Goal: Answer question/provide support: Share knowledge or assist other users

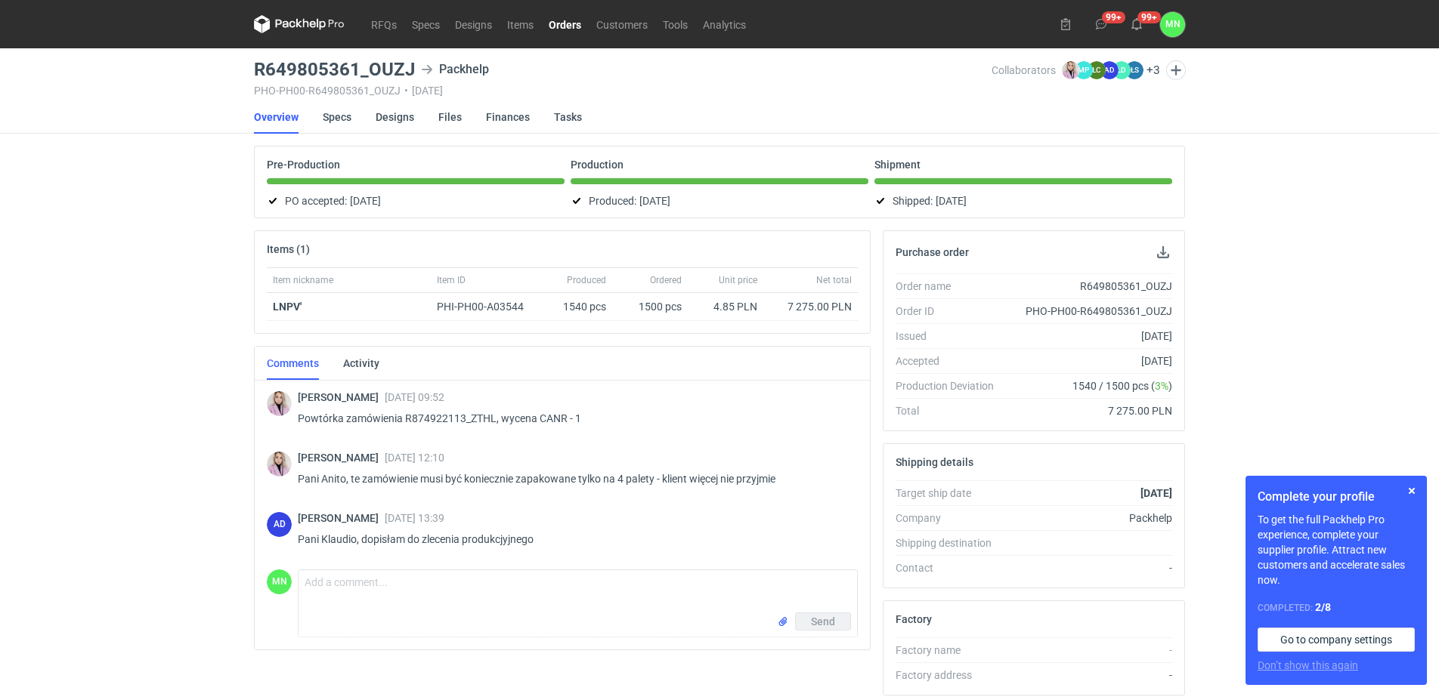
click at [563, 23] on link "Orders" at bounding box center [565, 24] width 48 height 18
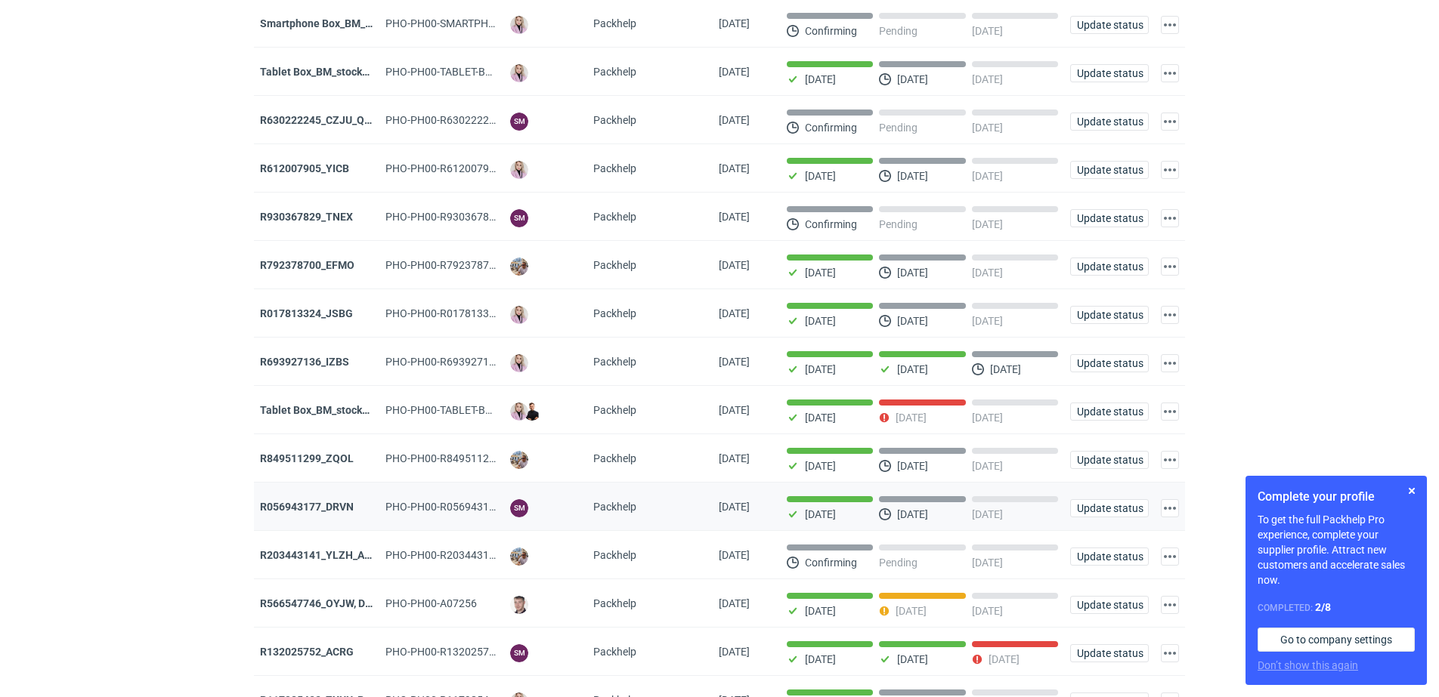
scroll to position [426, 0]
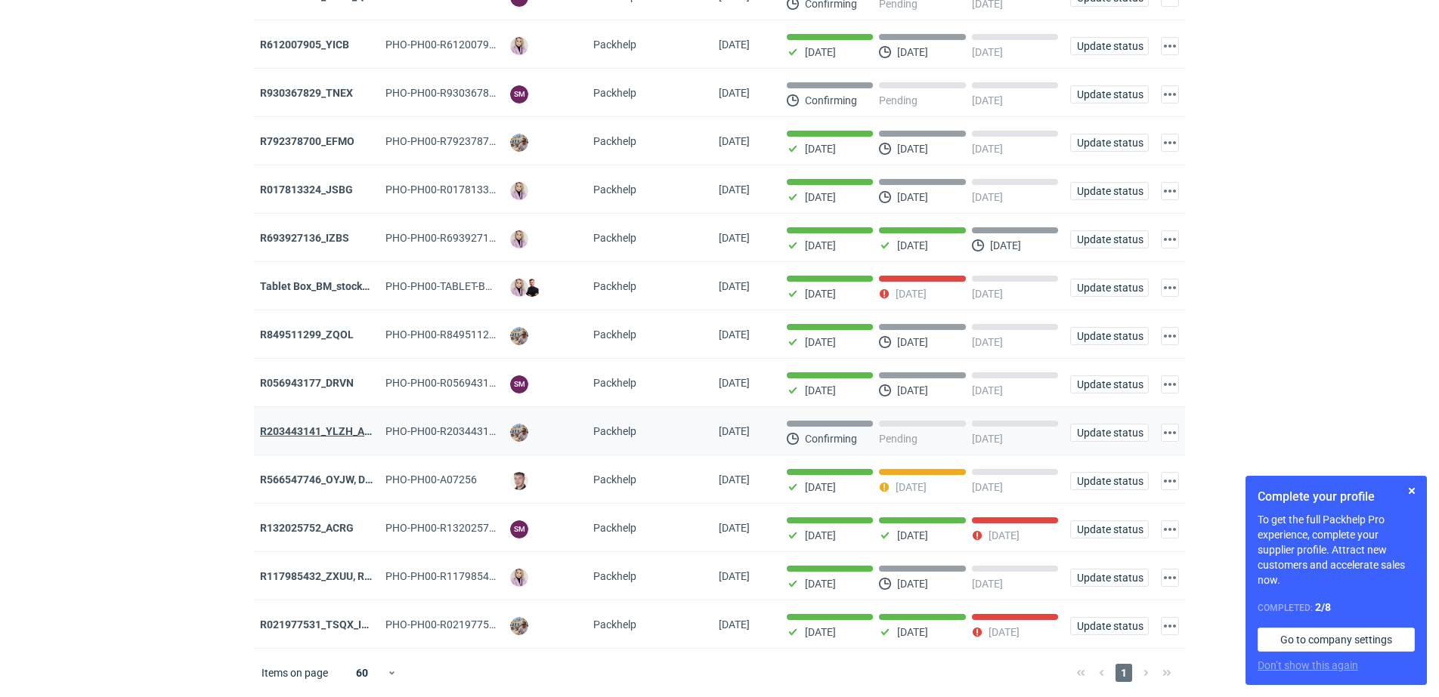
click at [337, 427] on strong "R203443141_YLZH_AHYW" at bounding box center [324, 431] width 128 height 12
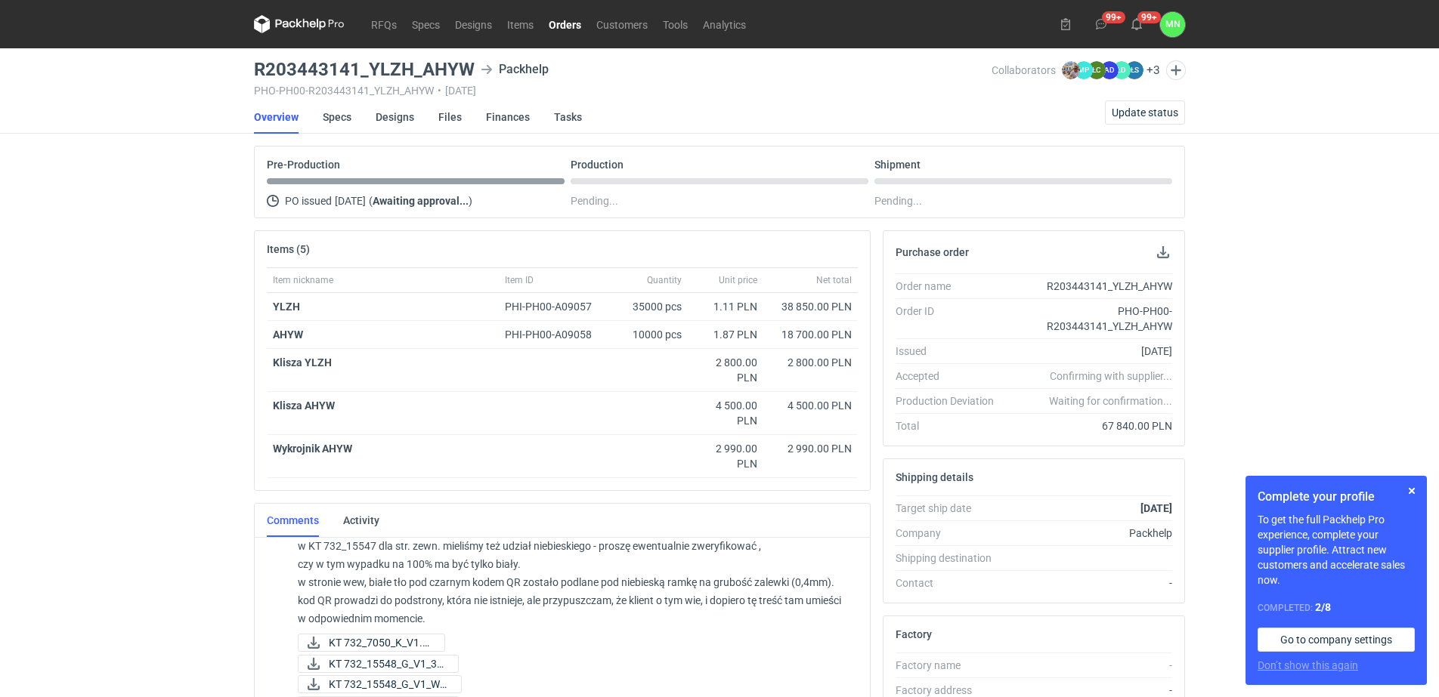
click at [564, 23] on link "Orders" at bounding box center [565, 24] width 48 height 18
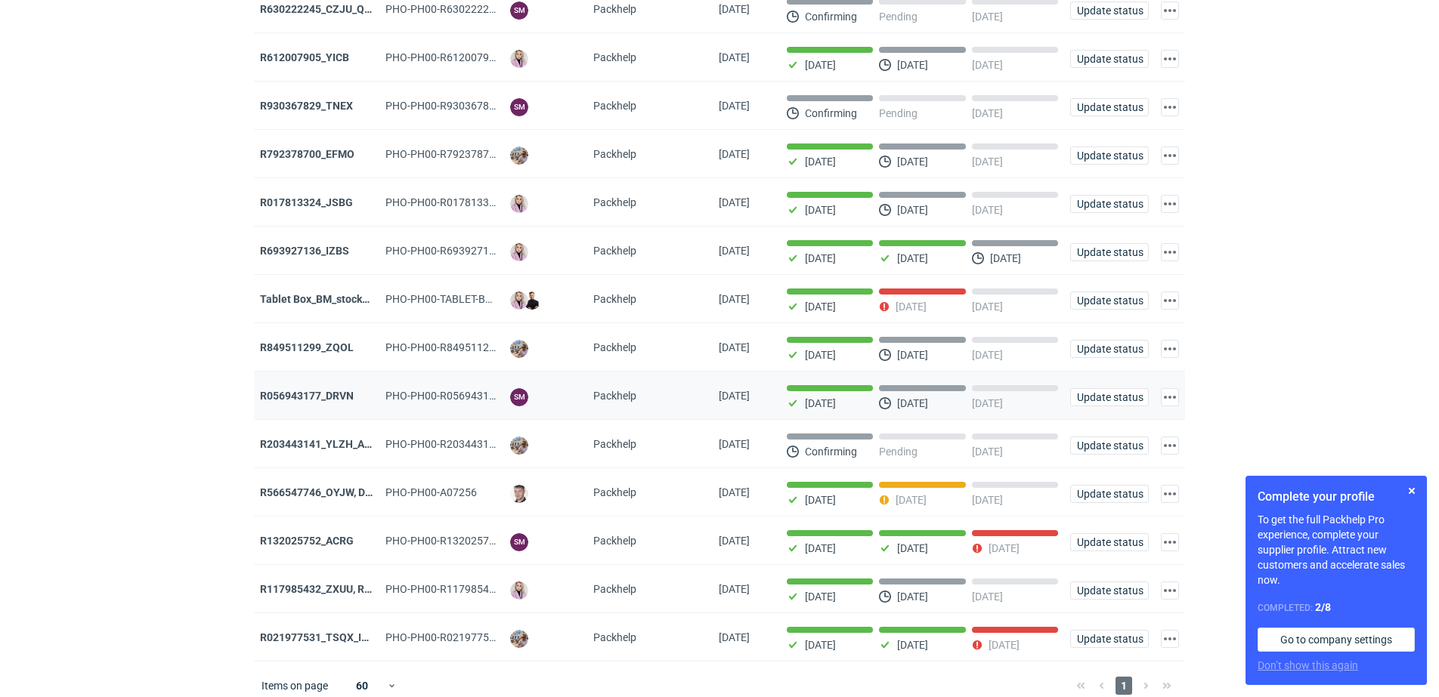
scroll to position [426, 0]
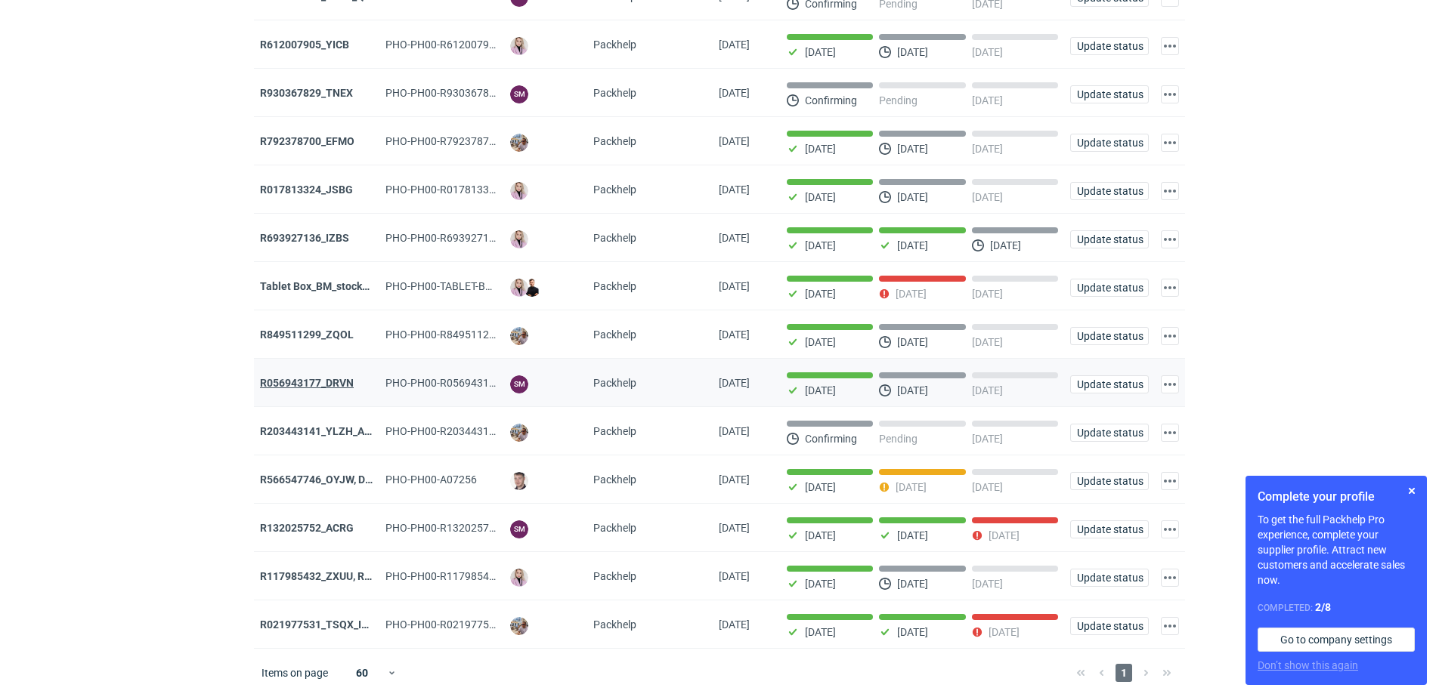
click at [341, 379] on strong "R056943177_DRVN" at bounding box center [307, 383] width 94 height 12
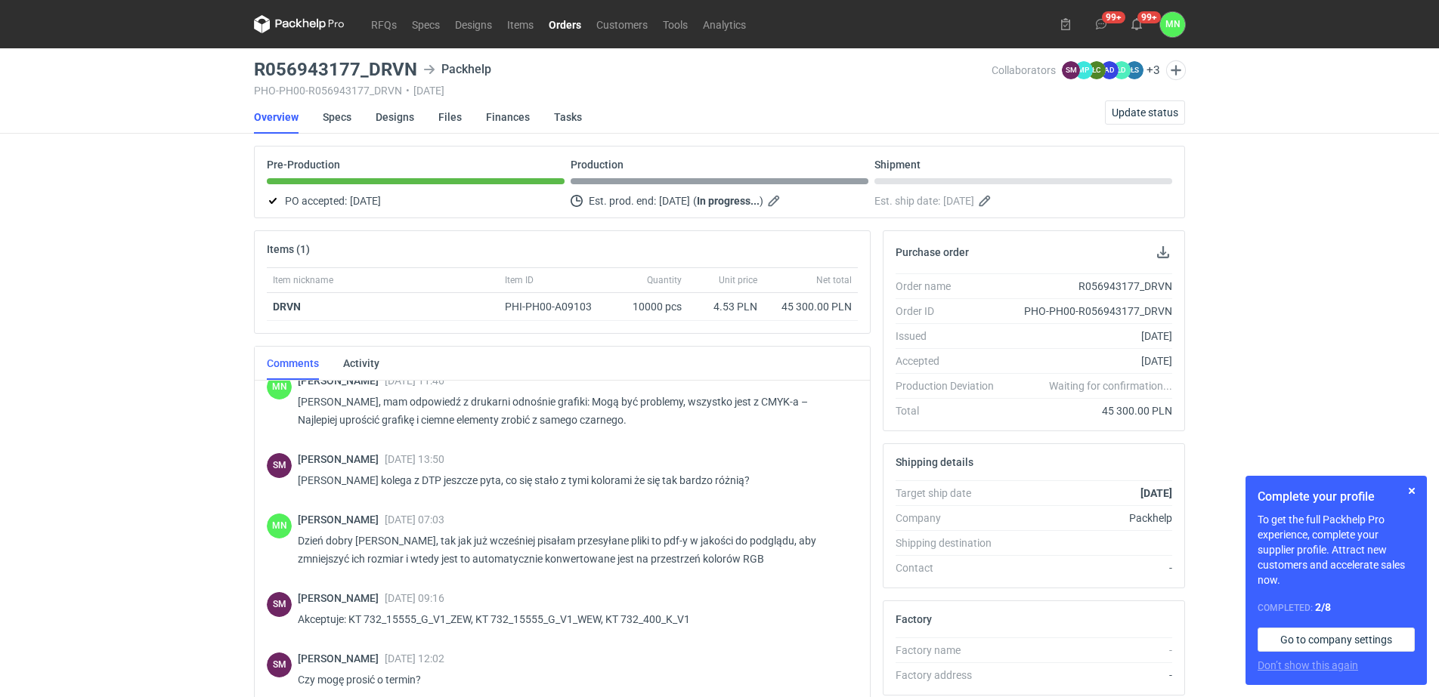
scroll to position [503, 0]
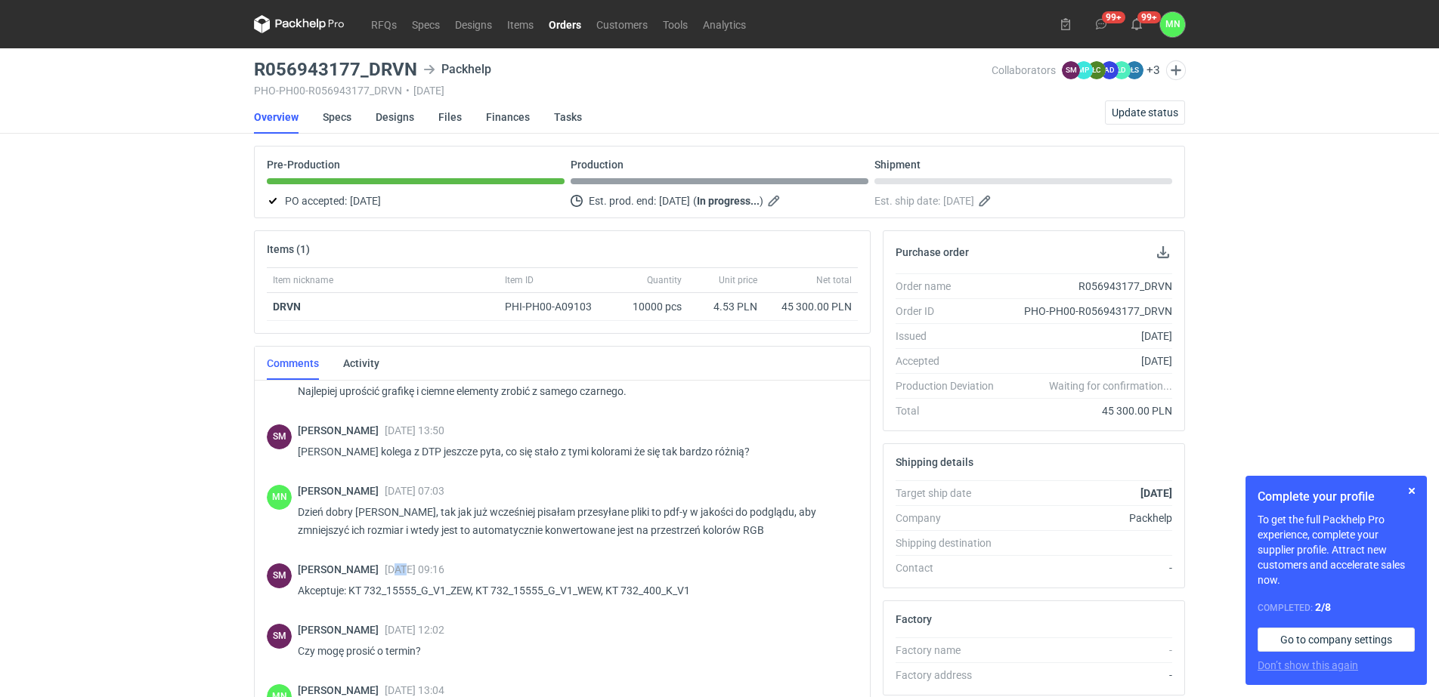
drag, startPoint x: 408, startPoint y: 571, endPoint x: 400, endPoint y: 570, distance: 8.3
click at [400, 570] on span "03 Oct 2025 09:16" at bounding box center [415, 570] width 60 height 12
click at [566, 23] on link "Orders" at bounding box center [565, 24] width 48 height 18
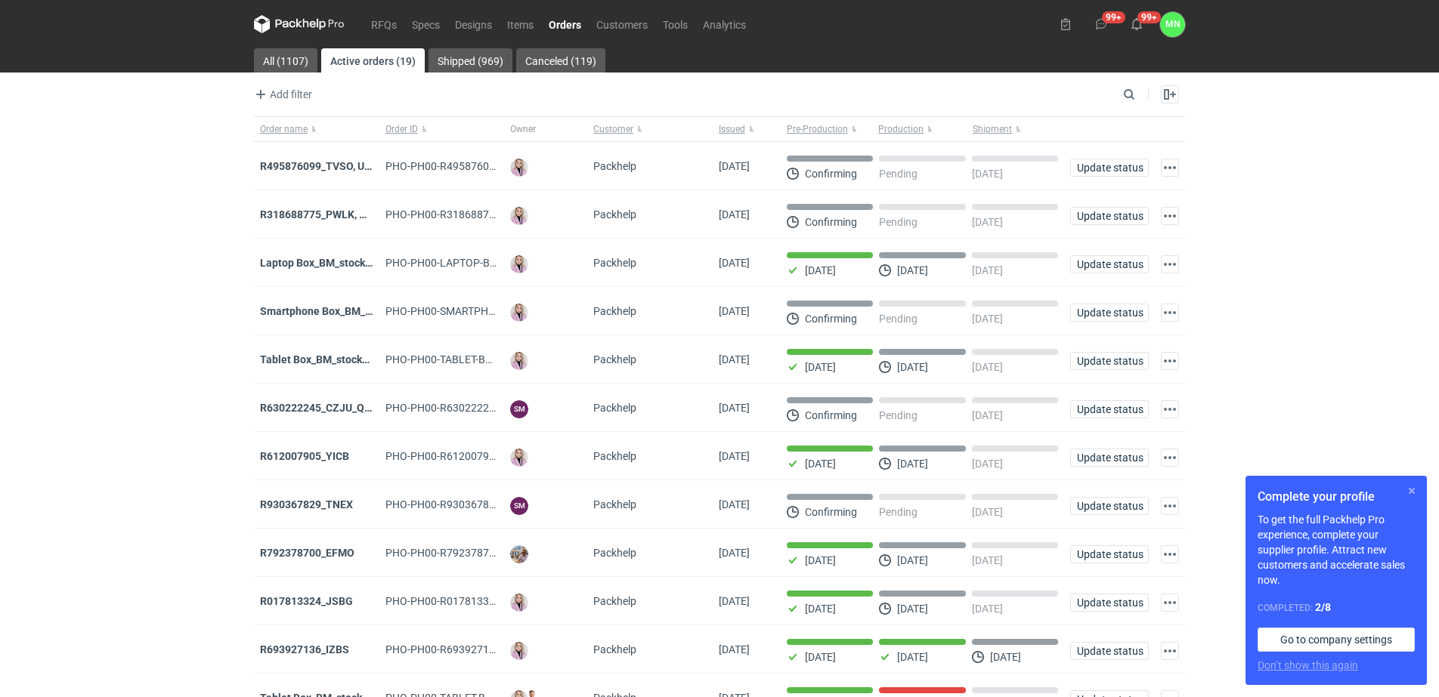
click at [1413, 487] on button "button" at bounding box center [1412, 491] width 18 height 18
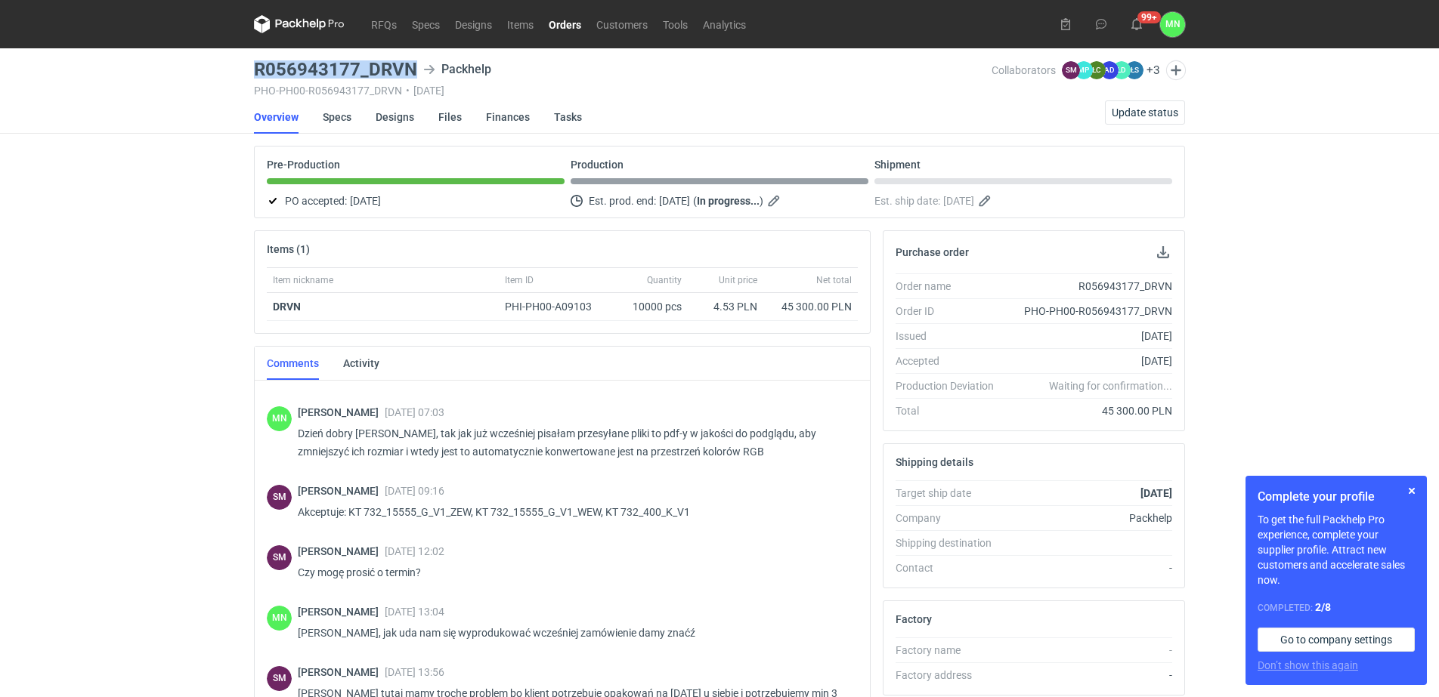
drag, startPoint x: 418, startPoint y: 69, endPoint x: 258, endPoint y: 77, distance: 160.4
click at [258, 77] on div "R056943177_DRVN Packhelp" at bounding box center [623, 69] width 738 height 18
copy h3 "R056943177_DRVN"
click at [149, 371] on div "RFQs Specs Designs Items Orders Customers Tools Analytics 99+ 99+ MN Małgorzata…" at bounding box center [719, 348] width 1439 height 697
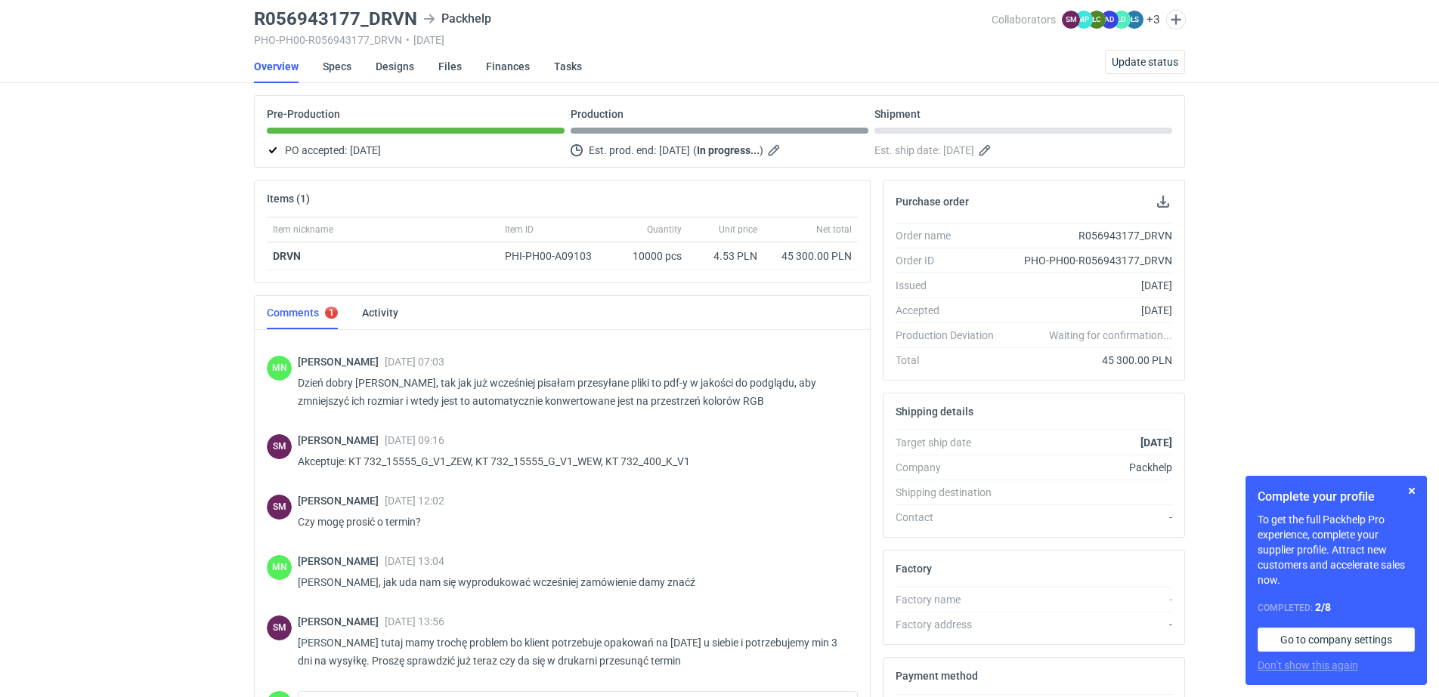
scroll to position [274, 0]
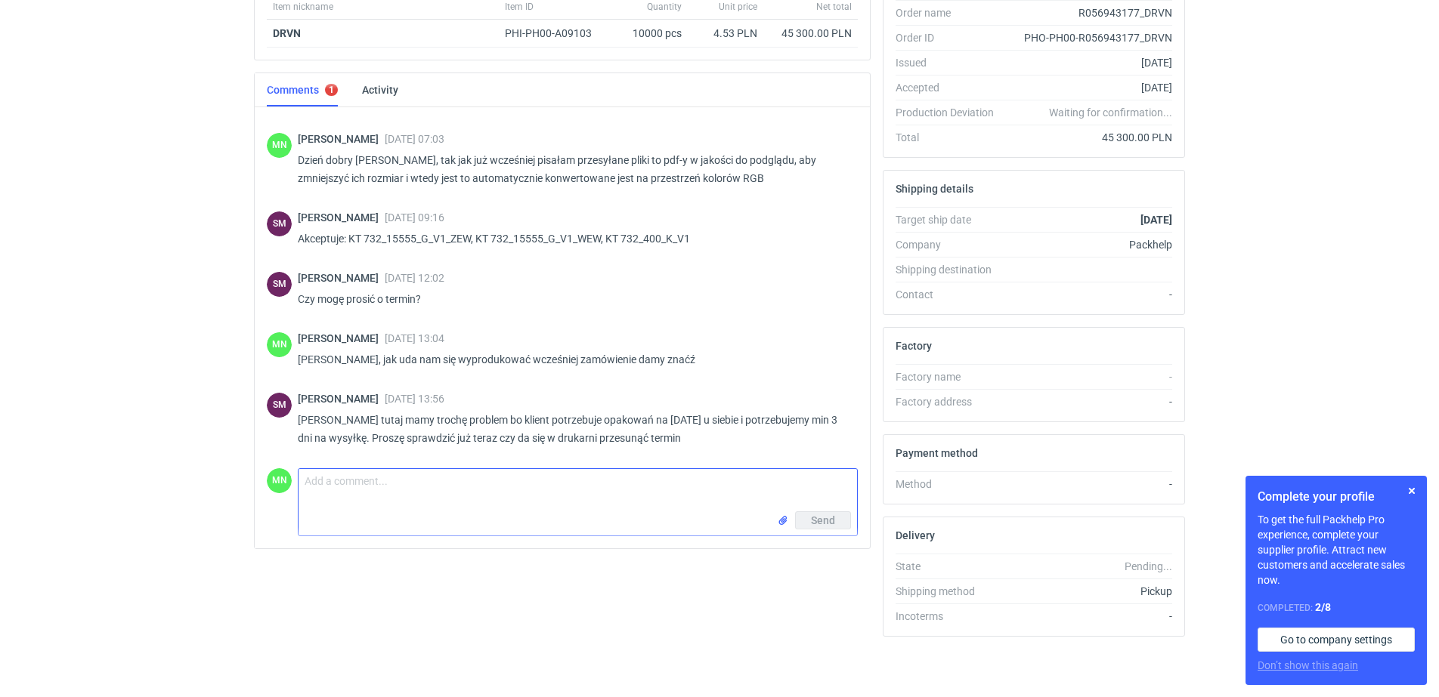
click at [418, 472] on textarea "Comment message" at bounding box center [577, 490] width 558 height 42
type textarea "Panie Sebastianie, sprawdzimy czy uda nam się podziałać"
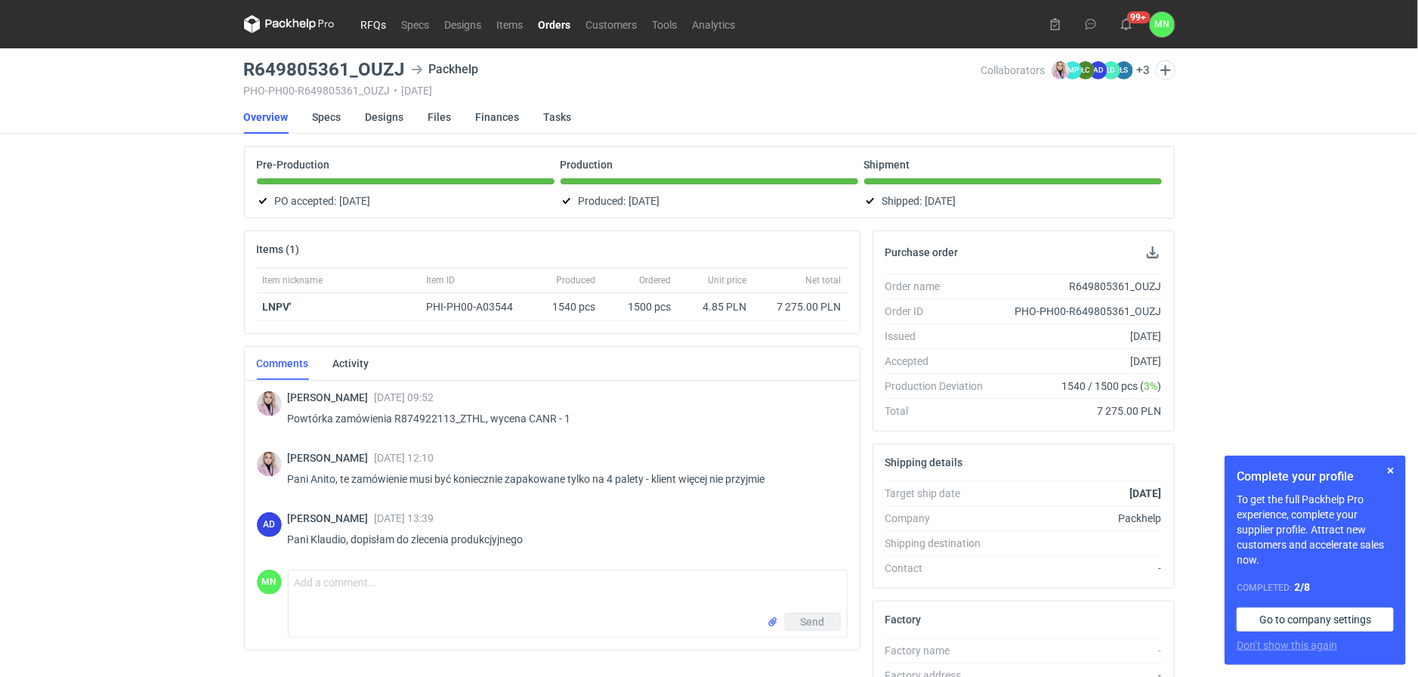
click at [367, 20] on link "RFQs" at bounding box center [374, 24] width 41 height 18
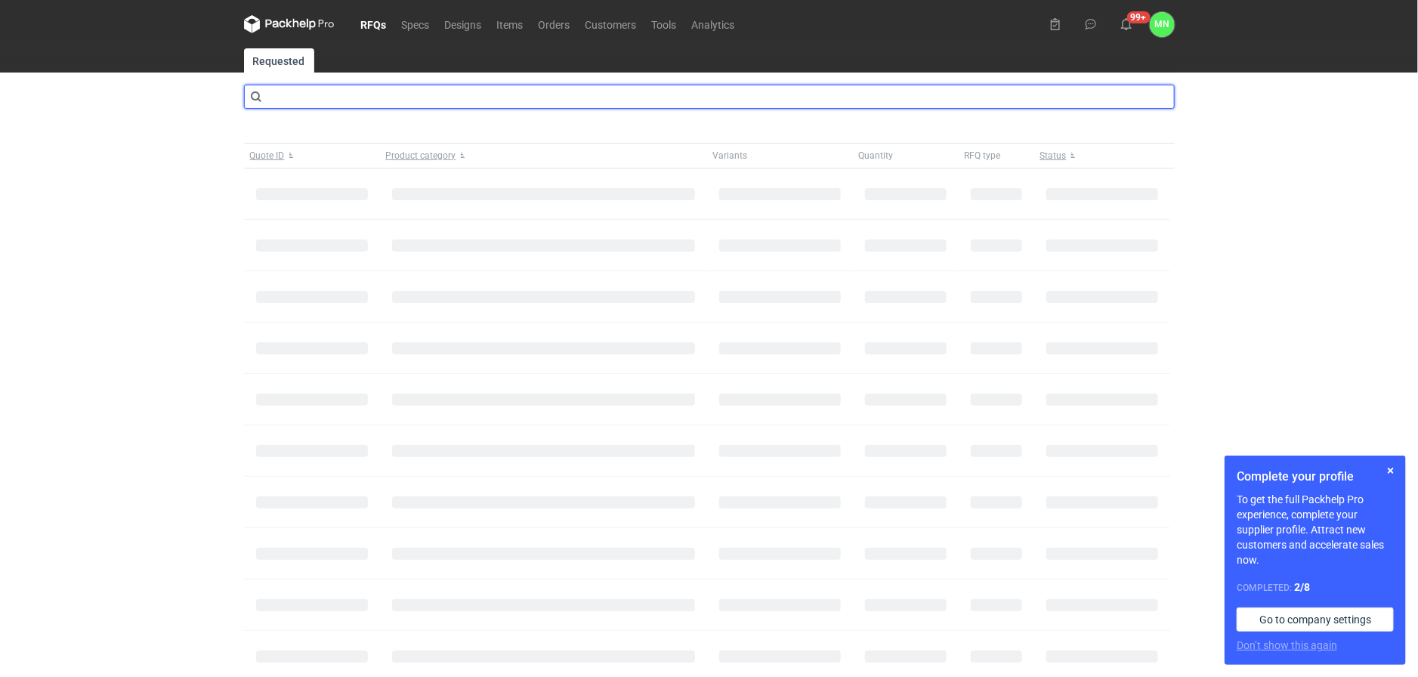
click at [305, 92] on input "text" at bounding box center [709, 97] width 931 height 24
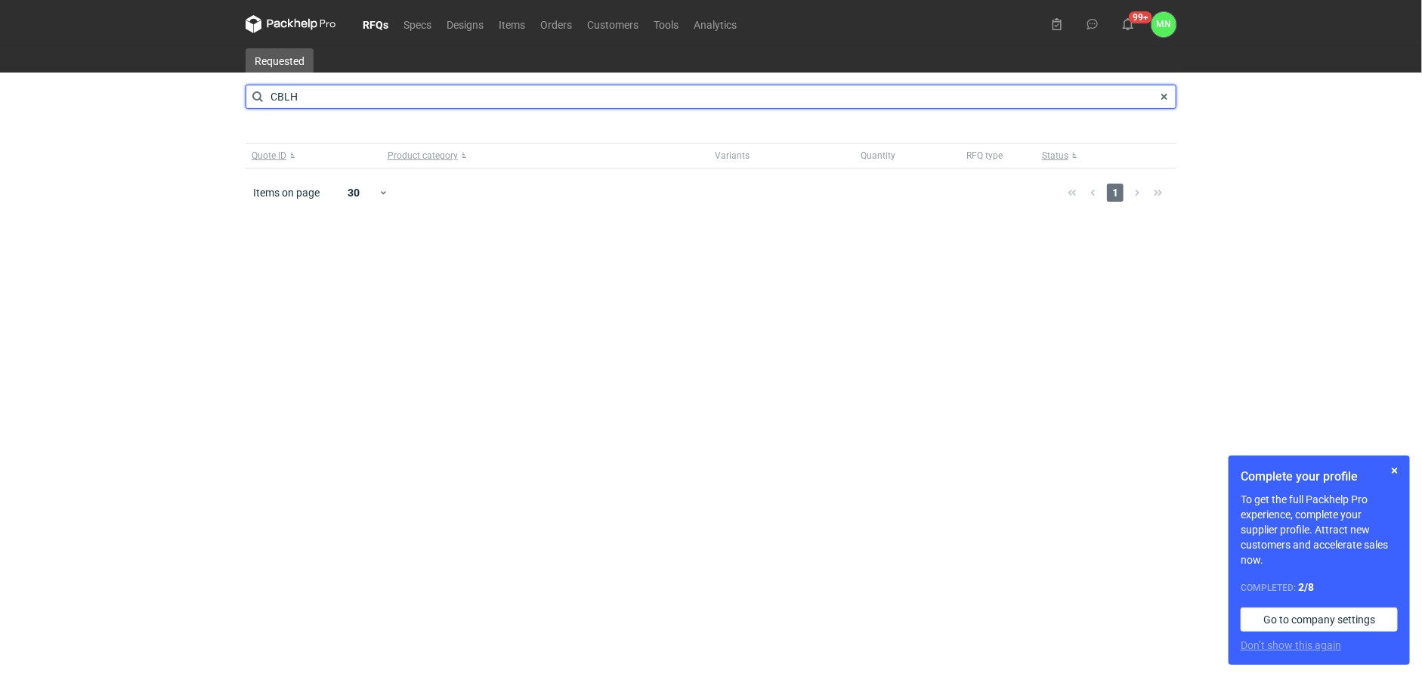
type input "CBLH"
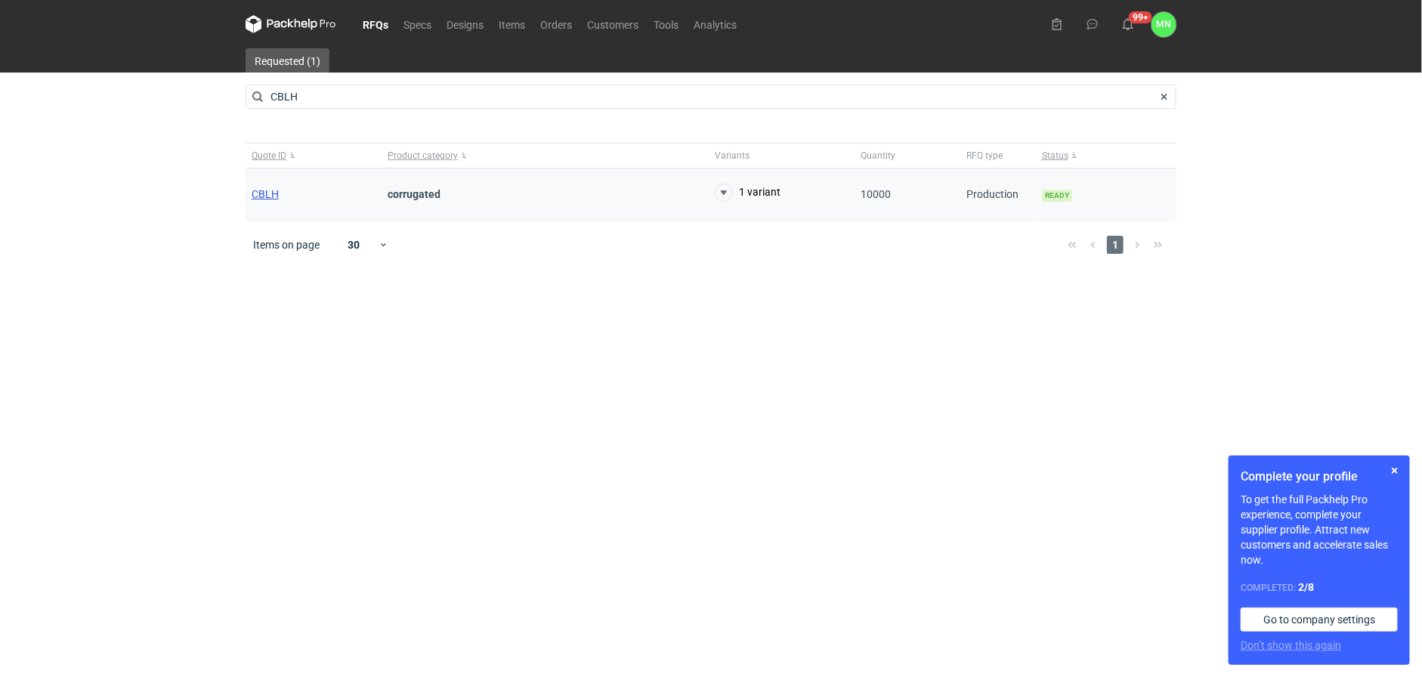
click at [272, 197] on span "CBLH" at bounding box center [265, 194] width 27 height 12
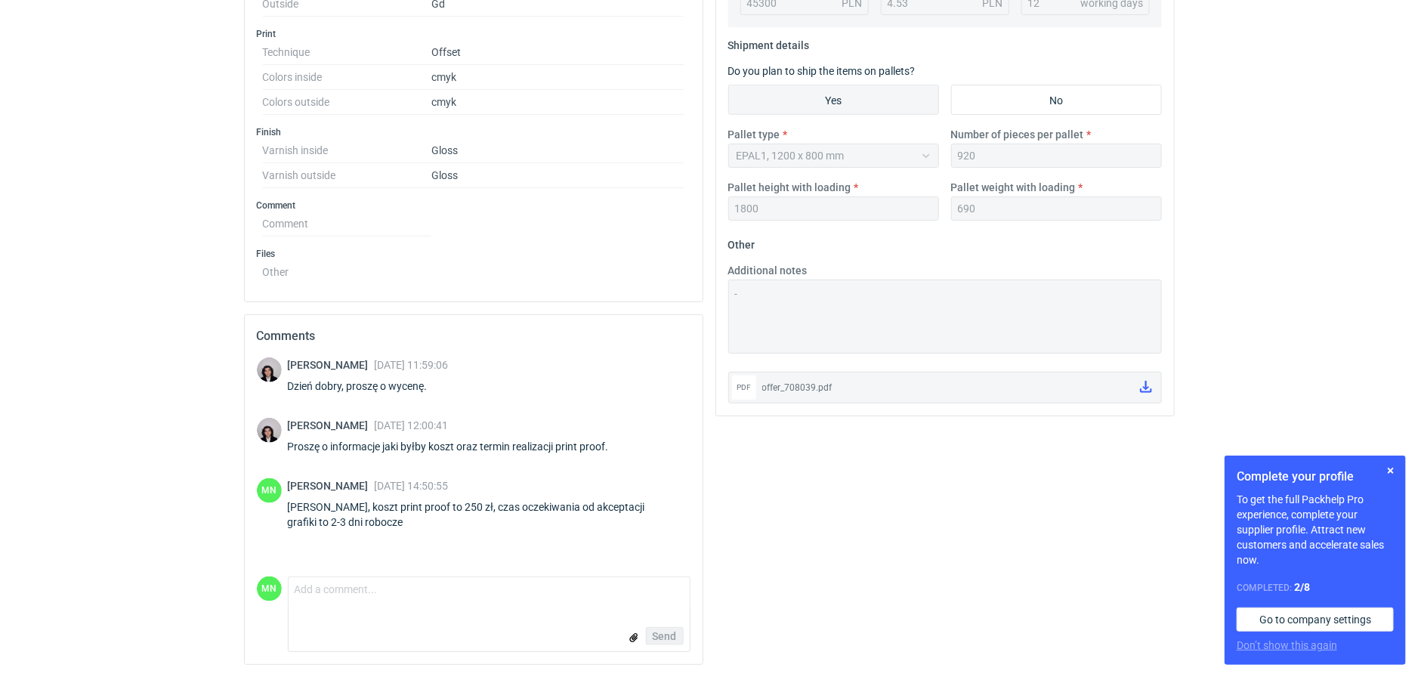
scroll to position [645, 0]
click at [1143, 383] on icon at bounding box center [1146, 387] width 12 height 12
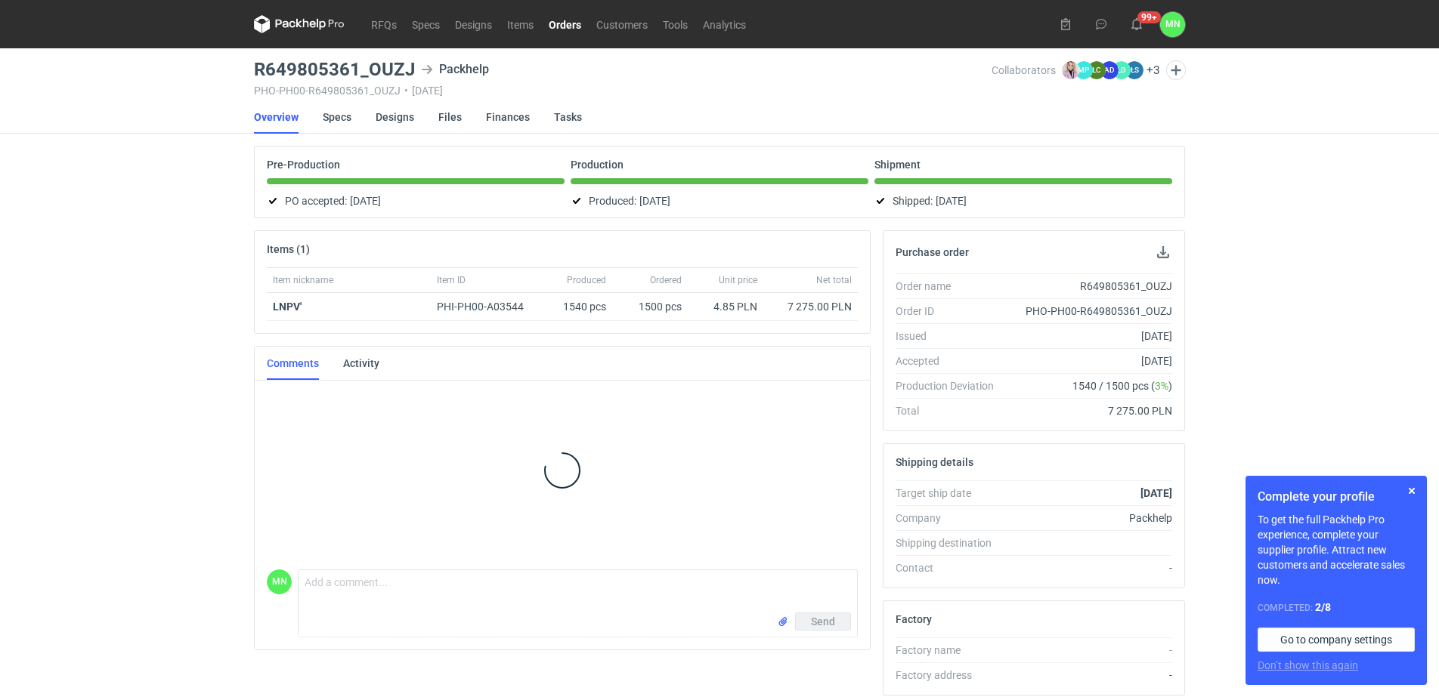
drag, startPoint x: 573, startPoint y: 19, endPoint x: 576, endPoint y: 32, distance: 13.2
click at [573, 19] on link "Orders" at bounding box center [565, 24] width 48 height 18
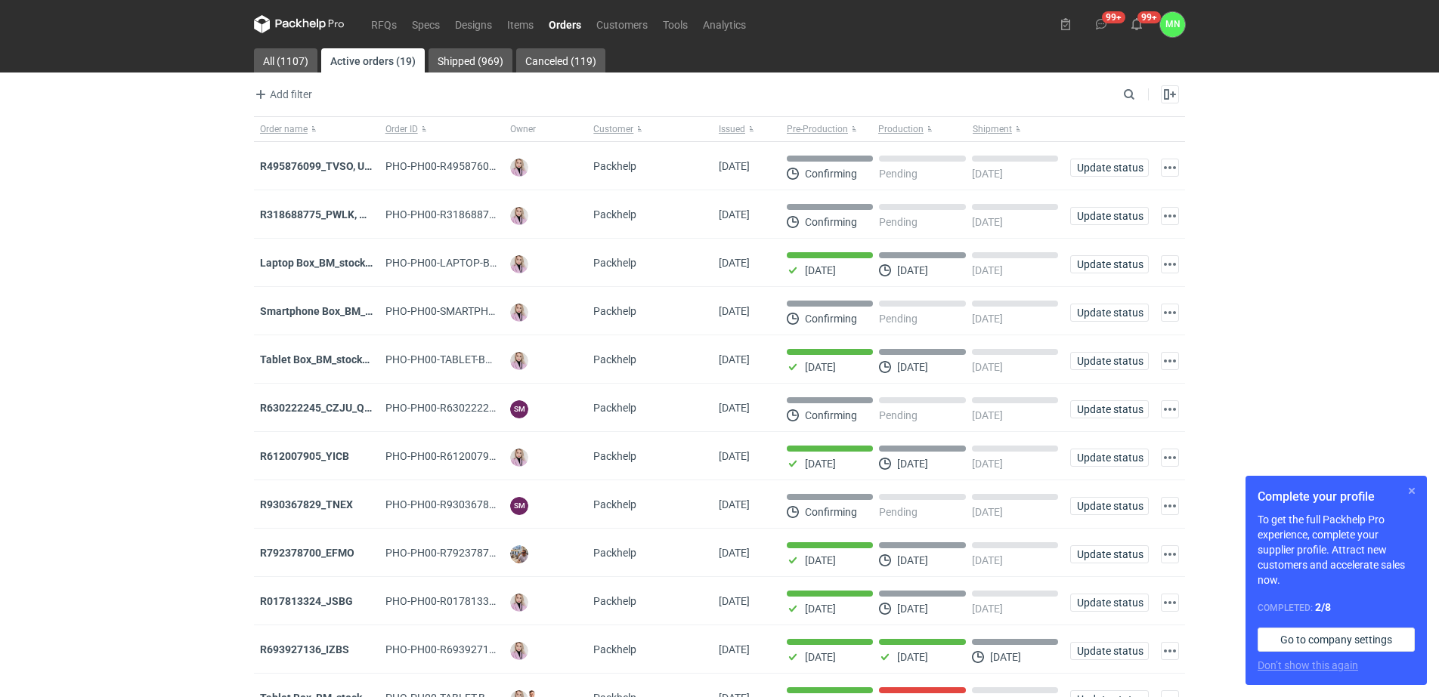
click at [1411, 490] on button "button" at bounding box center [1412, 491] width 18 height 18
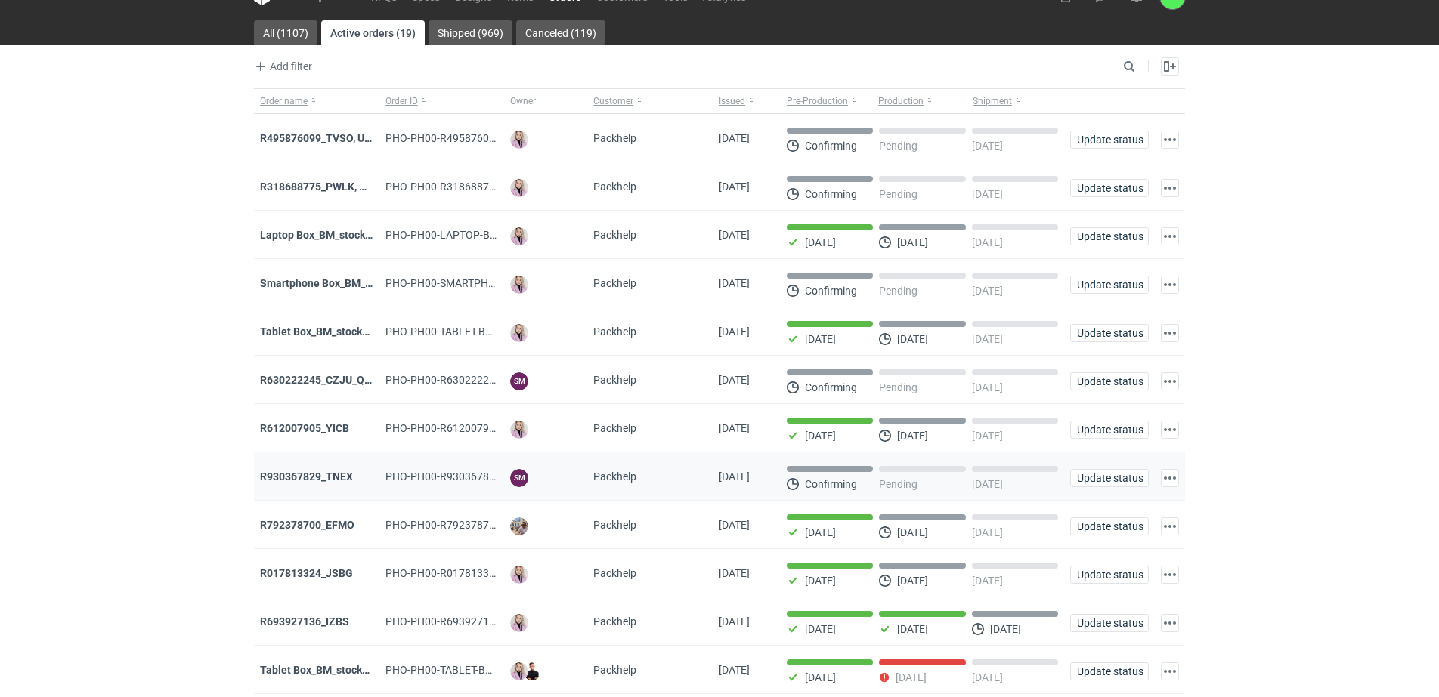
scroll to position [94, 0]
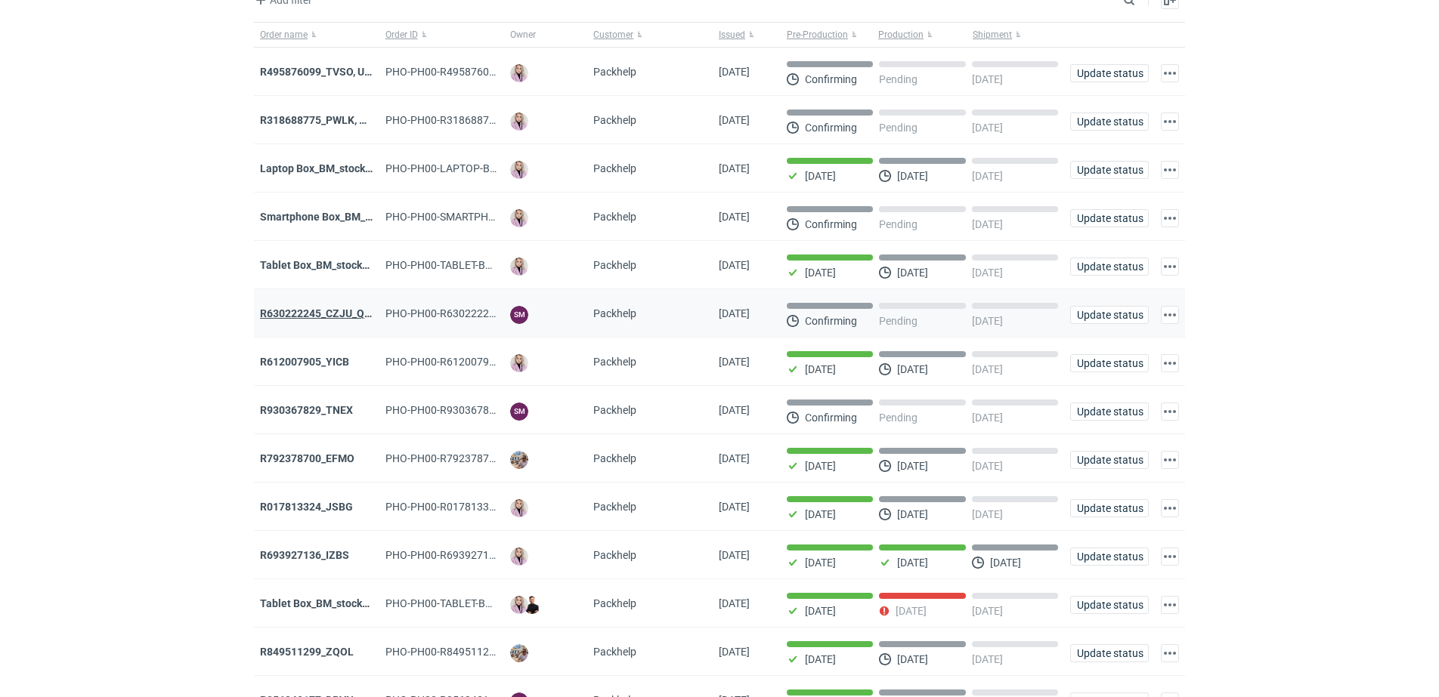
click at [334, 317] on strong "R630222245_CZJU_QNLS_PWUU" at bounding box center [339, 314] width 159 height 12
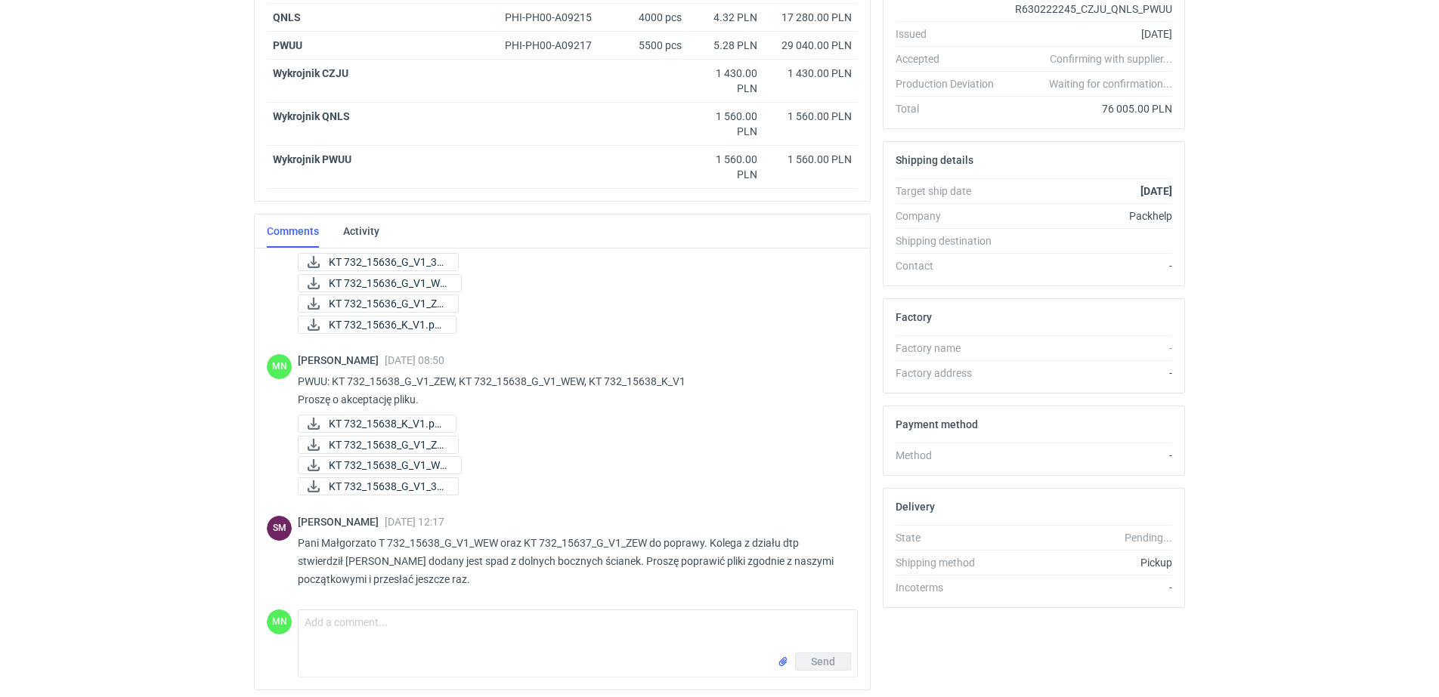
scroll to position [318, 0]
click at [427, 461] on span "KT 732_15638_G_V1_WE..." at bounding box center [389, 464] width 120 height 17
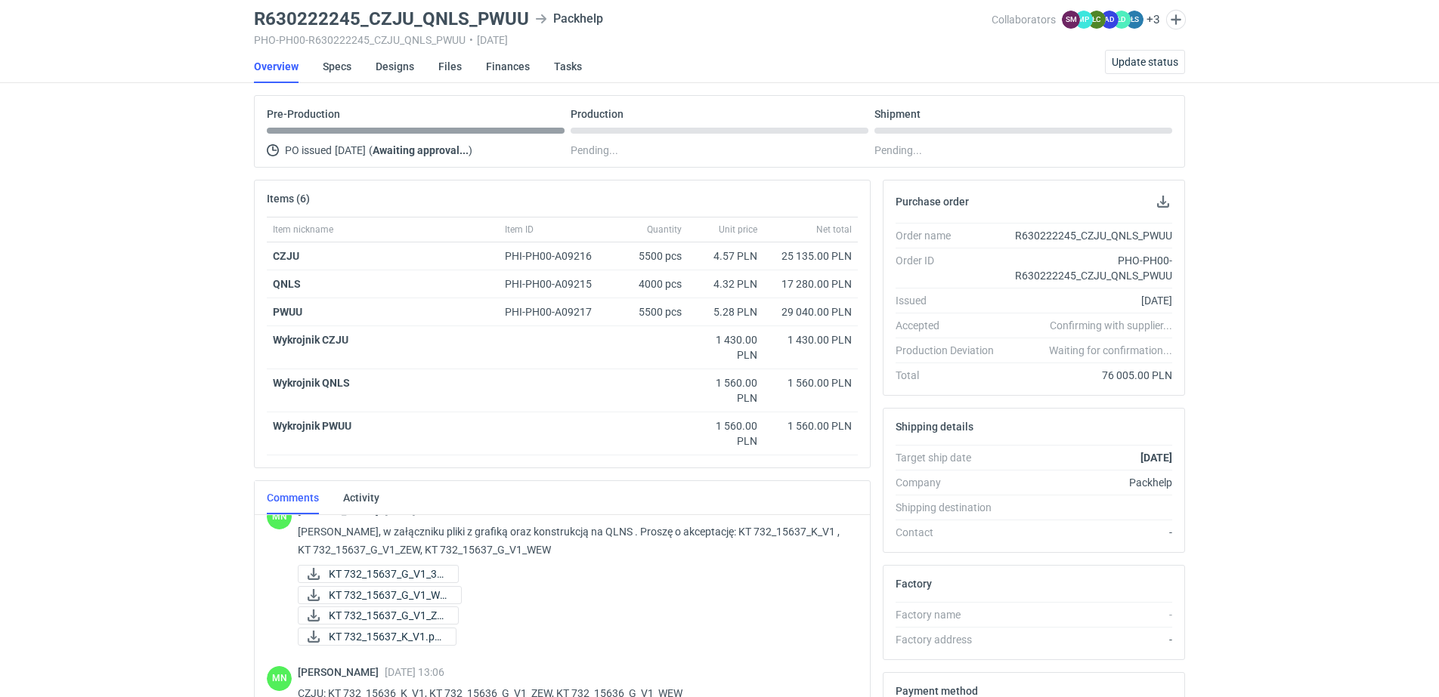
scroll to position [35, 0]
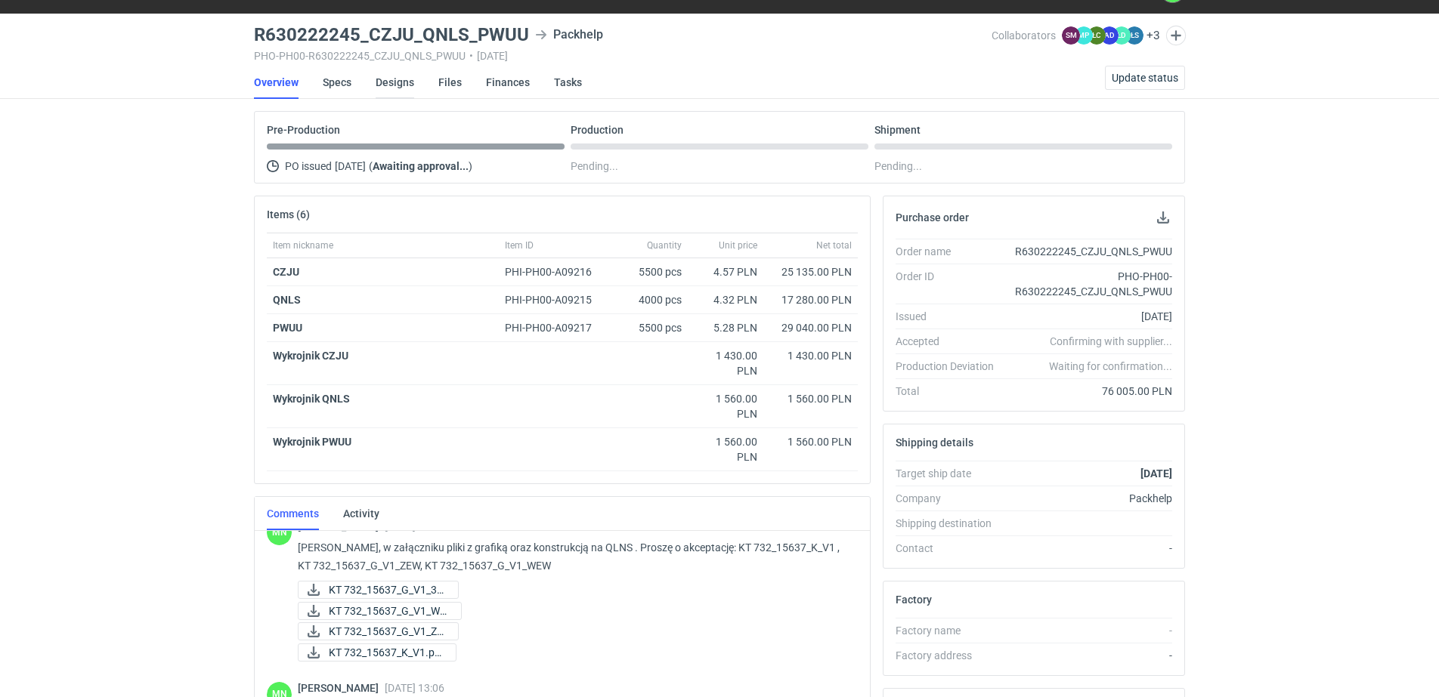
click at [377, 83] on link "Designs" at bounding box center [395, 82] width 39 height 33
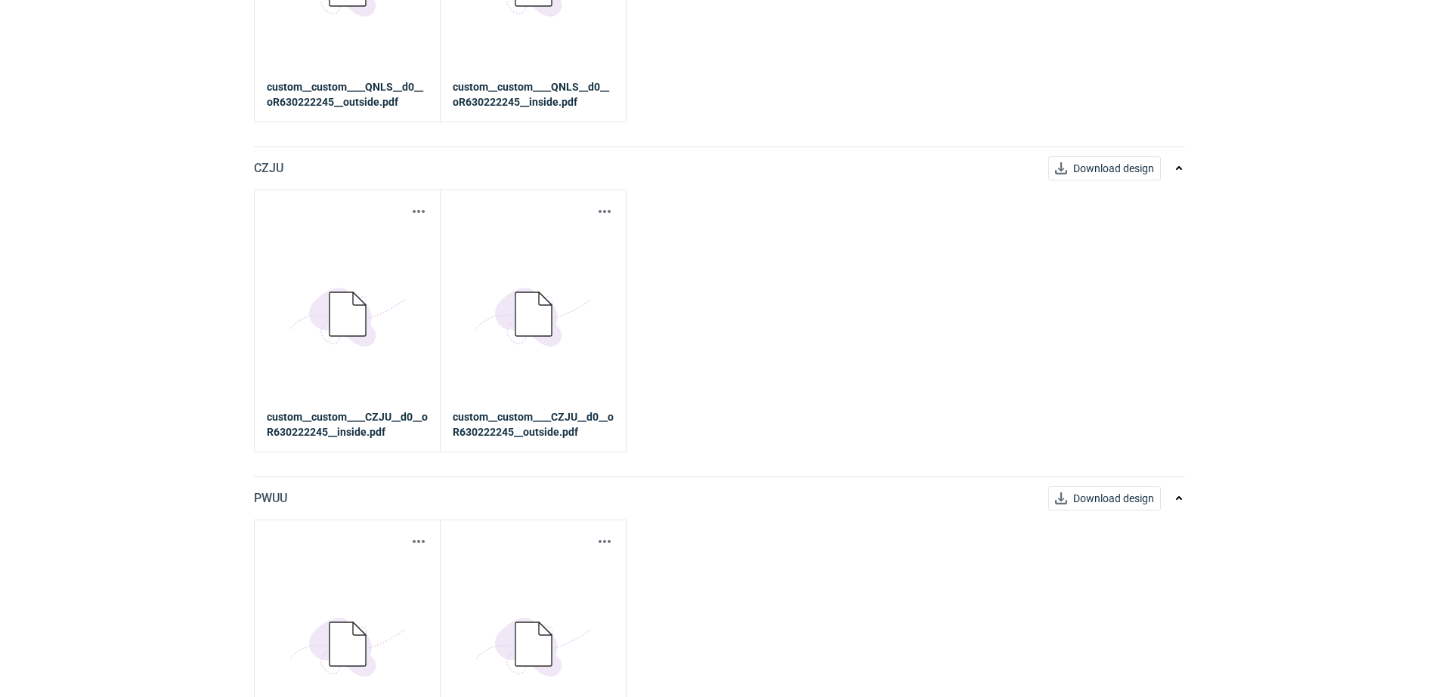
scroll to position [451, 0]
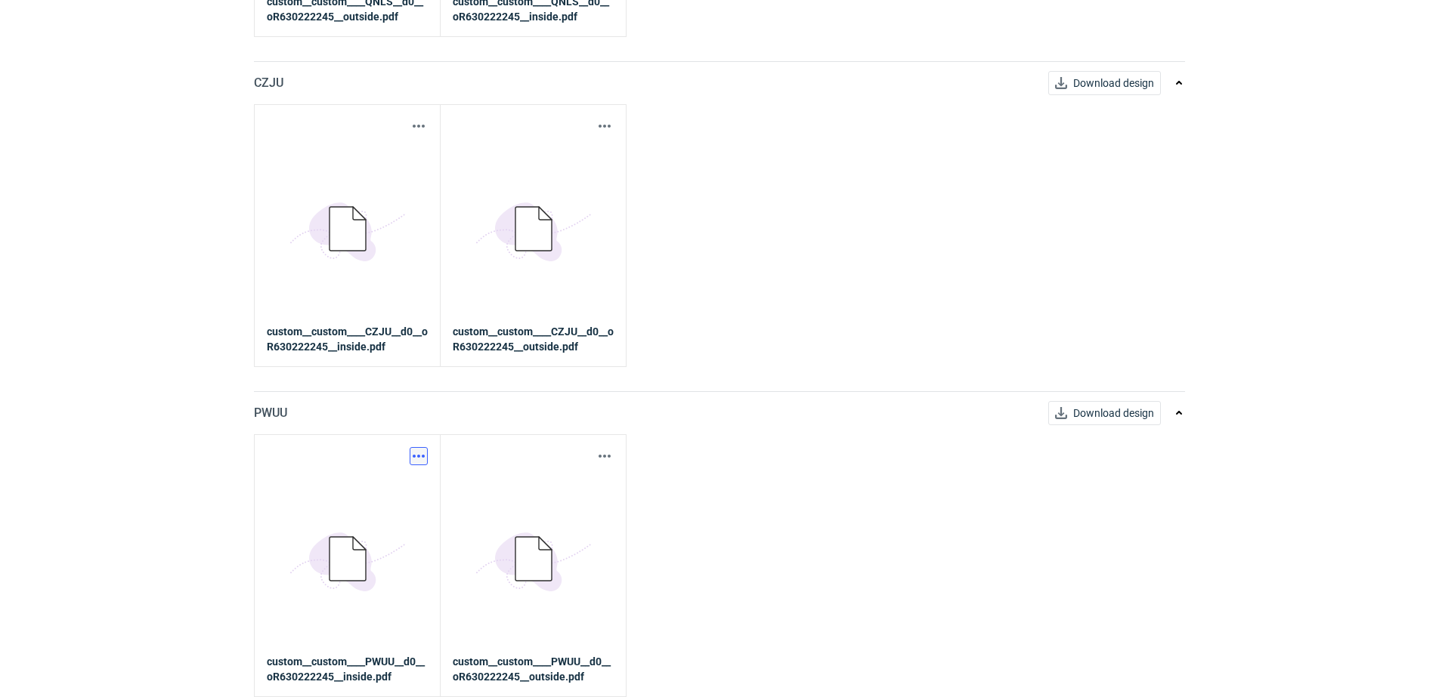
click at [416, 453] on button "button" at bounding box center [419, 456] width 18 height 18
click at [359, 490] on link "Download design part" at bounding box center [352, 490] width 139 height 24
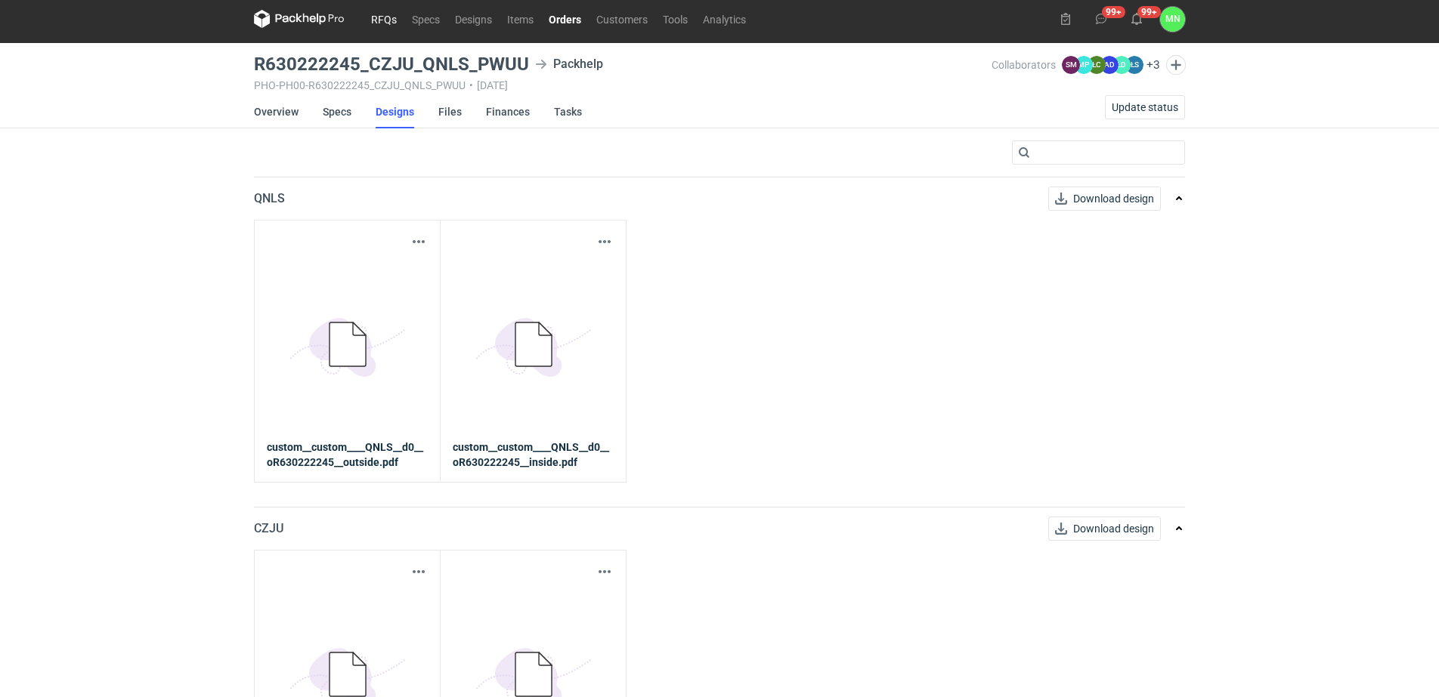
scroll to position [0, 0]
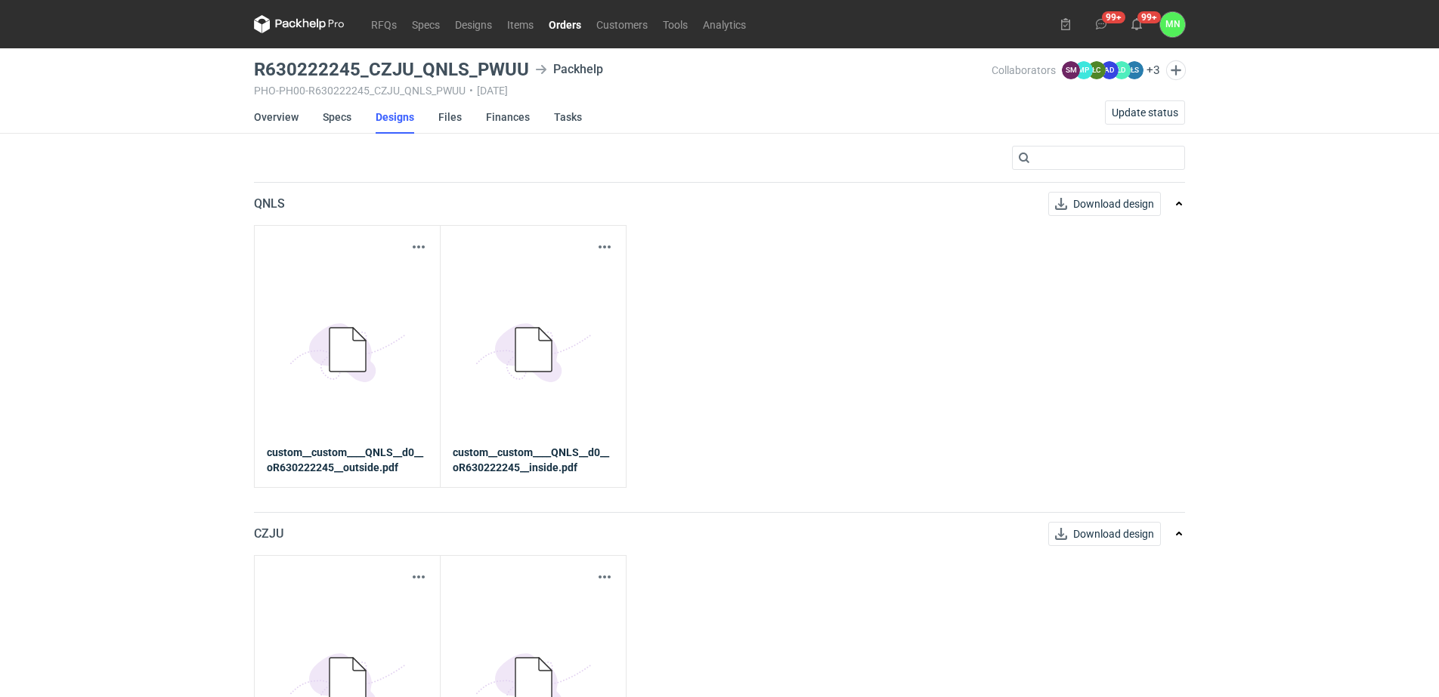
click at [577, 18] on link "Orders" at bounding box center [565, 24] width 48 height 18
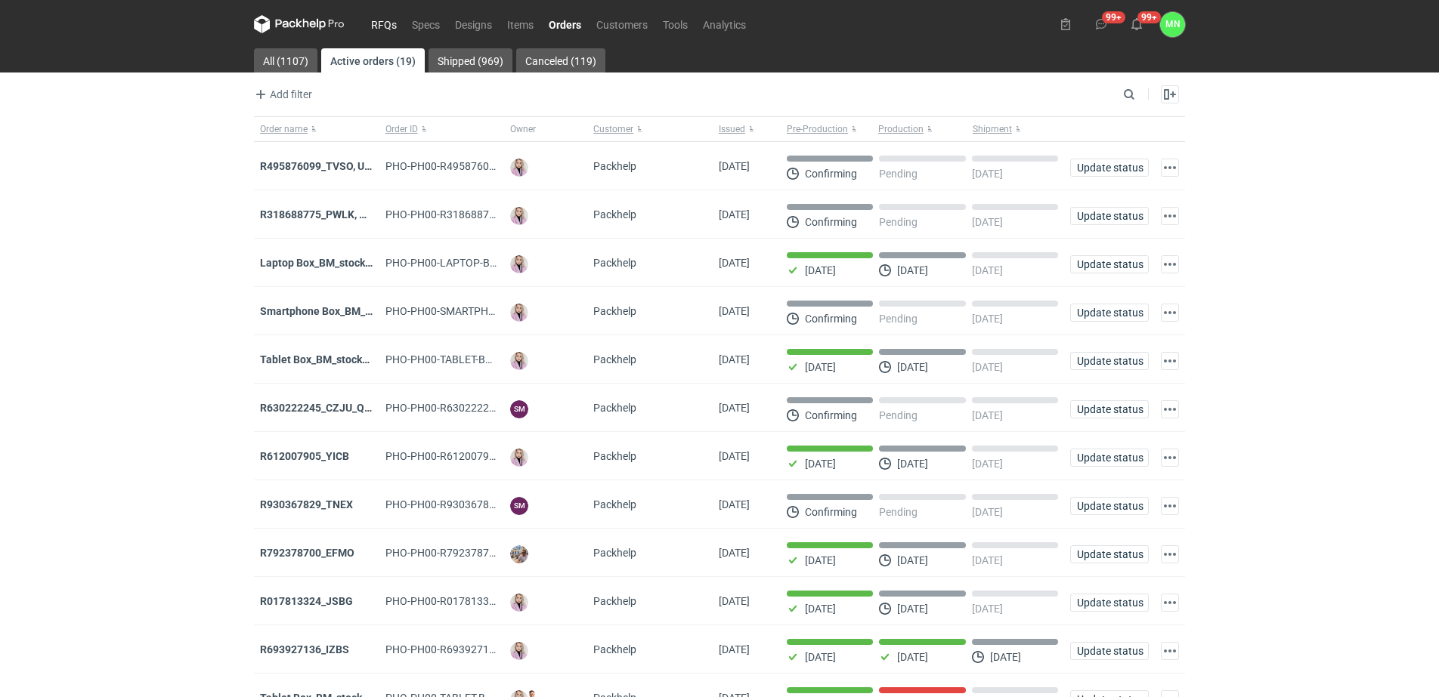
click at [382, 23] on link "RFQs" at bounding box center [383, 24] width 41 height 18
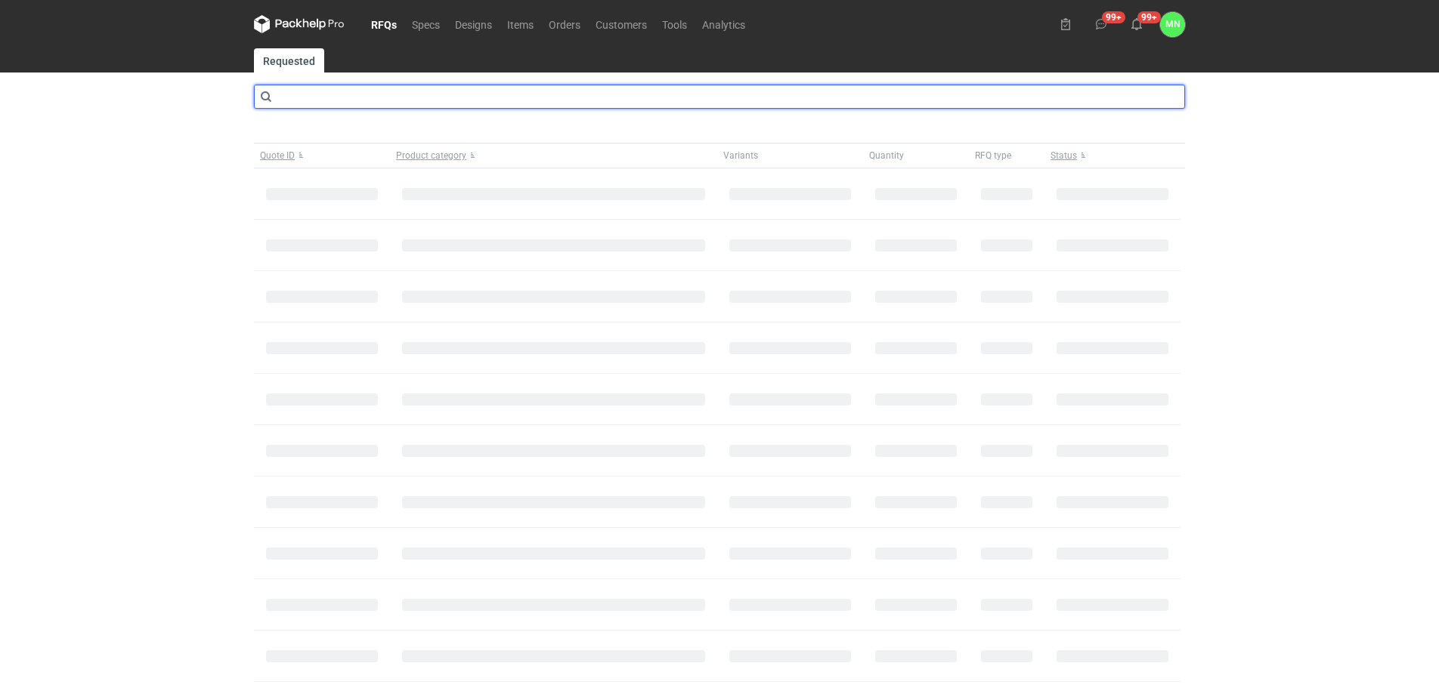
click at [396, 99] on input "text" at bounding box center [719, 97] width 931 height 24
type input "cbse"
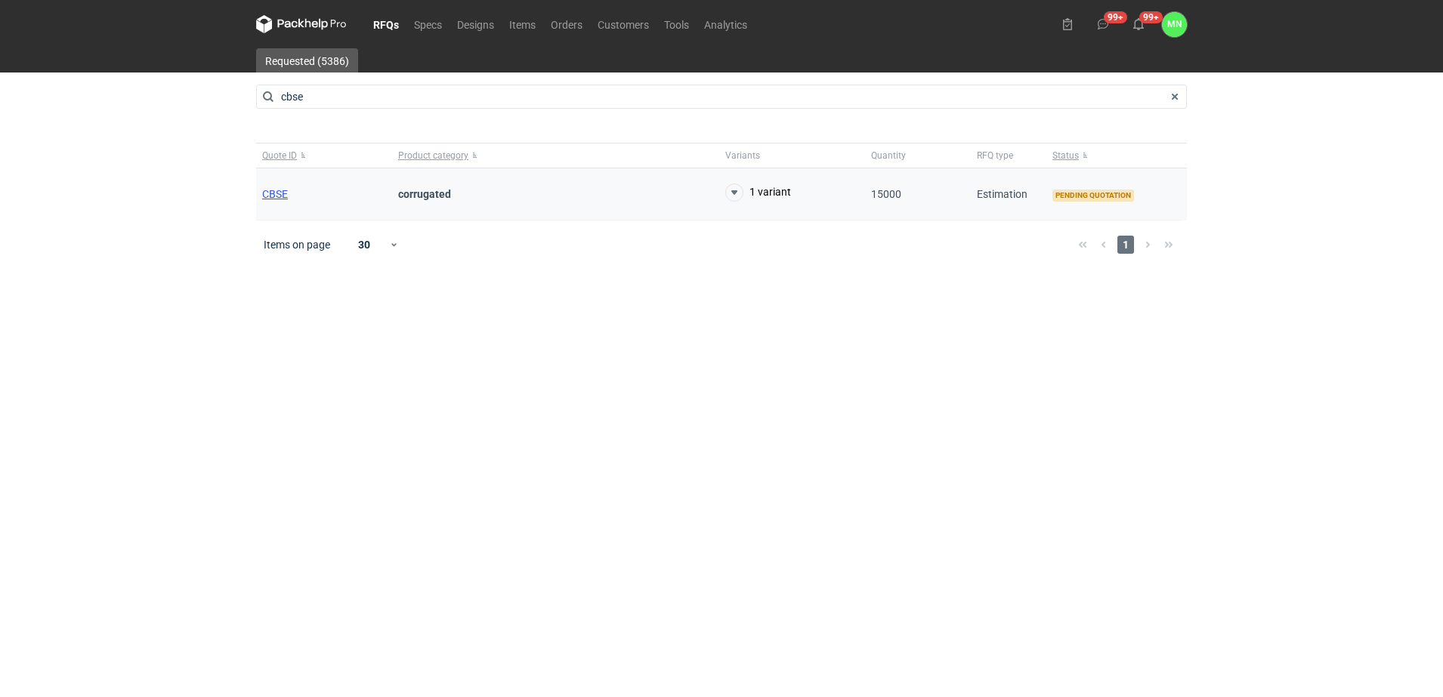
click at [271, 188] on span "CBSE" at bounding box center [275, 194] width 26 height 12
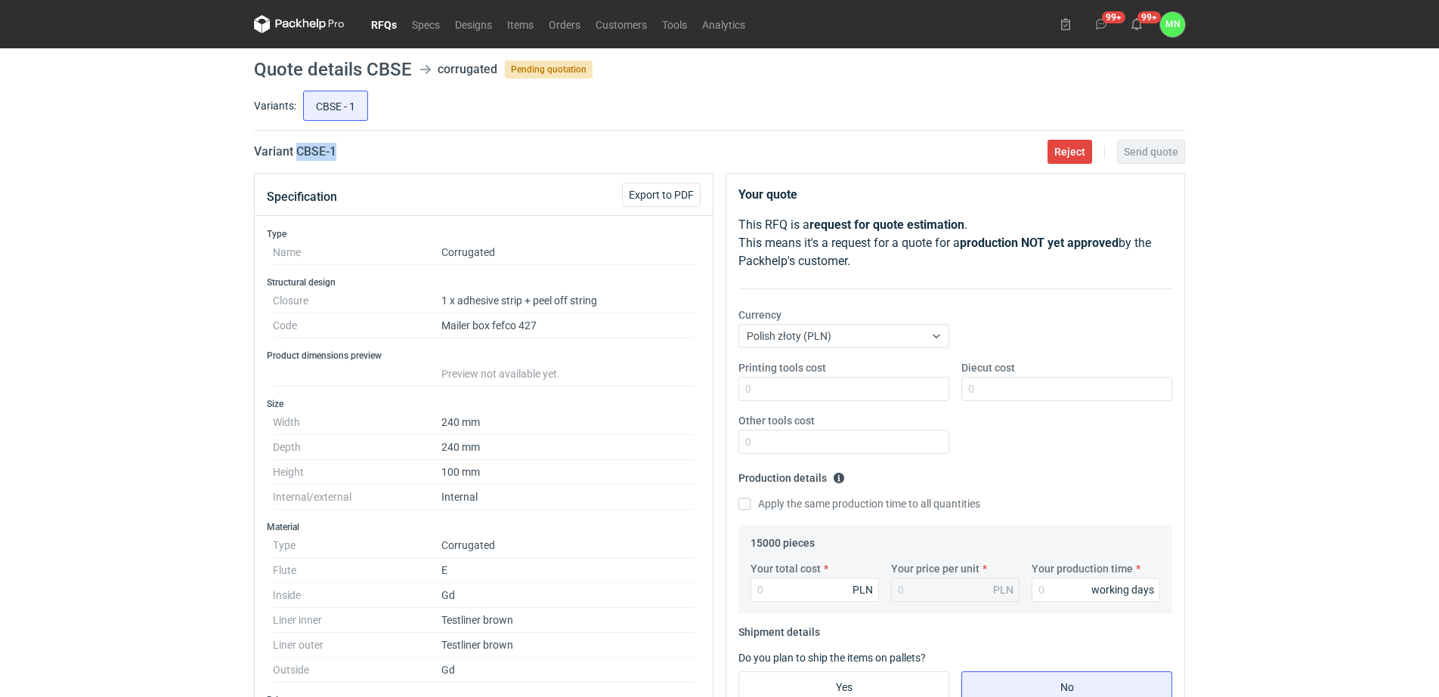
drag, startPoint x: 354, startPoint y: 155, endPoint x: 298, endPoint y: 147, distance: 57.3
click at [298, 147] on div "Variant CBSE - 1 Reject Send quote" at bounding box center [719, 152] width 931 height 18
copy h2 "CBSE - 1"
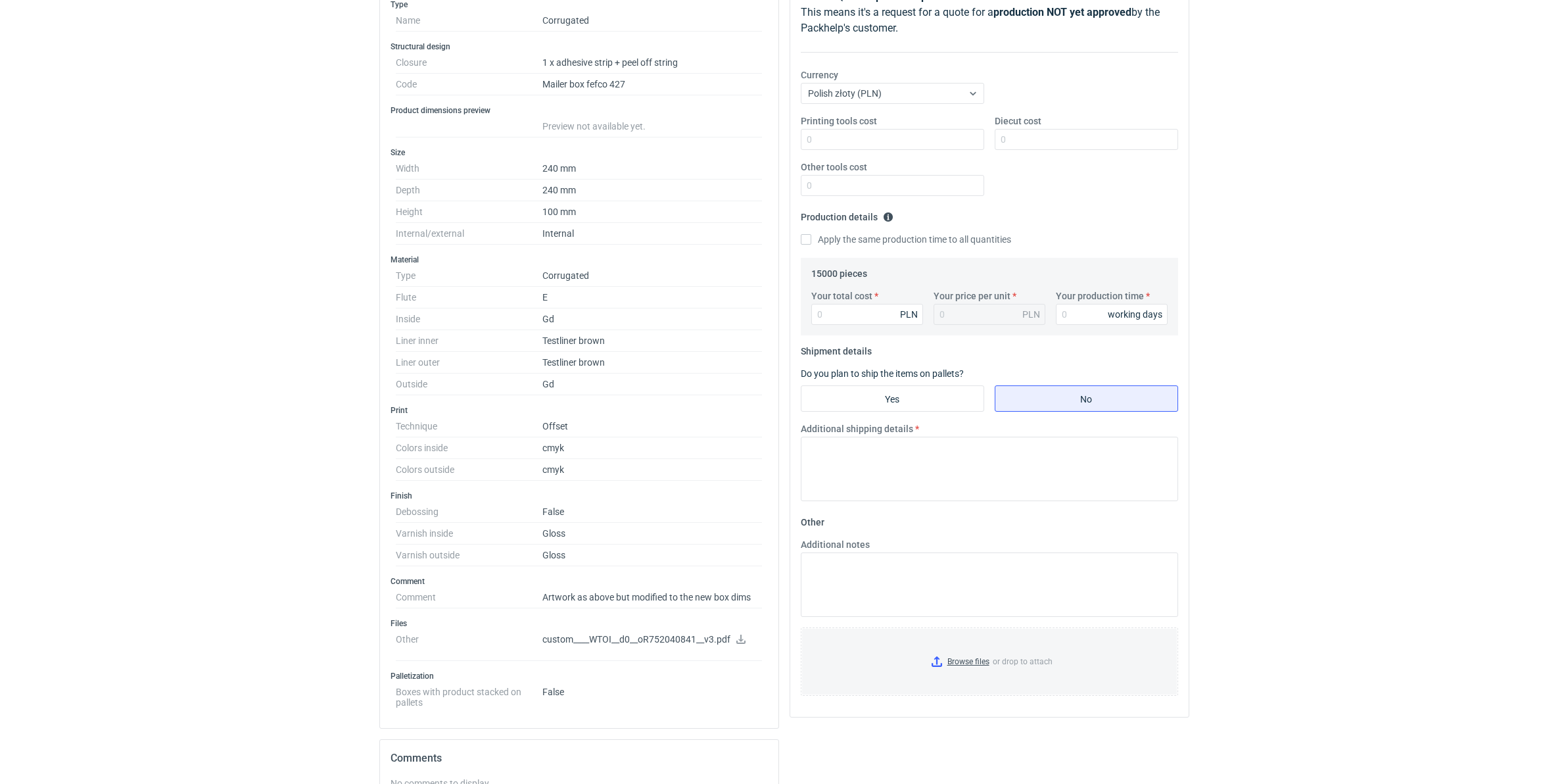
scroll to position [246, 0]
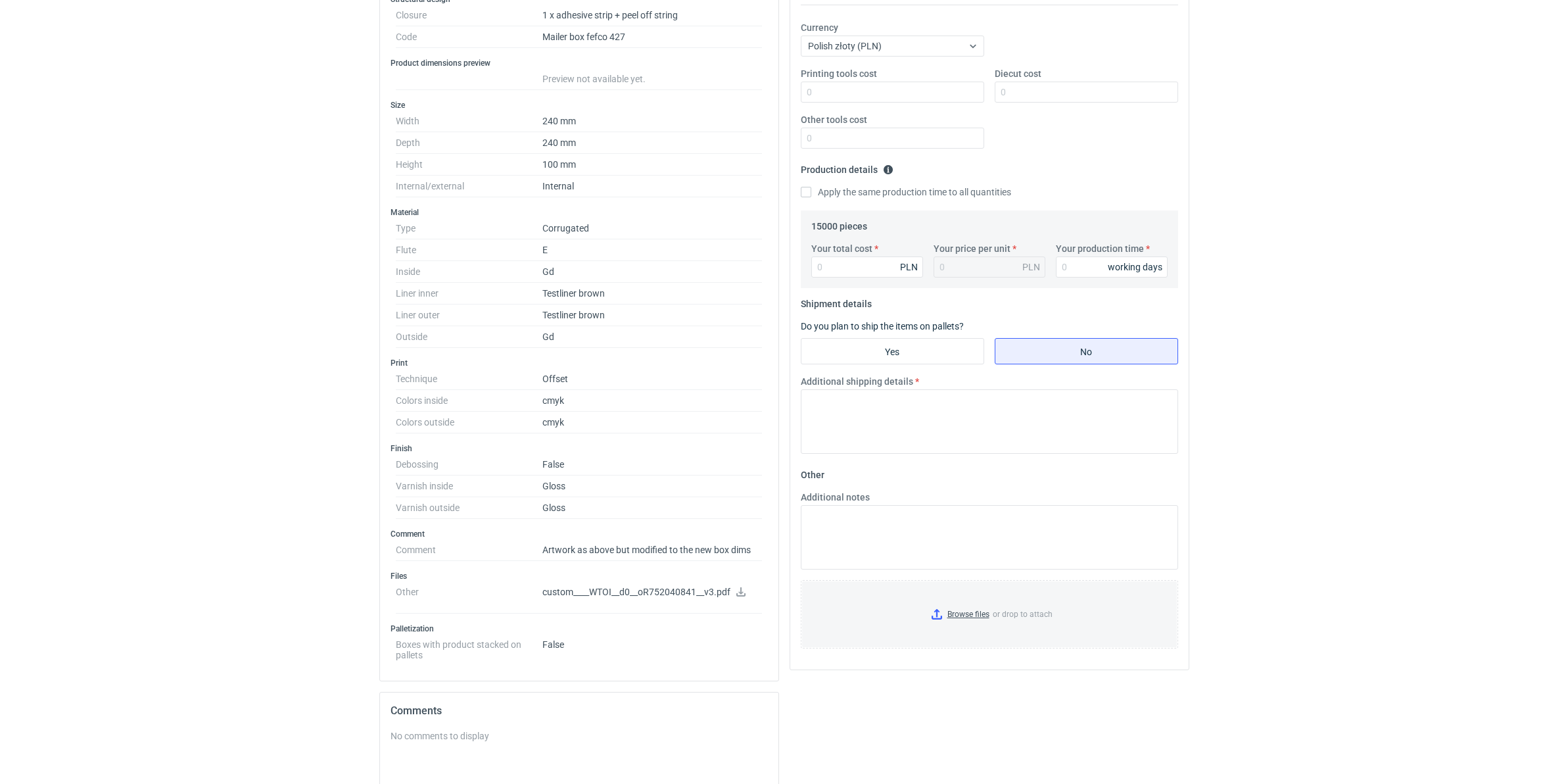
click at [741, 596] on icon at bounding box center [740, 592] width 10 height 10
click at [1251, 284] on div "RFQs Specs Designs Items Orders Customers Tools Analytics 99+ 99+ MN Małgorzata…" at bounding box center [784, 145] width 1568 height 784
click at [836, 271] on input "Your total cost" at bounding box center [867, 267] width 111 height 21
type input "41700"
type input "2.78"
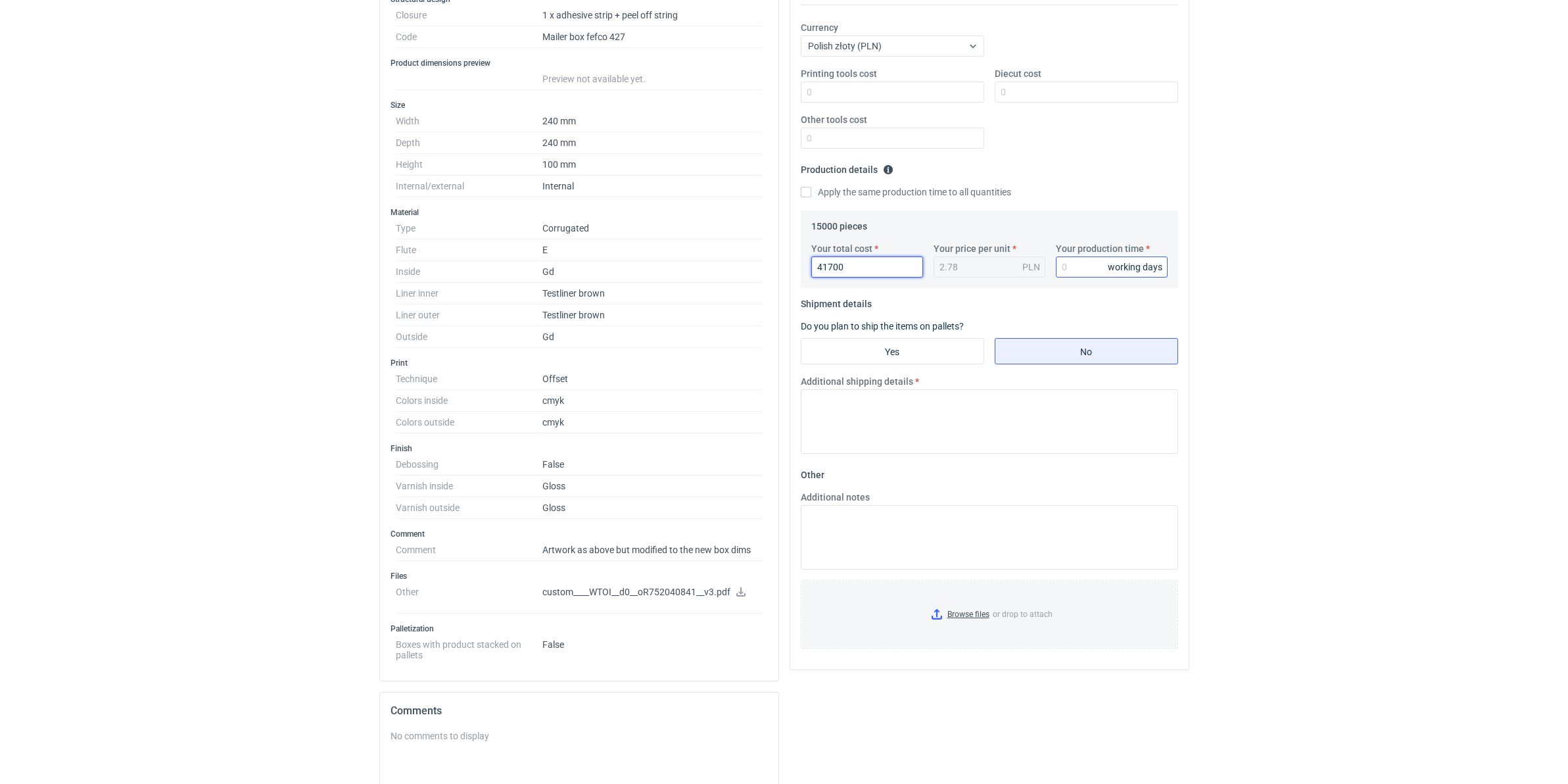
type input "41700"
click at [1087, 268] on input "Your production time" at bounding box center [1112, 267] width 111 height 21
type input "12"
click at [1065, 83] on input "Diecut cost" at bounding box center [1086, 92] width 184 height 21
type input "2340"
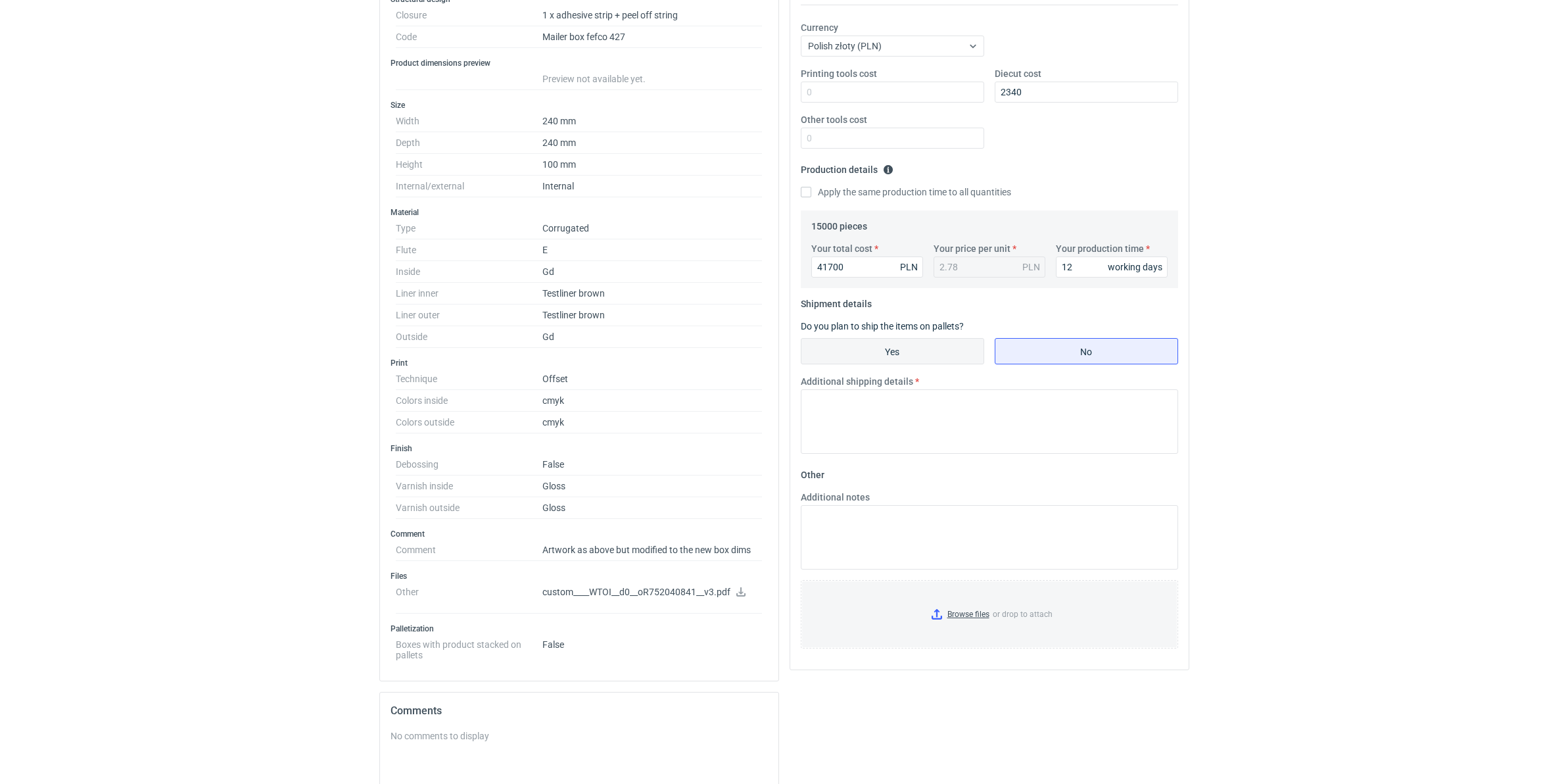
click at [917, 349] on input "Yes" at bounding box center [892, 351] width 182 height 25
radio input "true"
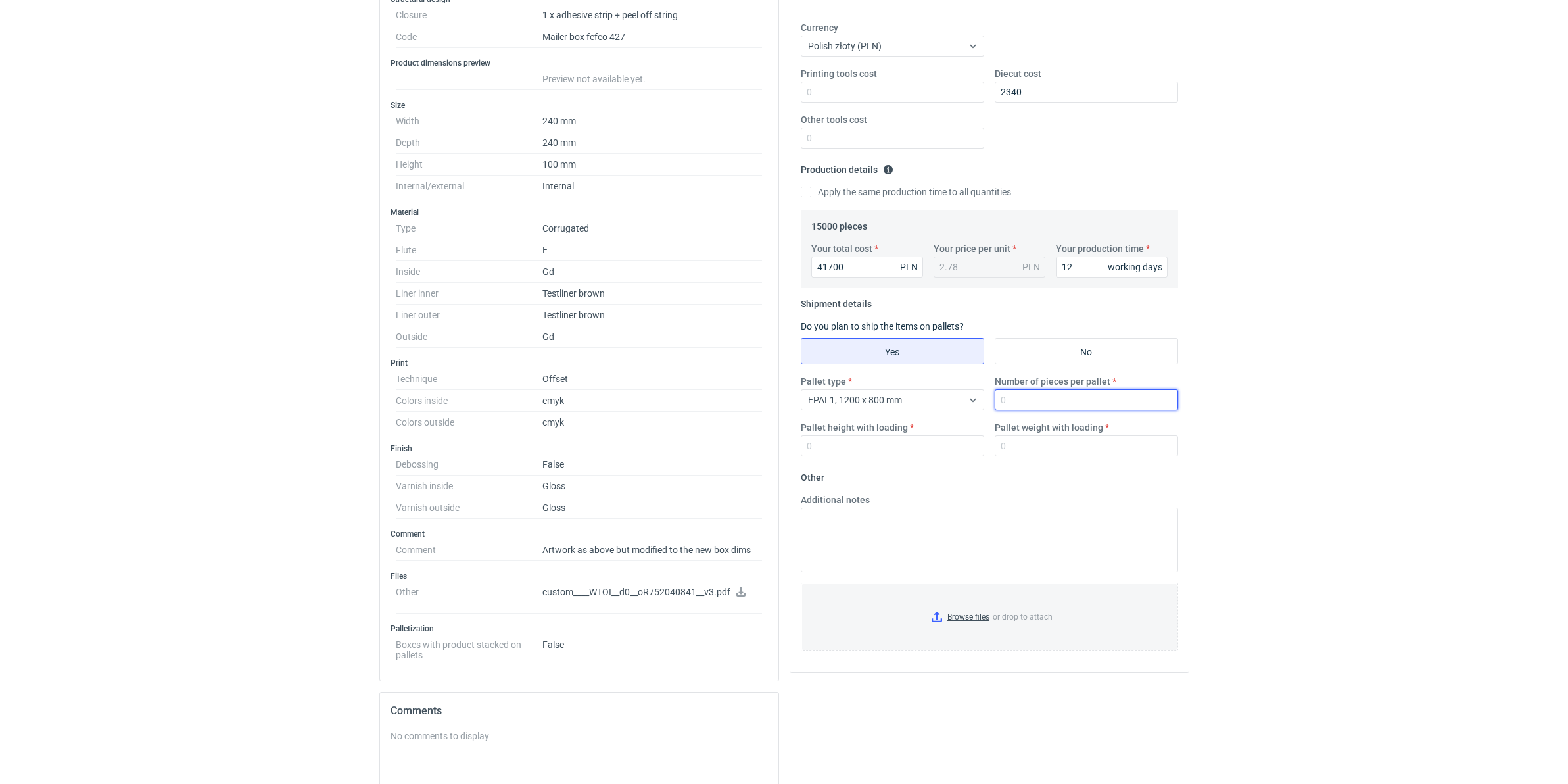
click at [1016, 392] on input "Number of pieces per pallet" at bounding box center [1086, 399] width 184 height 21
type input "1650"
type input "1800"
click at [955, 606] on input "Browse files or drop to attach" at bounding box center [989, 617] width 375 height 66
click at [1040, 448] on input "Pallet weight with loading" at bounding box center [1086, 446] width 184 height 21
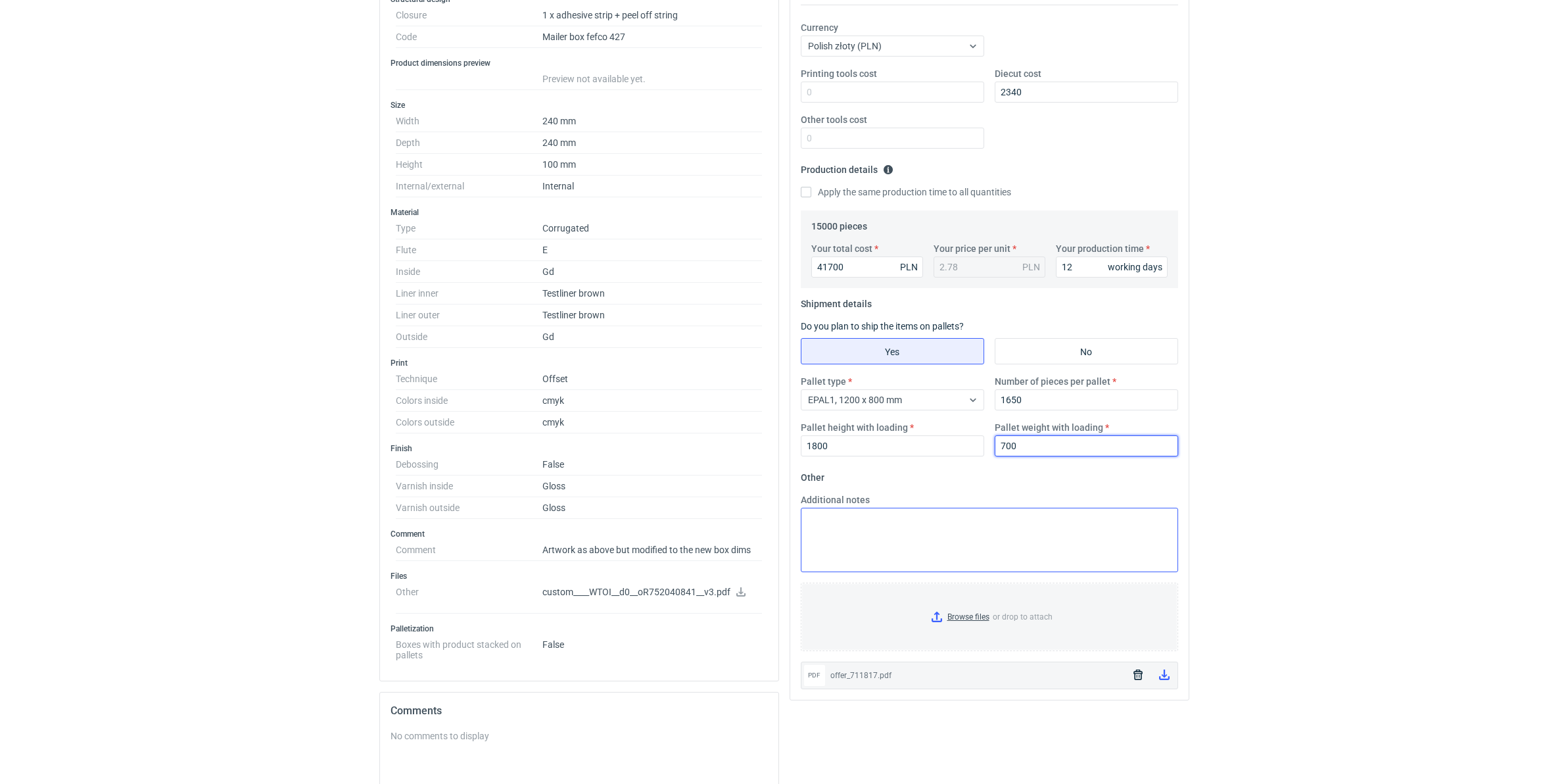
type input "700"
click at [980, 524] on textarea "Additional notes" at bounding box center [989, 539] width 378 height 64
click at [871, 526] on textarea "obrys palety 1250*800" at bounding box center [989, 539] width 378 height 64
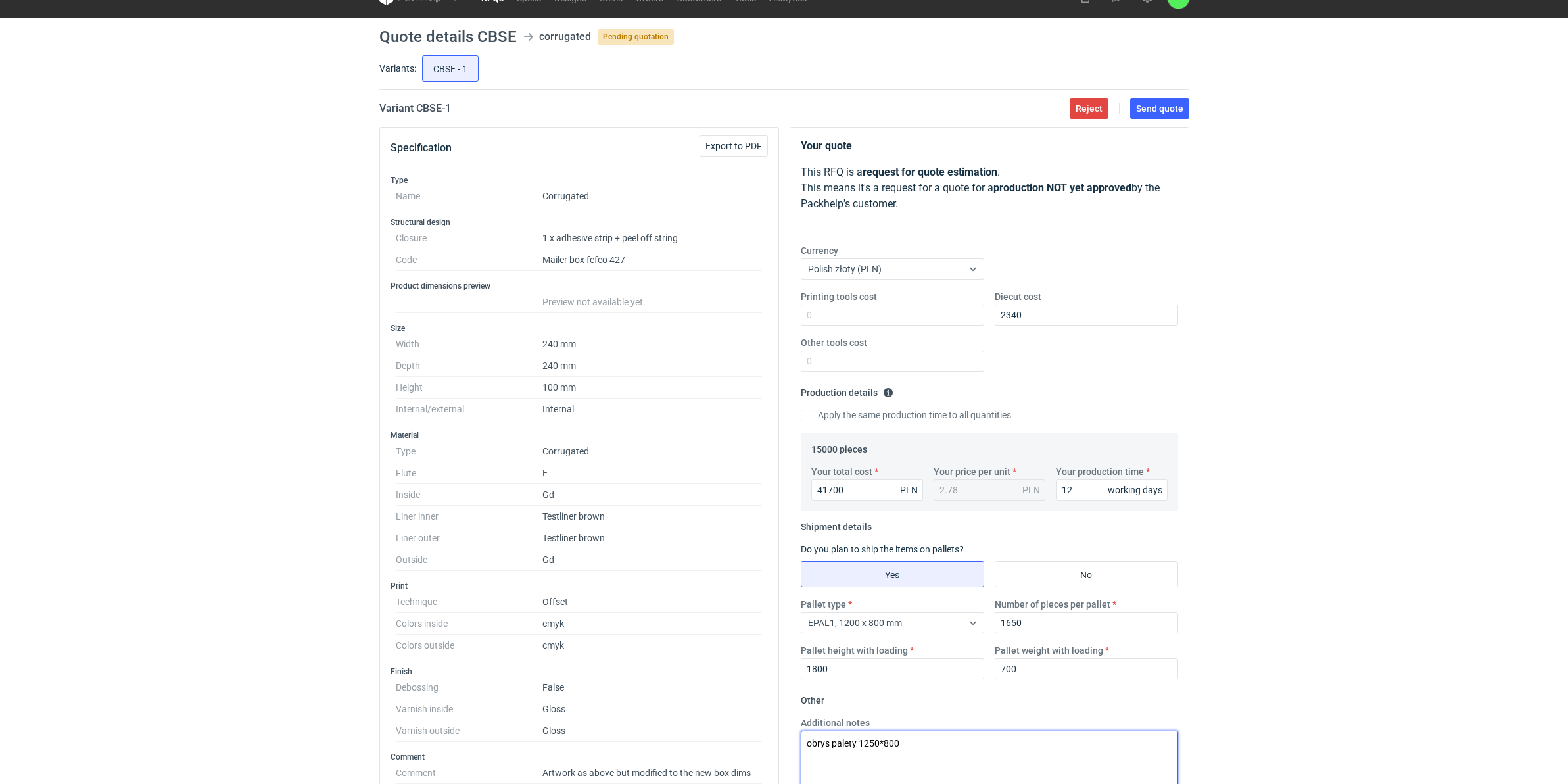
scroll to position [0, 0]
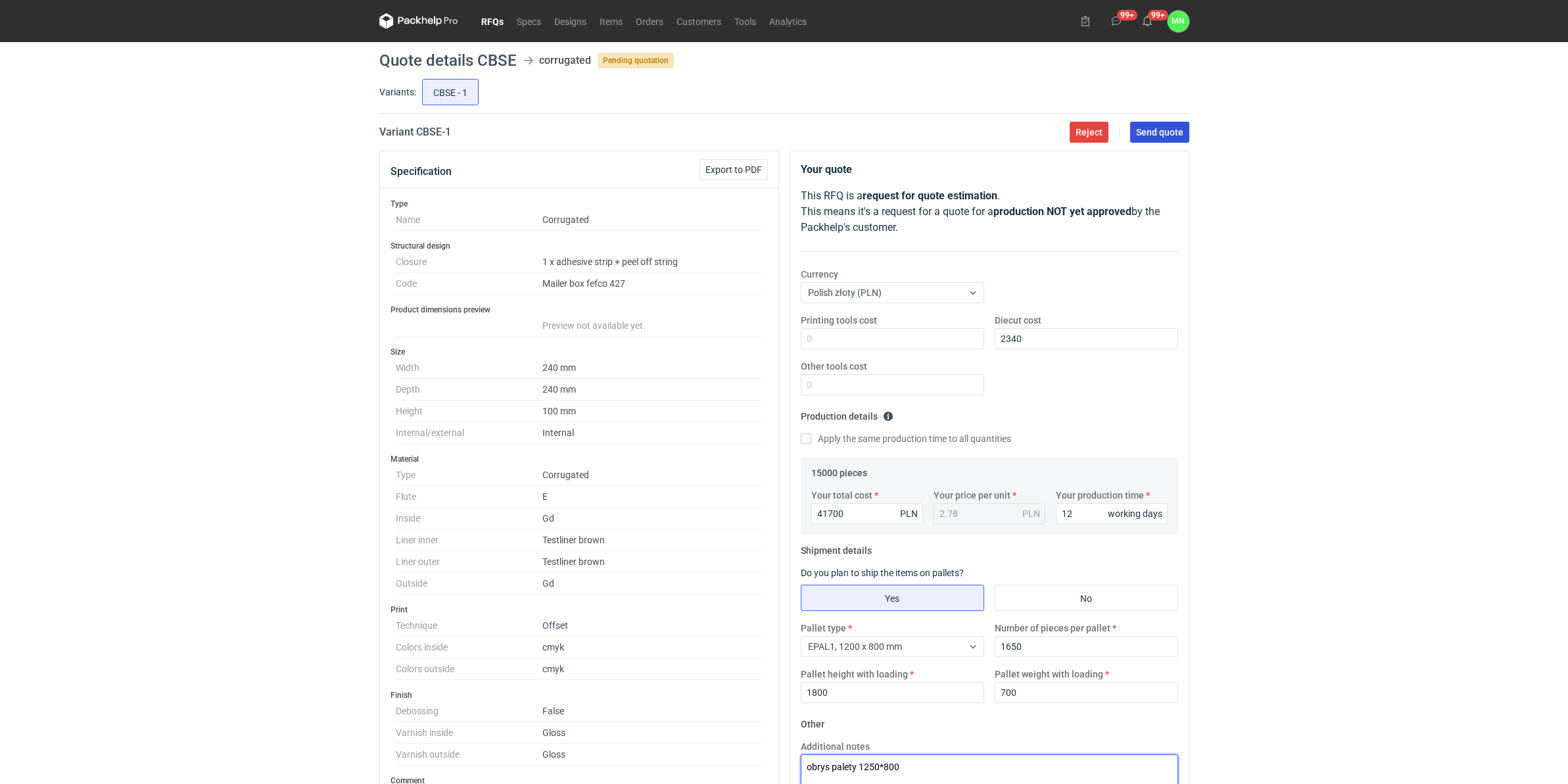
type textarea "obrys palety 1250*800"
click at [1153, 133] on span "Send quote" at bounding box center [1160, 132] width 47 height 10
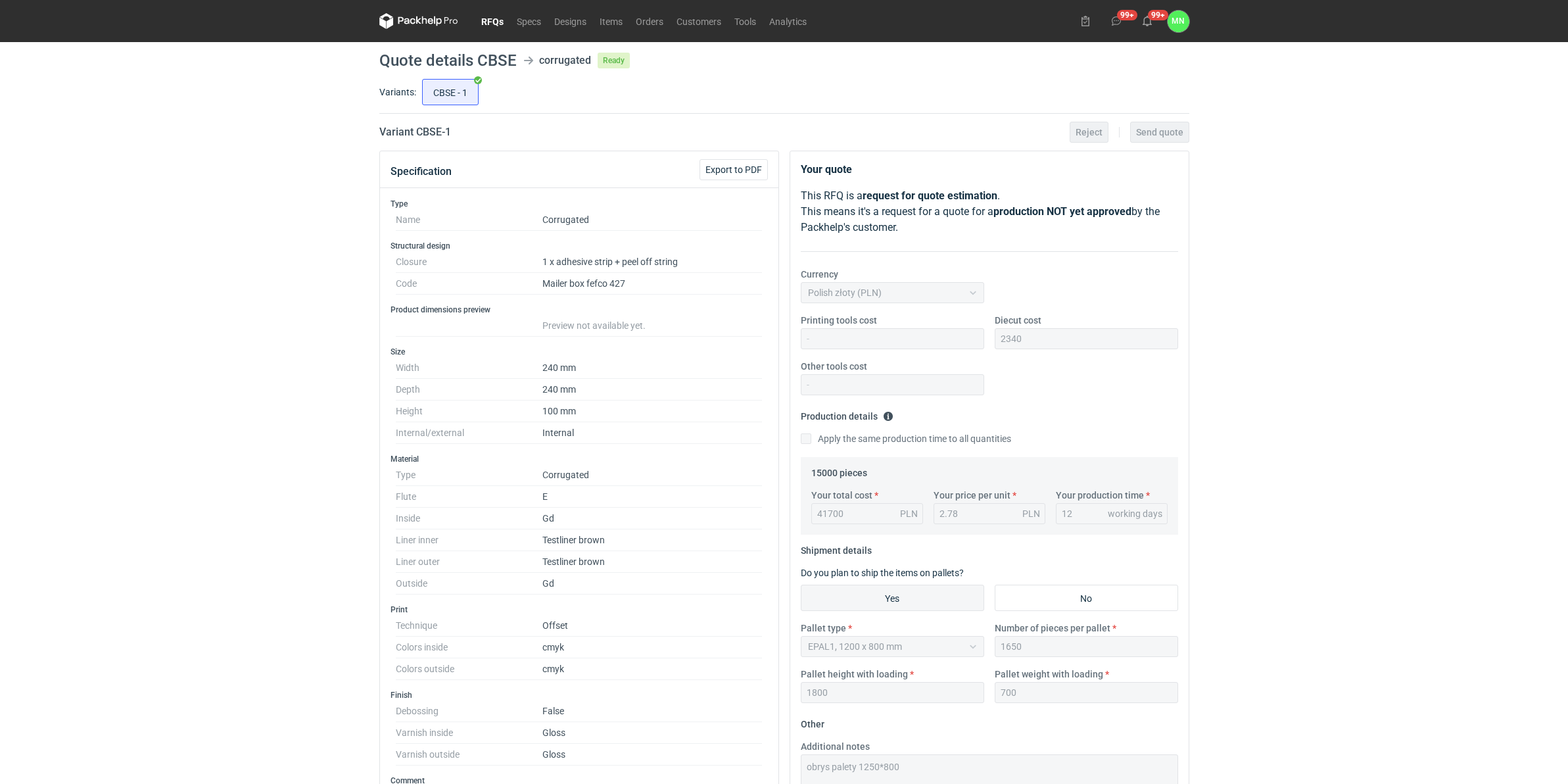
click at [291, 460] on div "RFQs Specs Designs Items Orders Customers Tools Analytics 99+ 99+ MN Małgorzata…" at bounding box center [784, 392] width 1568 height 784
drag, startPoint x: 265, startPoint y: 285, endPoint x: 271, endPoint y: 291, distance: 8.5
click at [265, 286] on div "RFQs Specs Designs Items Orders Customers Tools Analytics 99+ 99+ MN Małgorzata…" at bounding box center [784, 392] width 1568 height 784
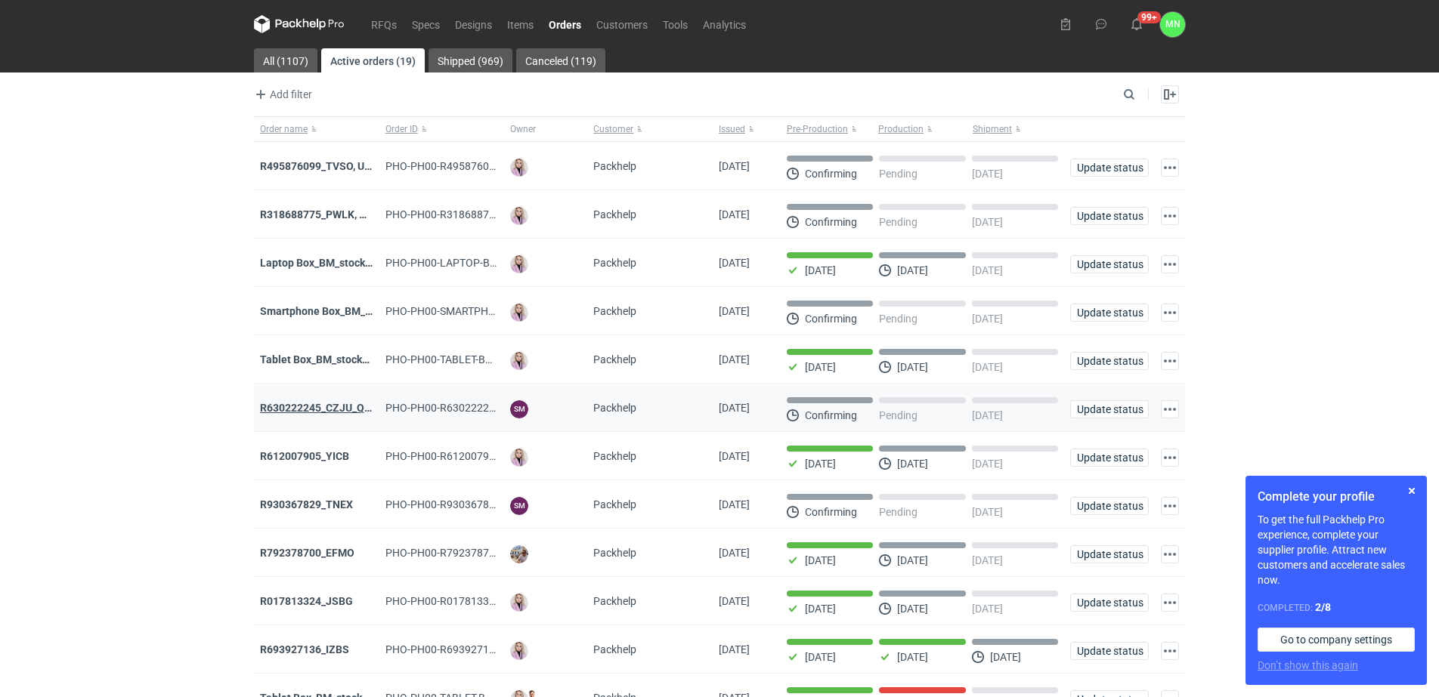
click at [334, 413] on strong "R630222245_CZJU_QNLS_PWUU" at bounding box center [339, 408] width 159 height 12
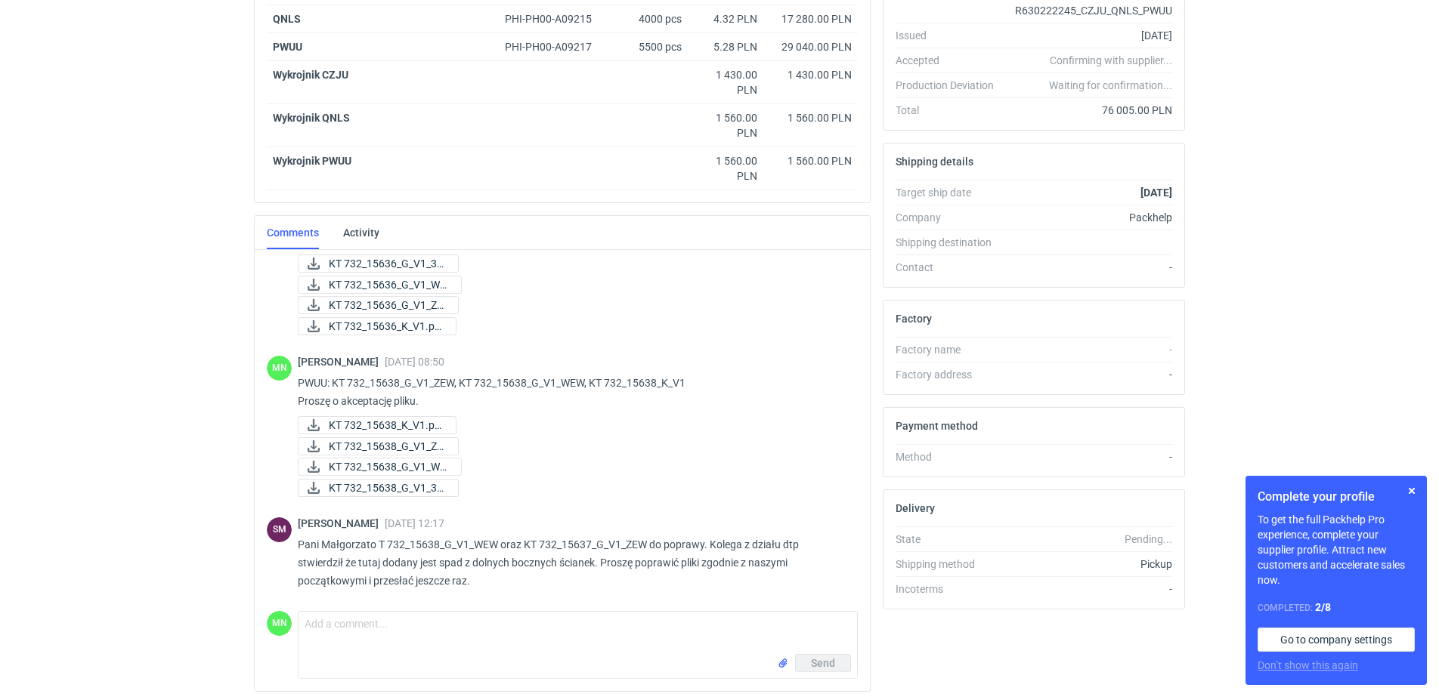
scroll to position [318, 0]
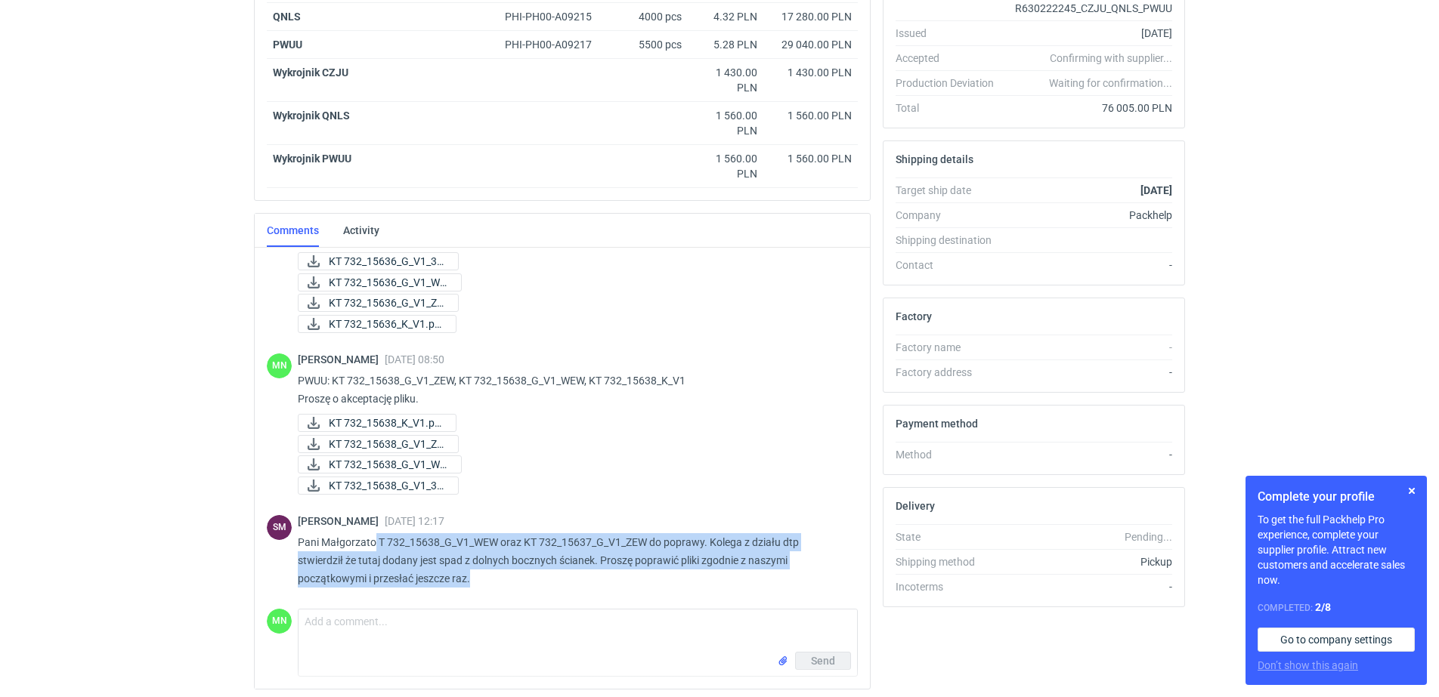
copy p "T 732_15638_G_V1_WEW oraz KT 732_15637_G_V1_ZEW do poprawy. Kolega z działu dtp…"
drag, startPoint x: 375, startPoint y: 540, endPoint x: 741, endPoint y: 578, distance: 367.7
click at [741, 578] on p "Pani Małgorzato T 732_15638_G_V1_WEW oraz KT 732_15637_G_V1_ZEW do poprawy. Kol…" at bounding box center [572, 560] width 548 height 54
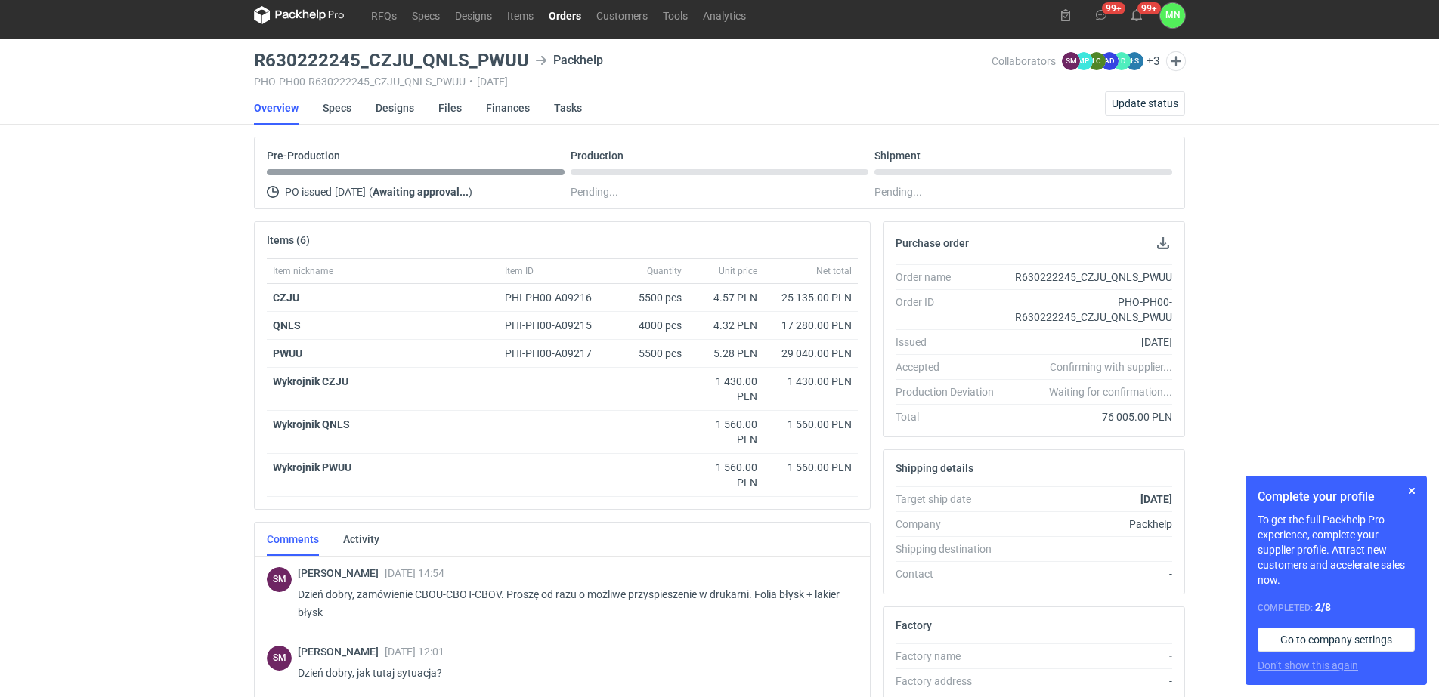
scroll to position [0, 0]
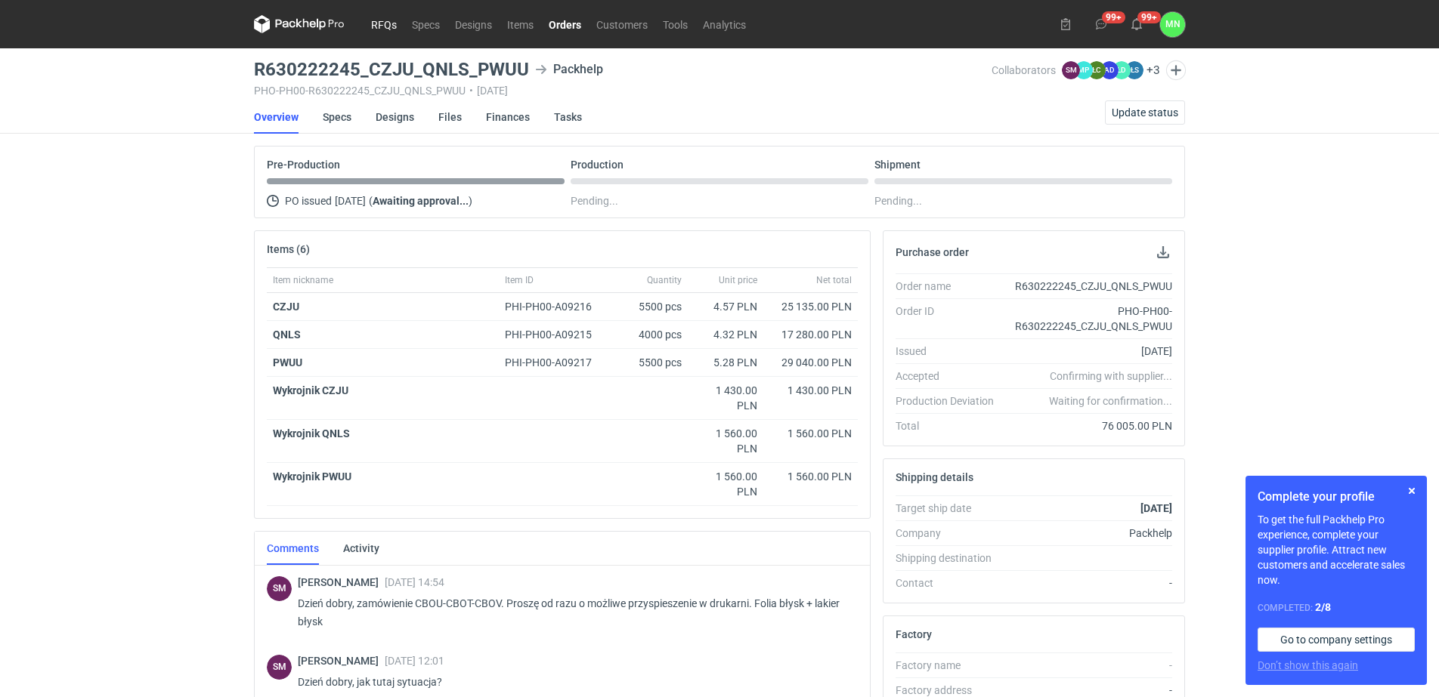
click at [391, 20] on link "RFQs" at bounding box center [383, 24] width 41 height 18
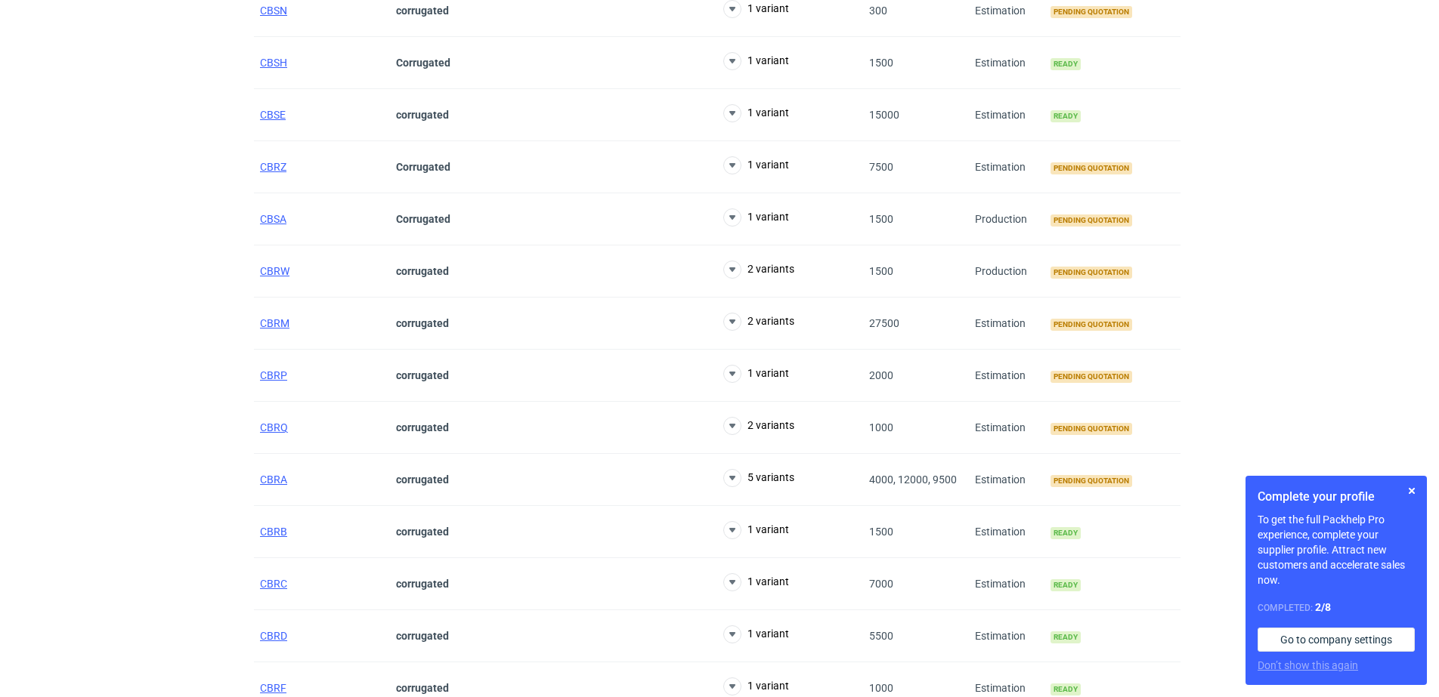
scroll to position [378, 0]
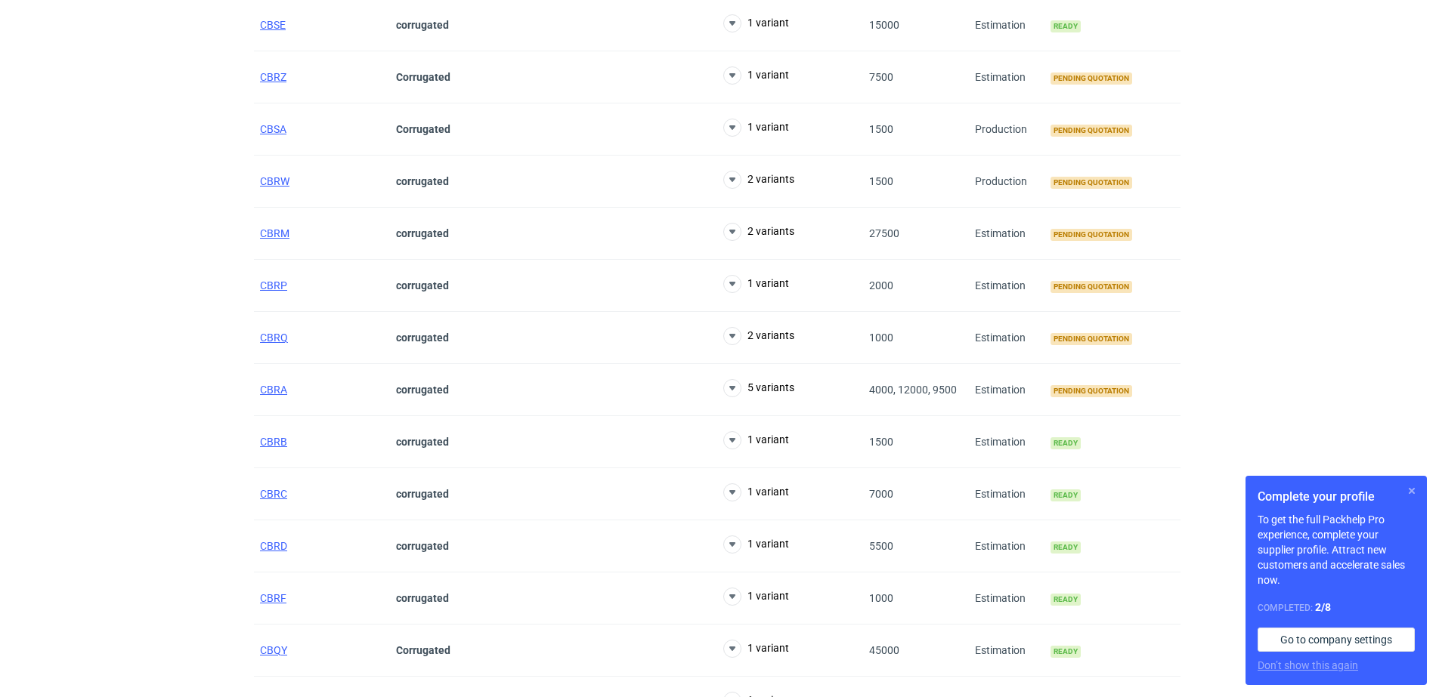
click at [1409, 488] on button "button" at bounding box center [1412, 491] width 18 height 18
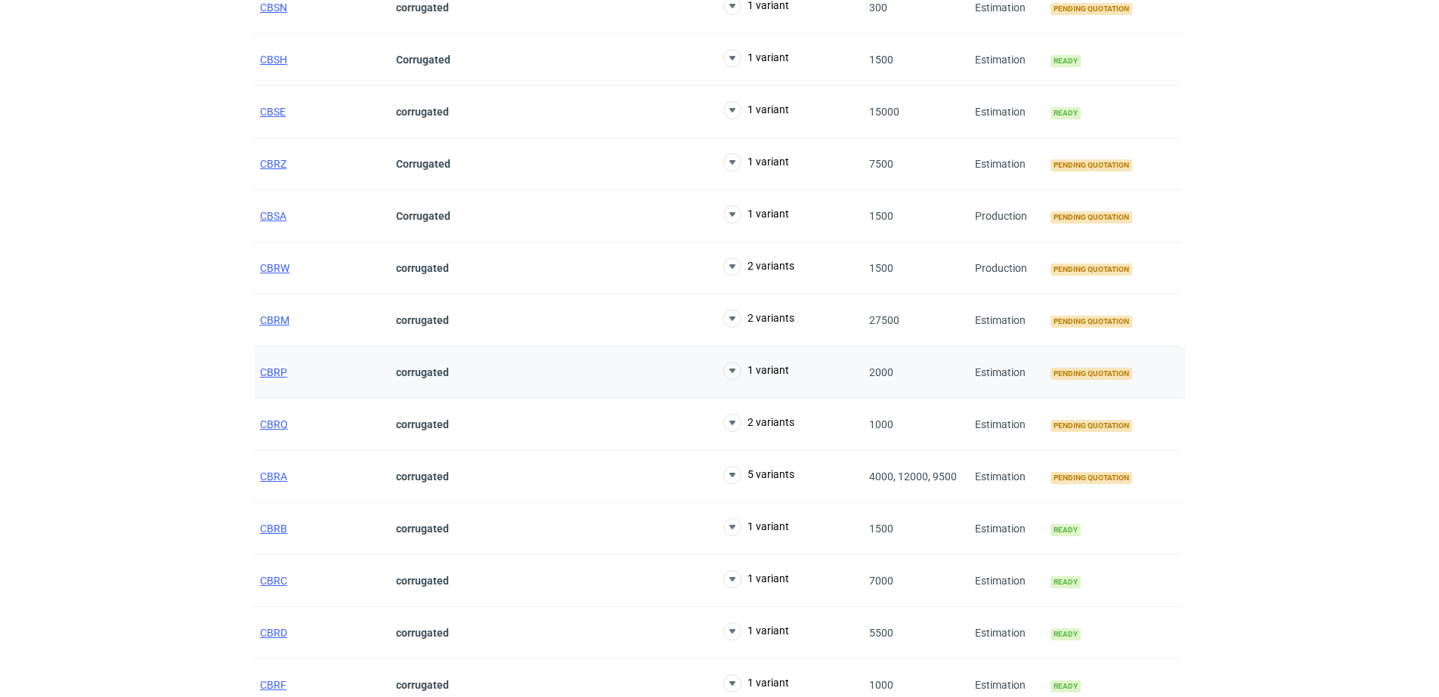
scroll to position [0, 0]
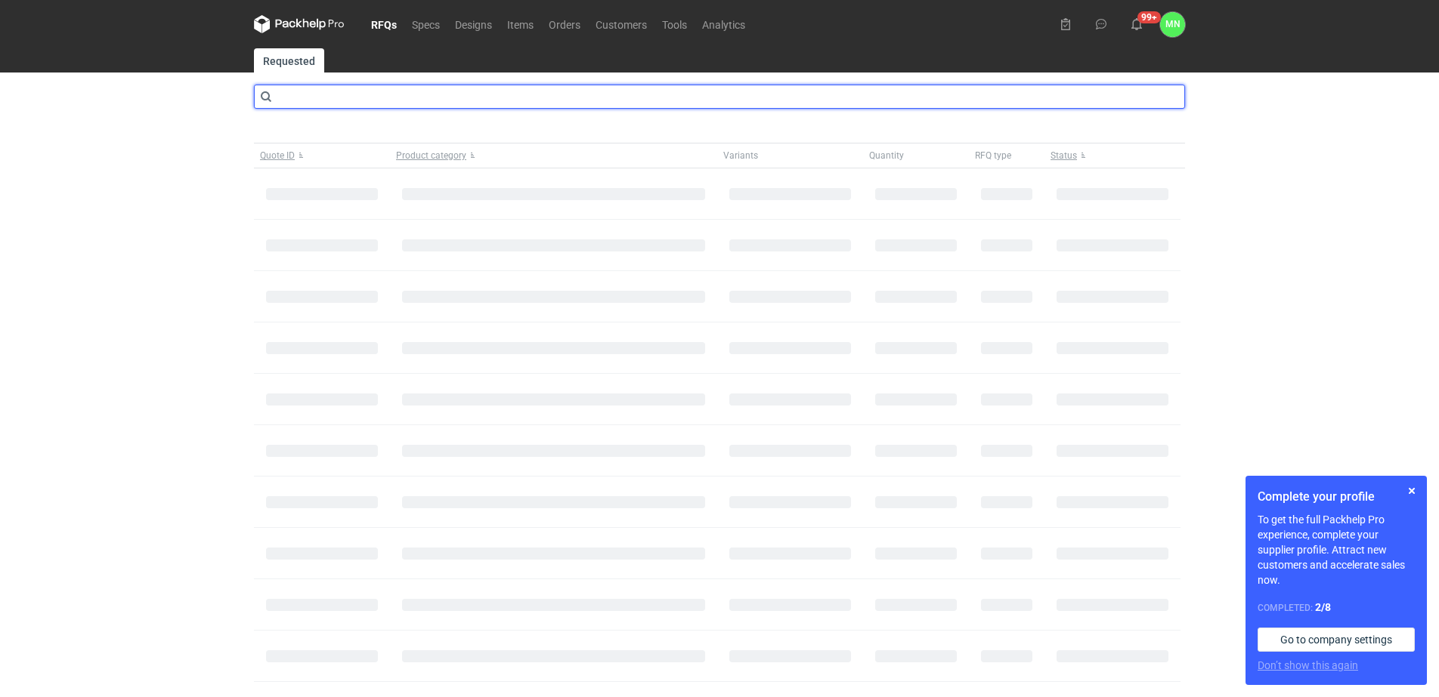
click at [380, 107] on input "text" at bounding box center [719, 97] width 931 height 24
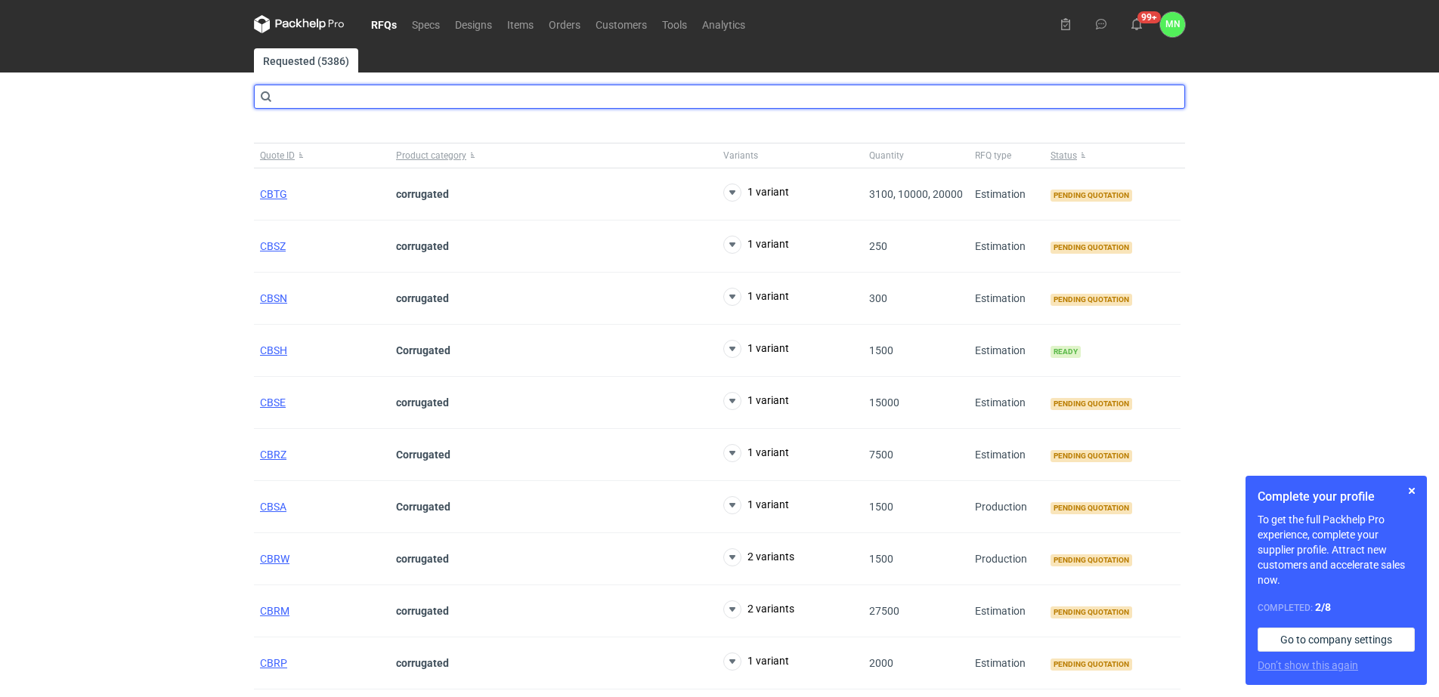
type input "b"
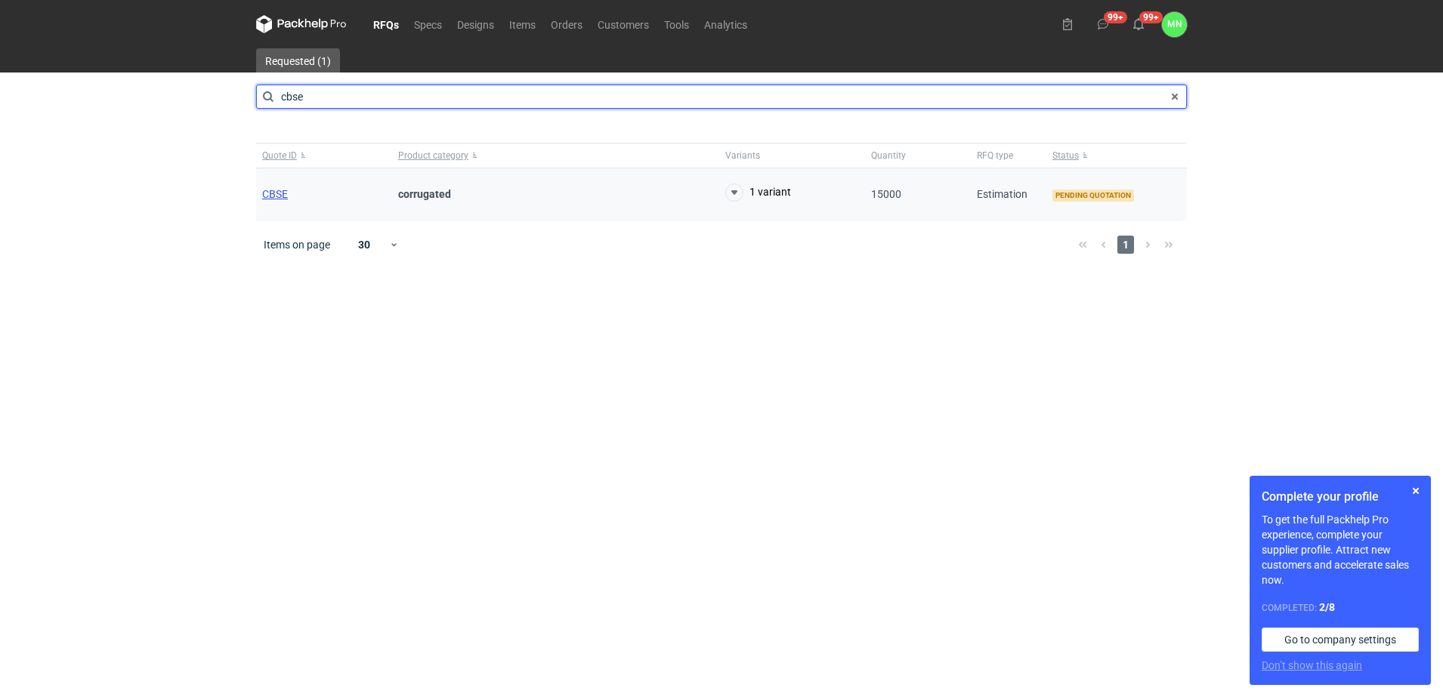
type input "cbse"
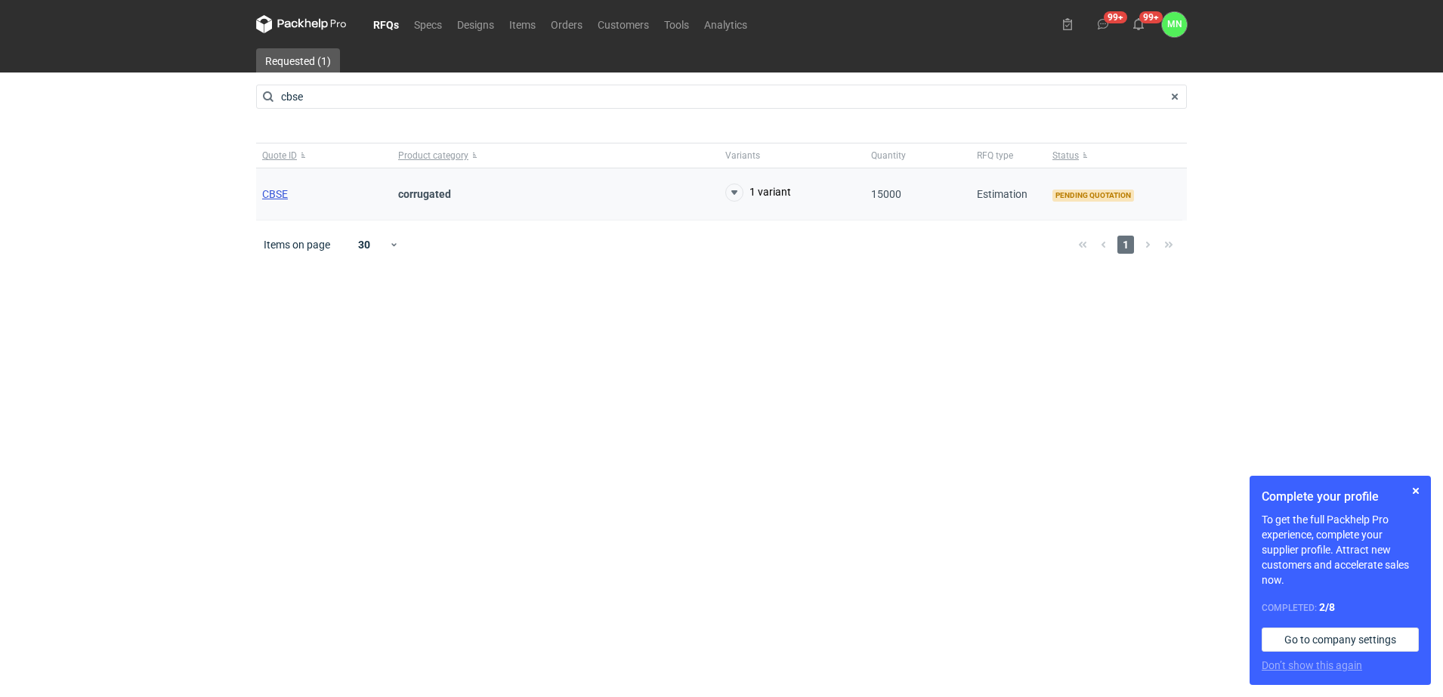
click at [280, 192] on span "CBSE" at bounding box center [275, 194] width 26 height 12
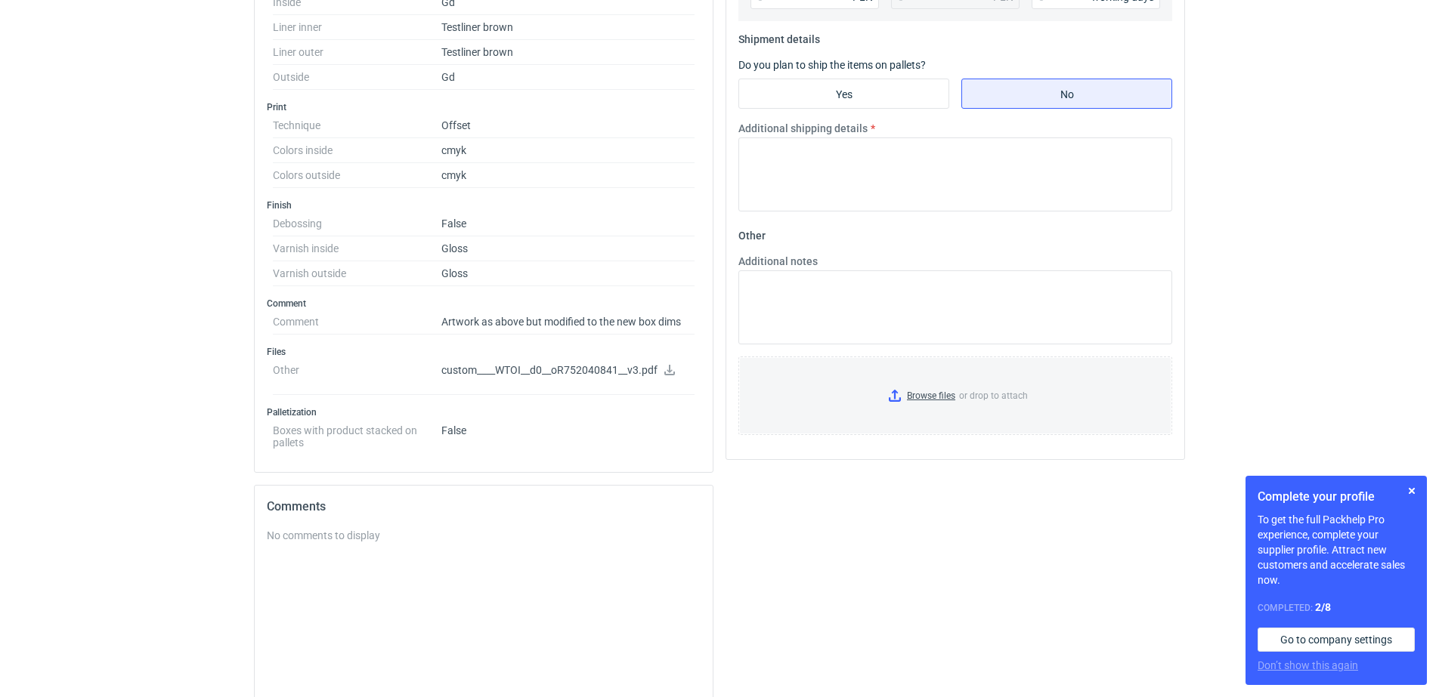
scroll to position [555, 0]
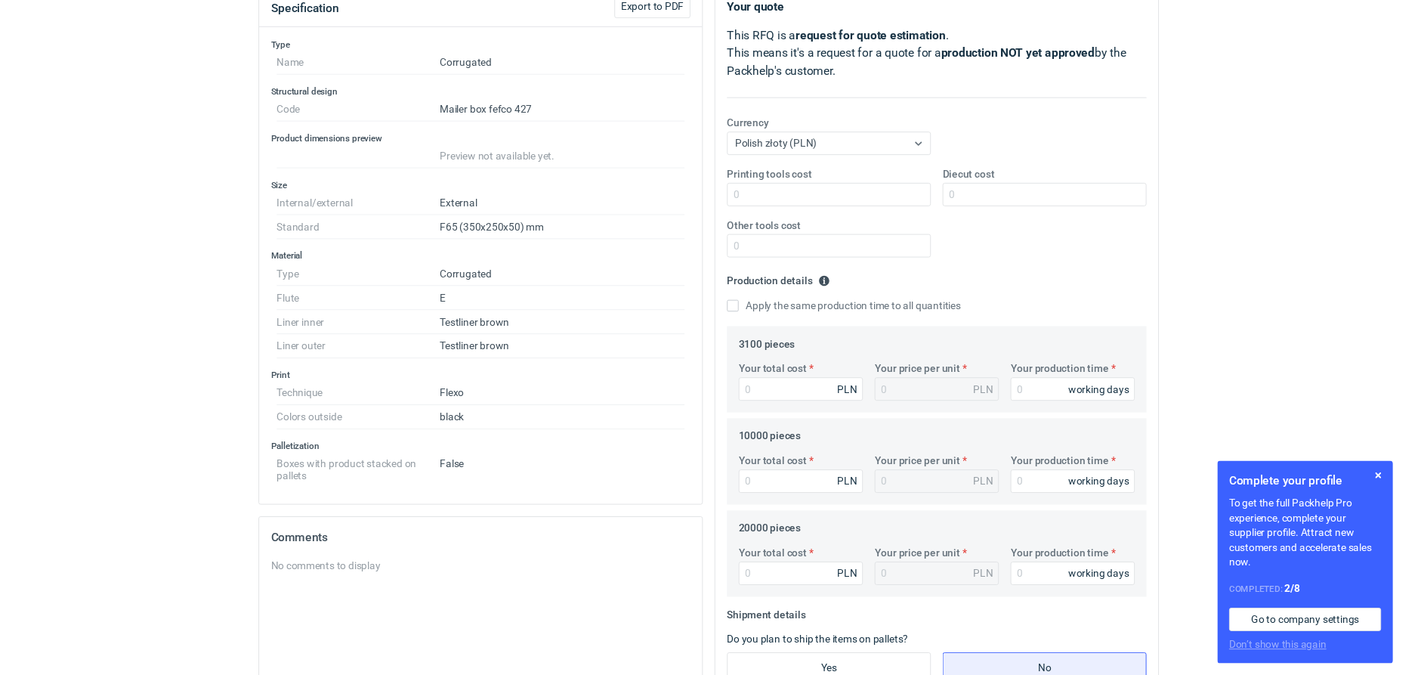
scroll to position [189, 0]
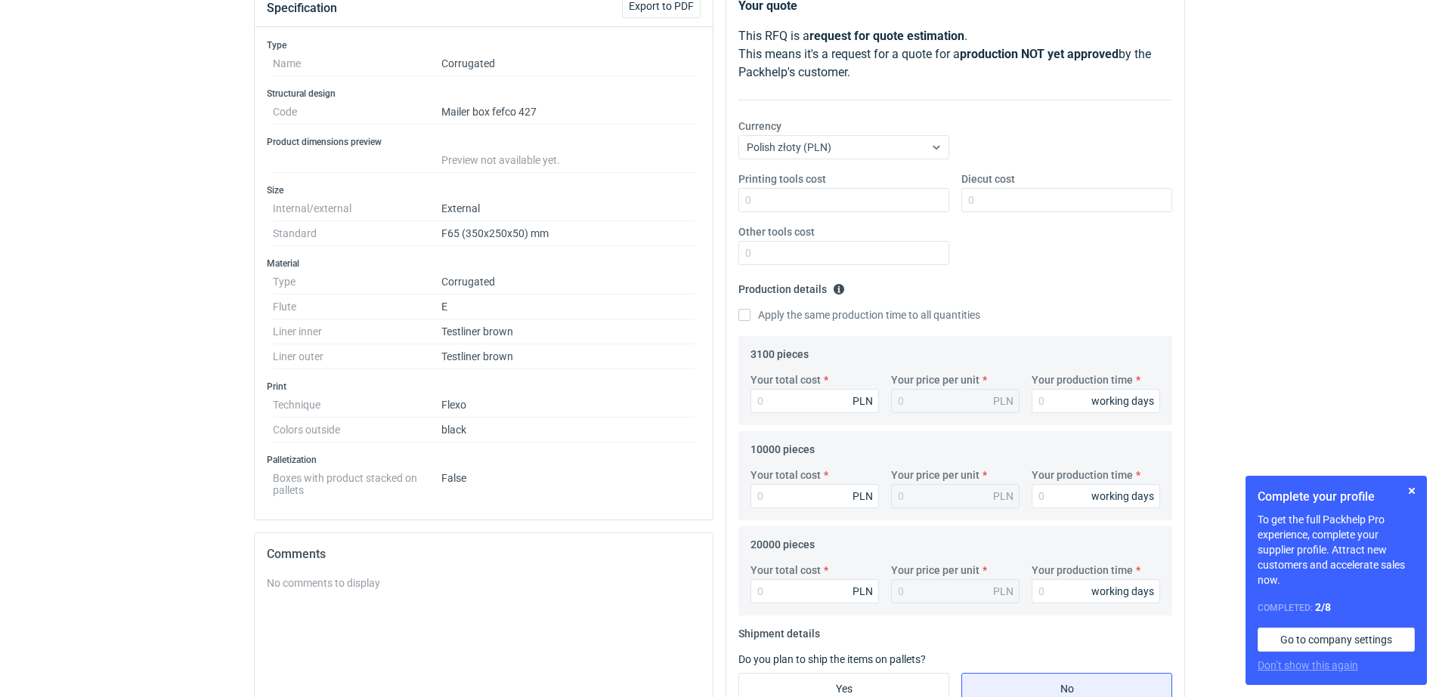
click at [496, 227] on dd "F65 (350x250x50) mm" at bounding box center [567, 233] width 253 height 25
copy dd "350x250x50"
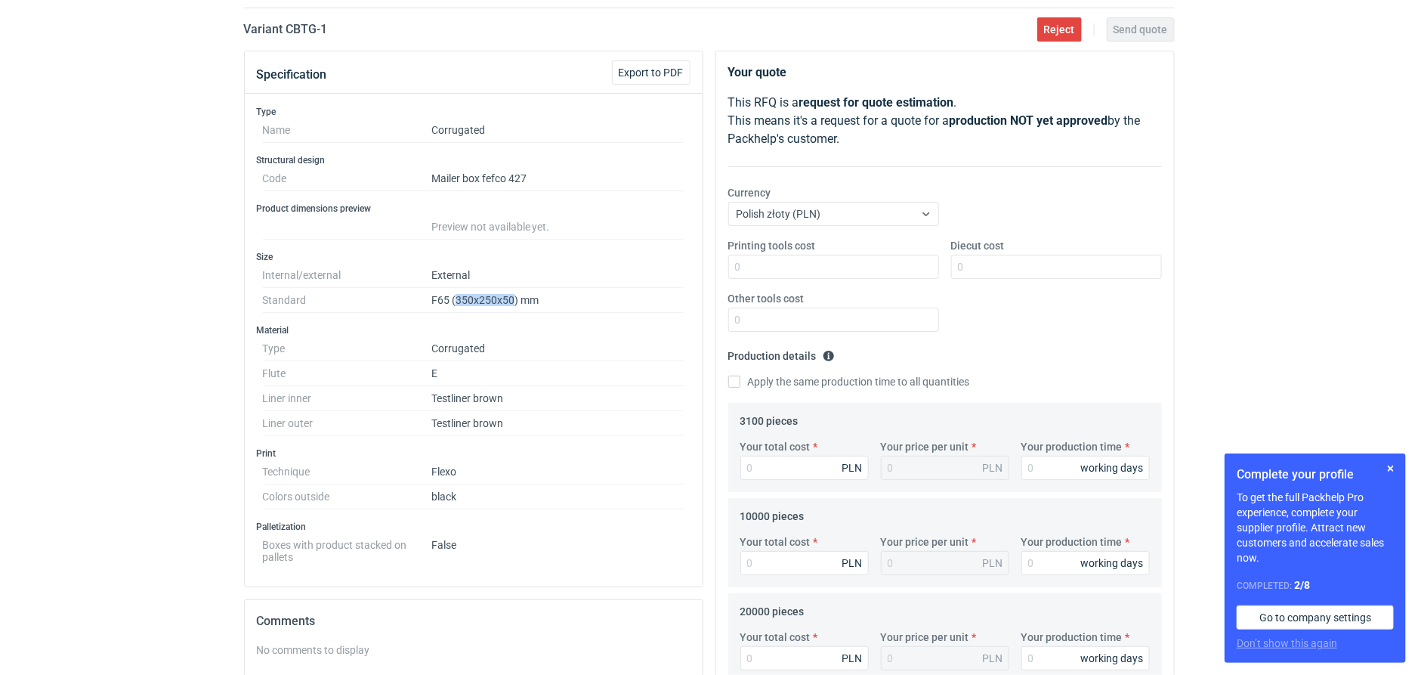
scroll to position [0, 0]
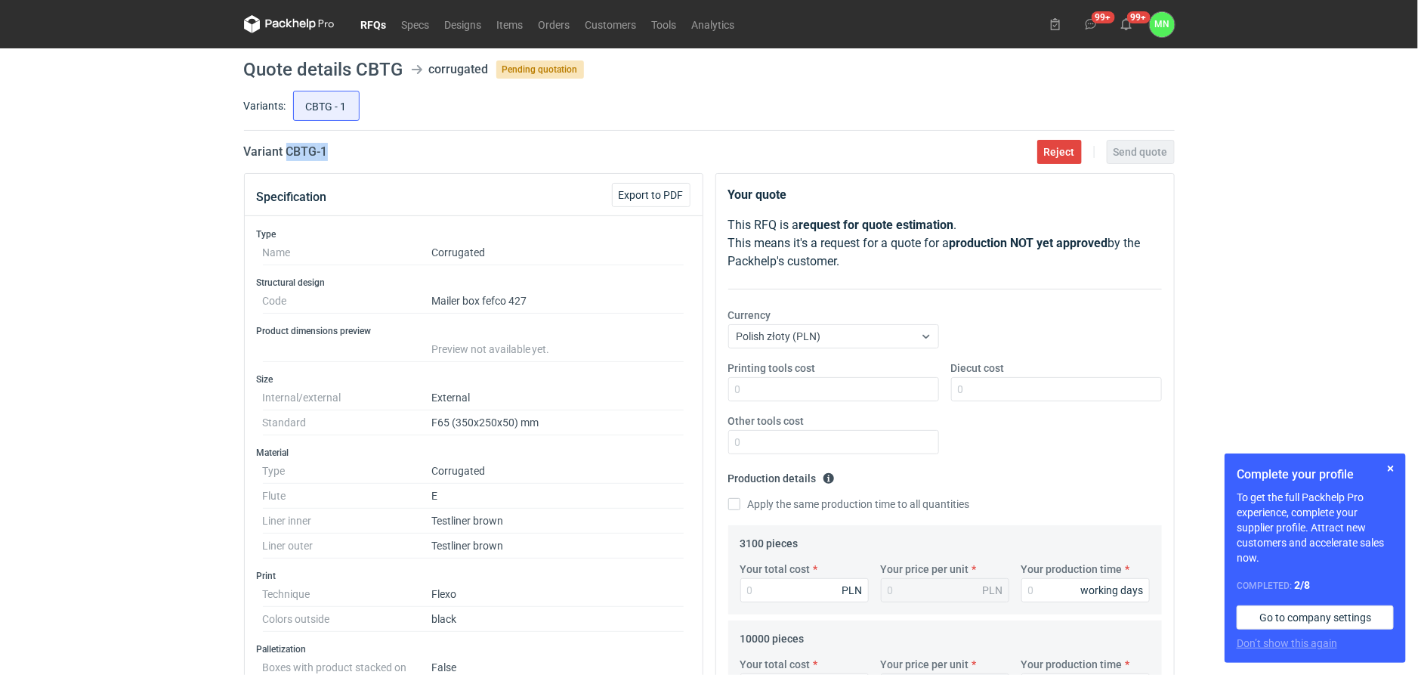
drag, startPoint x: 332, startPoint y: 157, endPoint x: 288, endPoint y: 151, distance: 45.0
click at [288, 151] on div "Variant CBTG - 1 Reject Send quote" at bounding box center [709, 152] width 931 height 18
copy h2 "CBTG - 1"
click at [816, 595] on input "Your total cost" at bounding box center [805, 590] width 128 height 24
type input "3286"
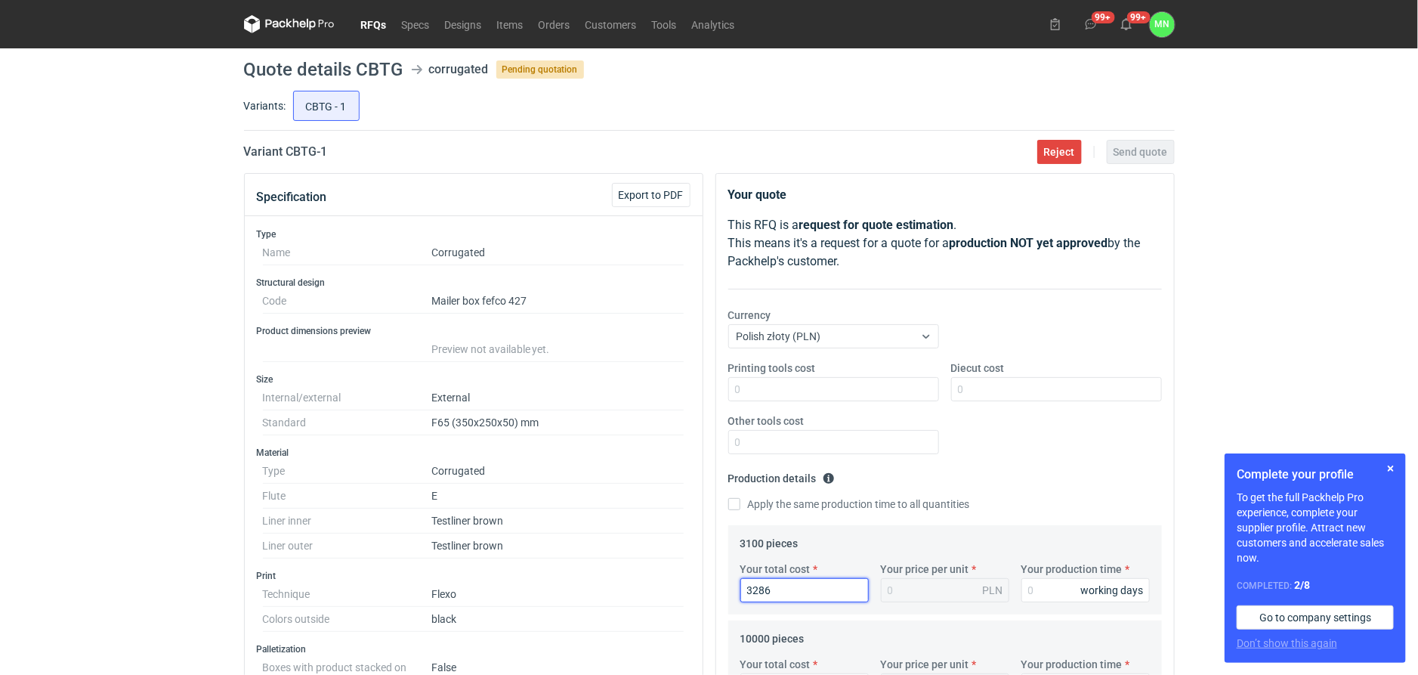
type input "1.06"
type input "3286"
click at [869, 369] on div "Printing tools cost" at bounding box center [833, 380] width 223 height 41
drag, startPoint x: 858, startPoint y: 385, endPoint x: 850, endPoint y: 387, distance: 8.4
click at [855, 387] on input "Printing tools cost" at bounding box center [833, 389] width 211 height 24
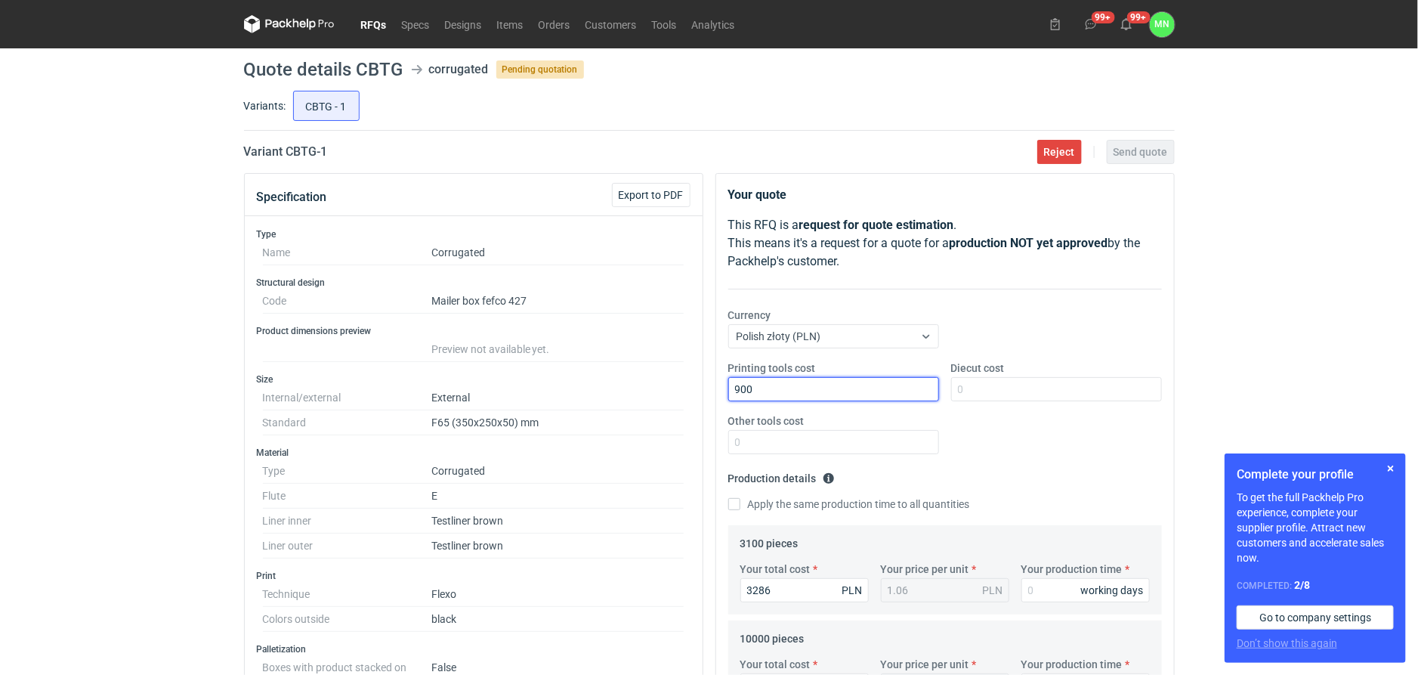
type input "900"
click at [1391, 466] on button "button" at bounding box center [1391, 468] width 18 height 18
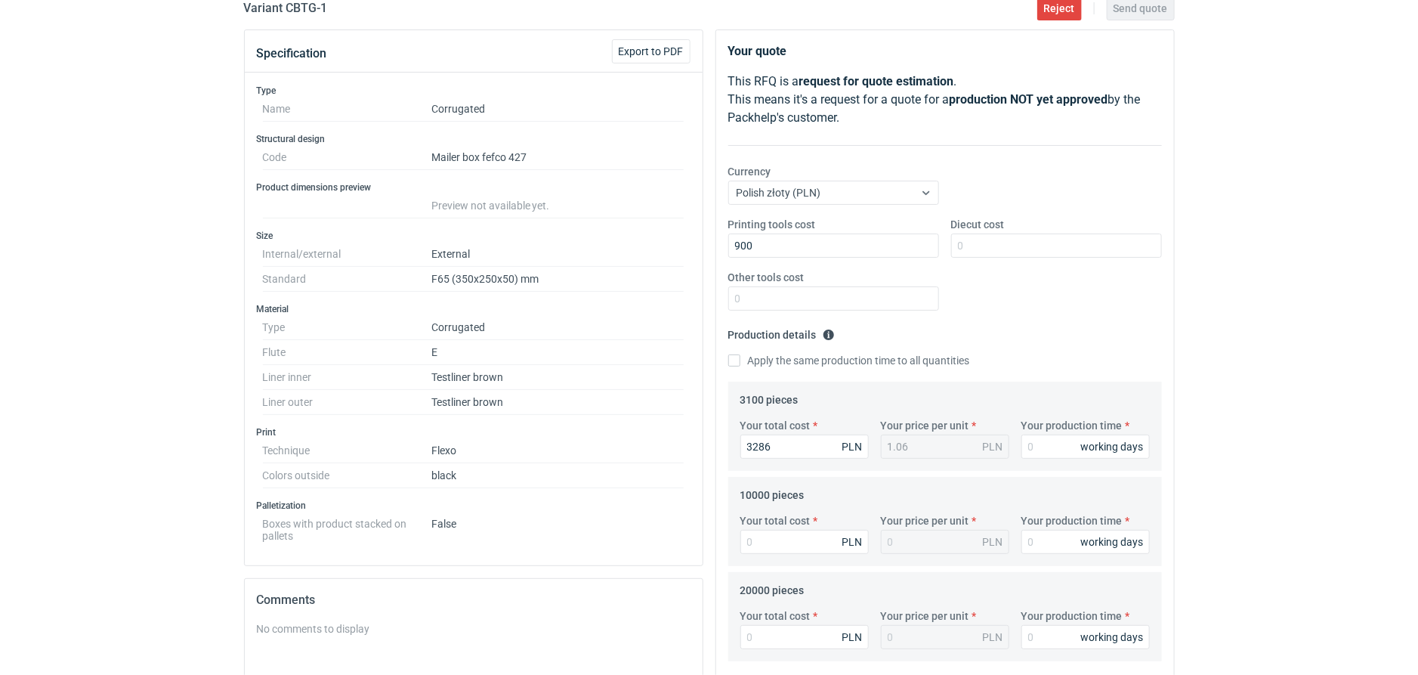
scroll to position [189, 0]
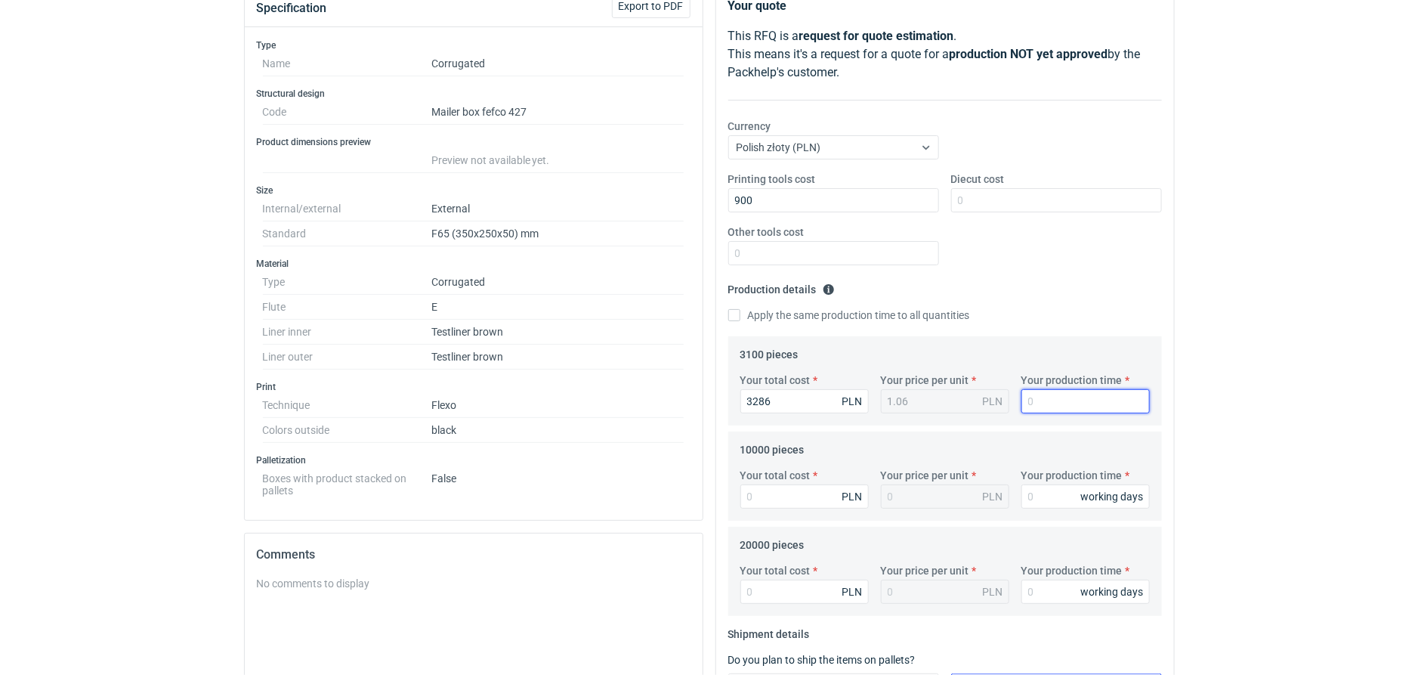
click at [1035, 402] on input "Your production time" at bounding box center [1086, 401] width 128 height 24
type input "10"
click at [787, 487] on input "Your total cost" at bounding box center [805, 496] width 128 height 24
type input "7900"
type input "0.79"
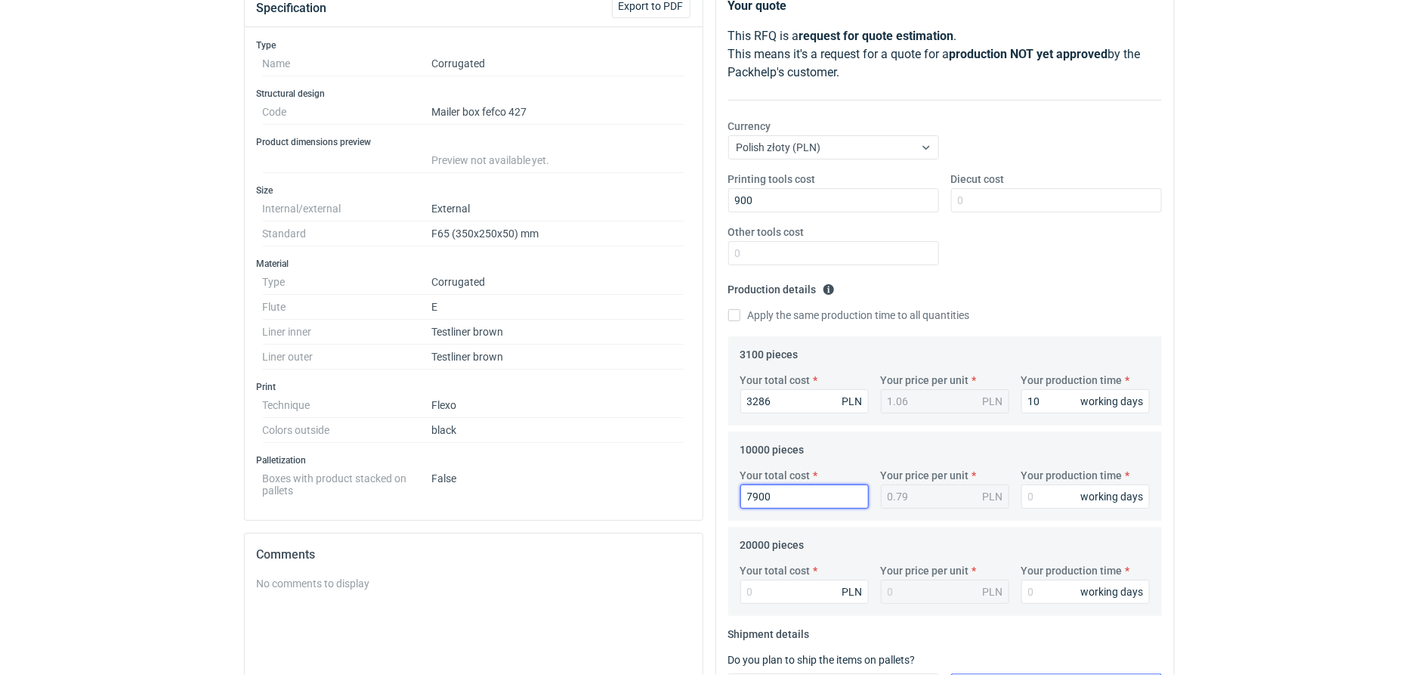
type input "7900"
click at [760, 586] on input "Your total cost" at bounding box center [805, 592] width 128 height 24
type input "14600"
type input "0.73"
type input "14600"
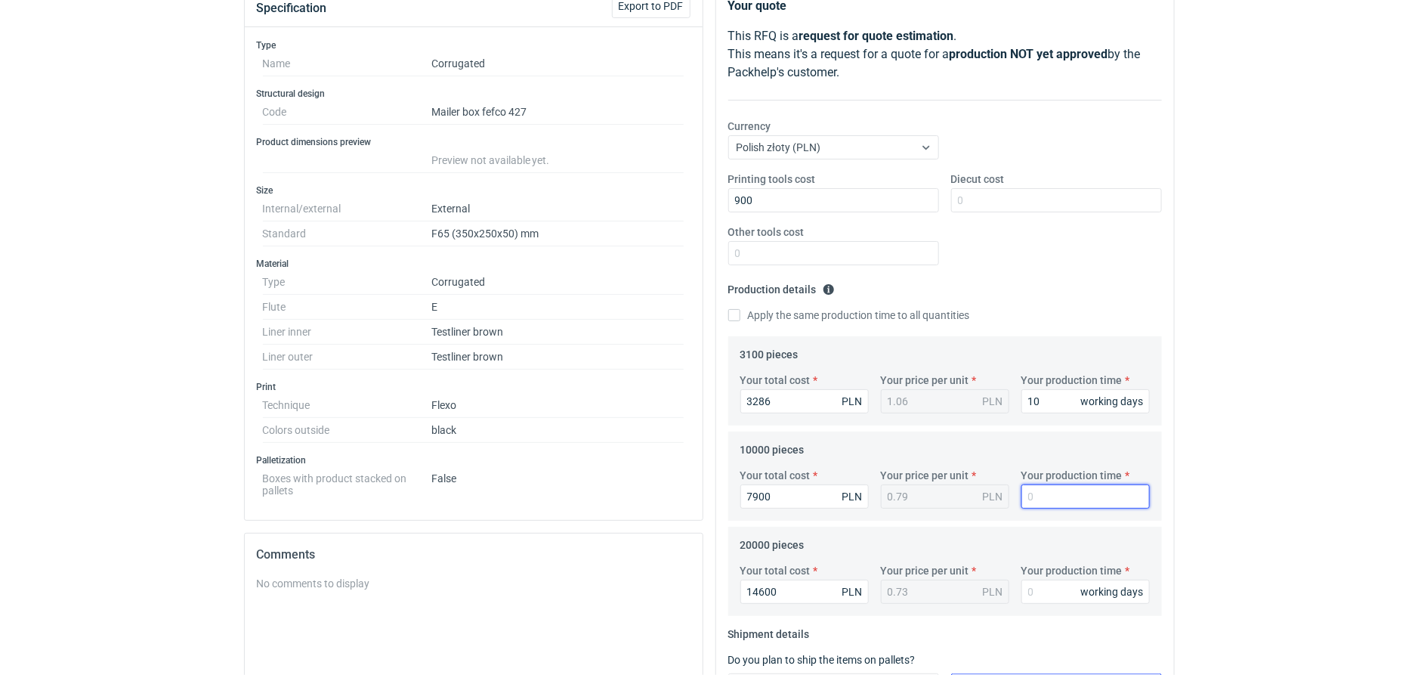
click at [1051, 501] on input "Your production time" at bounding box center [1086, 496] width 128 height 24
type input "10"
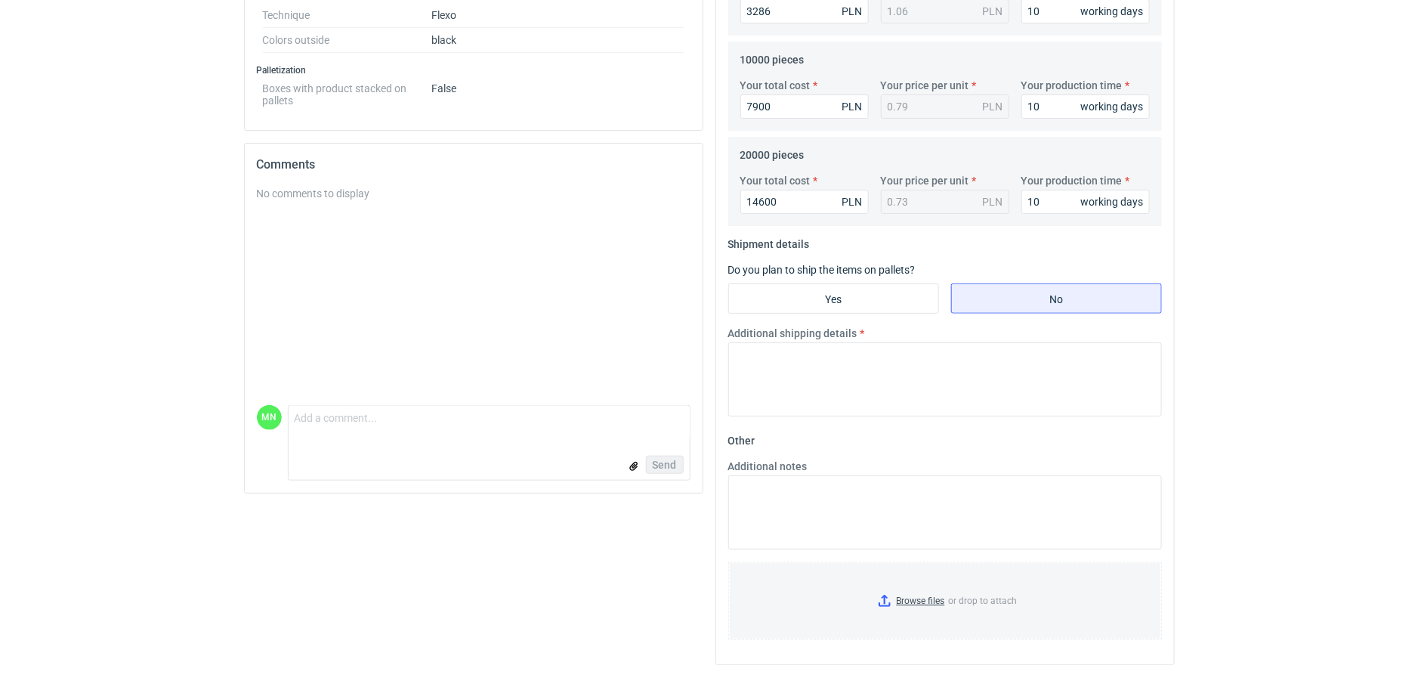
scroll to position [583, 0]
drag, startPoint x: 892, startPoint y: 301, endPoint x: 905, endPoint y: 318, distance: 21.6
click at [892, 301] on input "Yes" at bounding box center [833, 296] width 209 height 29
radio input "true"
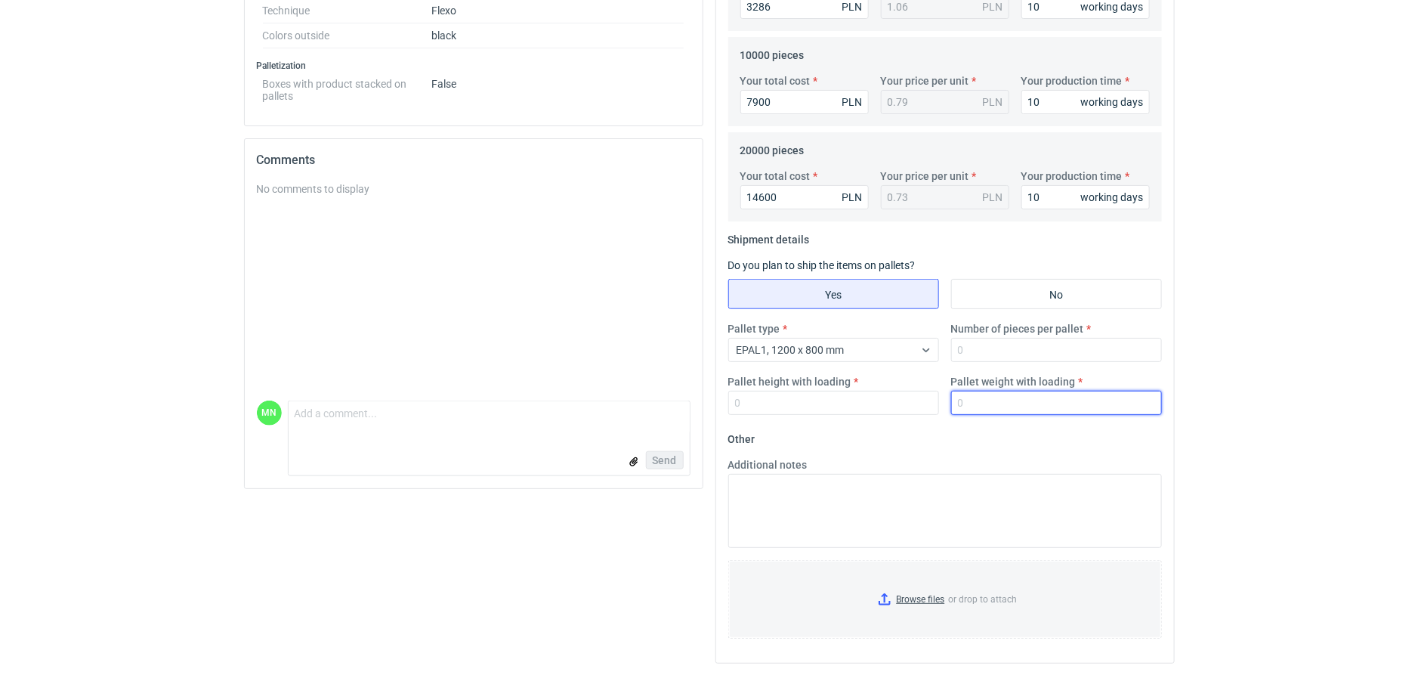
click at [1014, 401] on input "Pallet weight with loading" at bounding box center [1056, 403] width 211 height 24
type input "1650"
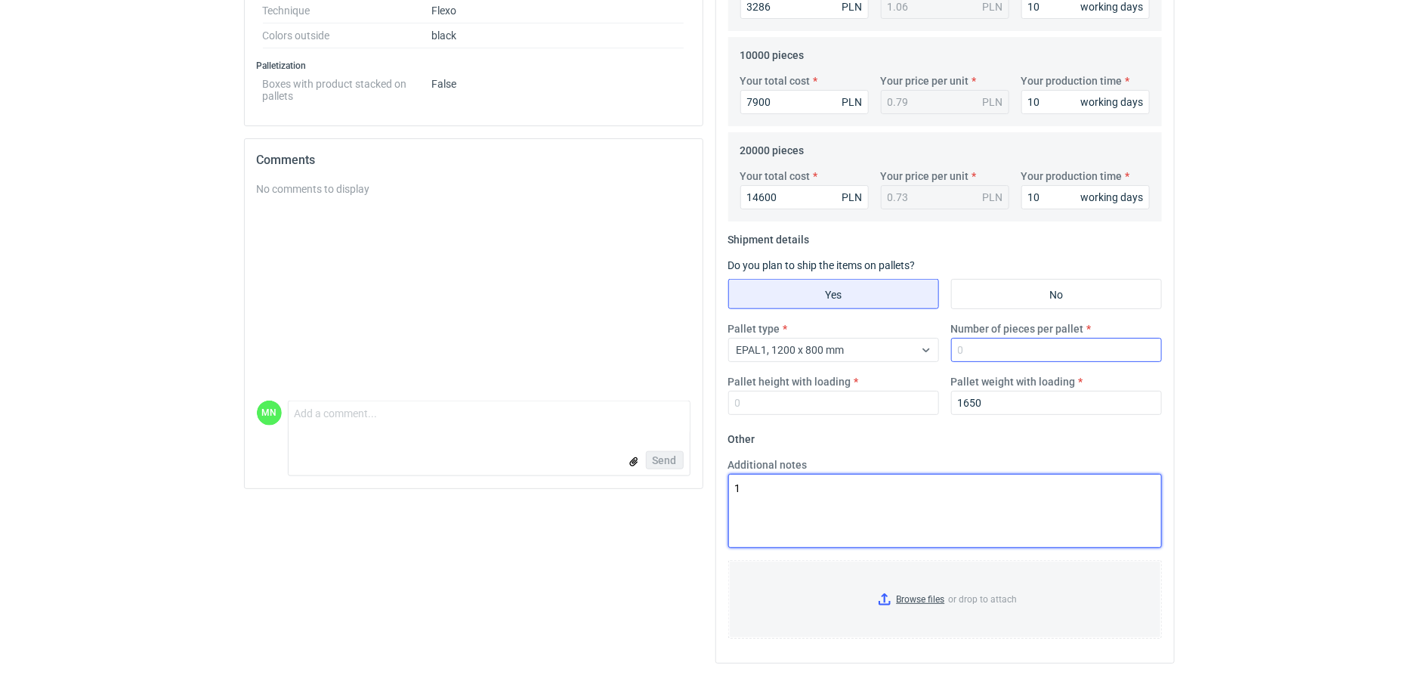
type textarea "1"
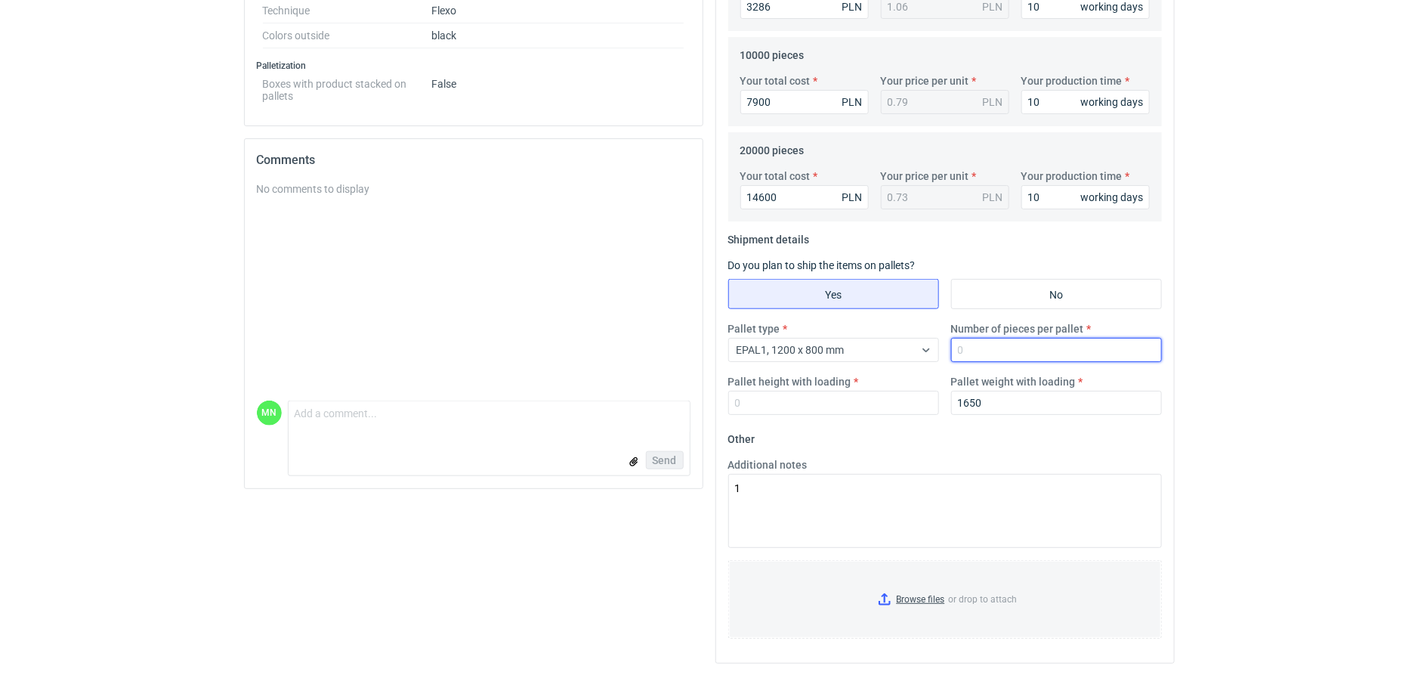
click at [1005, 353] on input "Number of pieces per pallet" at bounding box center [1056, 350] width 211 height 24
type input "1650"
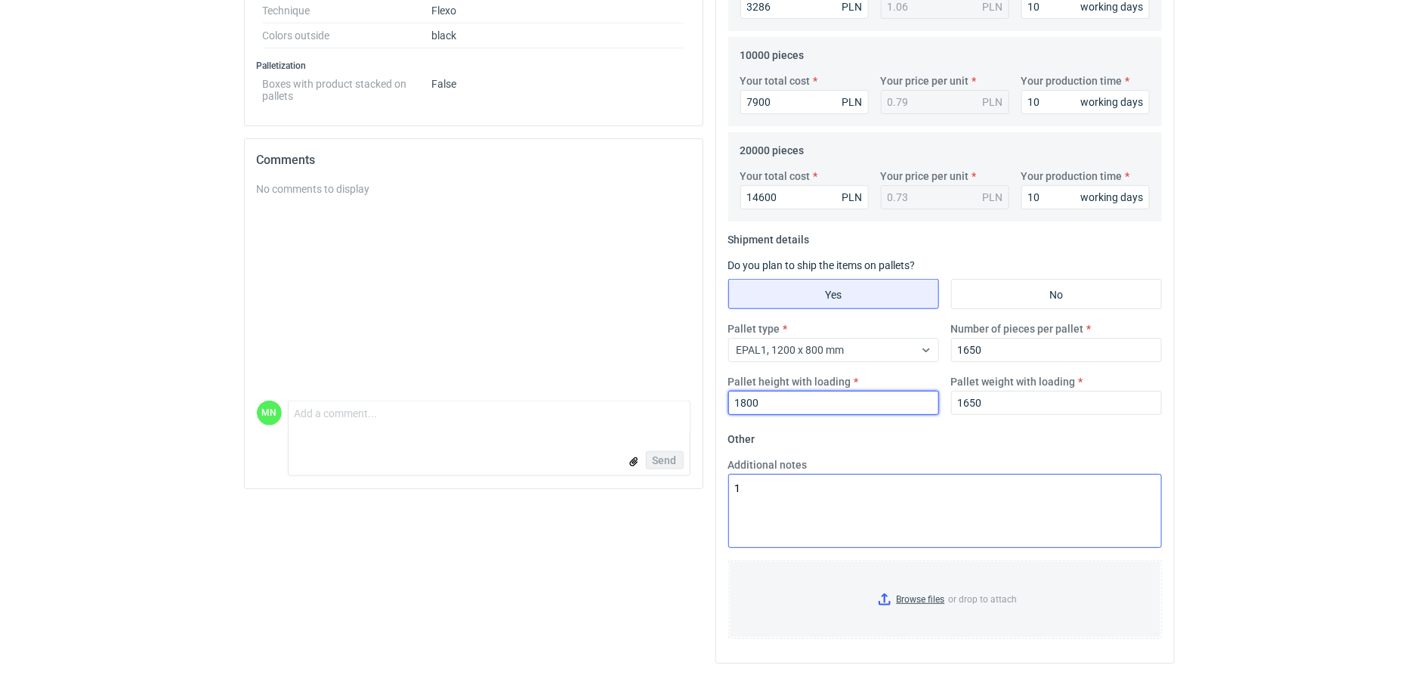
type input "1800"
click at [1005, 481] on textarea "1" at bounding box center [945, 511] width 434 height 74
drag, startPoint x: 1043, startPoint y: 405, endPoint x: 928, endPoint y: 408, distance: 114.9
click at [960, 408] on input "1650" at bounding box center [1056, 403] width 211 height 24
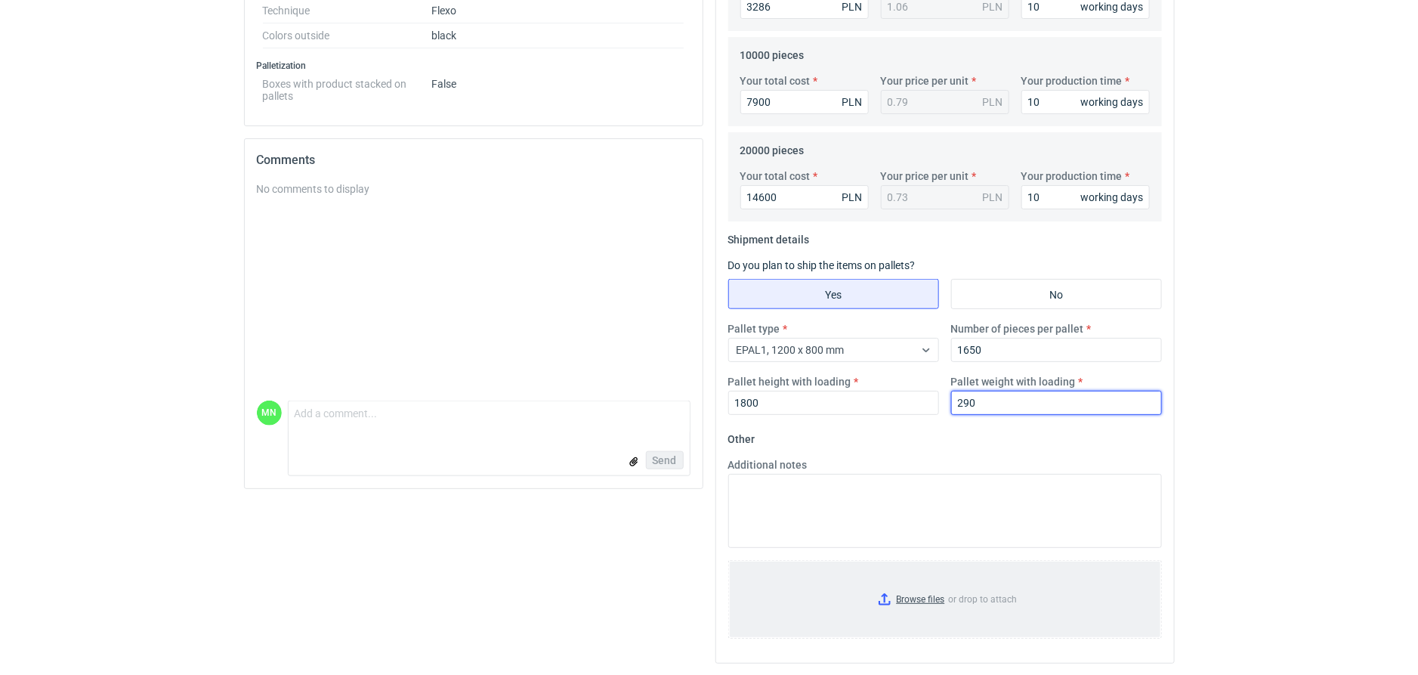
type input "290"
click at [889, 598] on input "Browse files or drop to attach" at bounding box center [945, 599] width 431 height 76
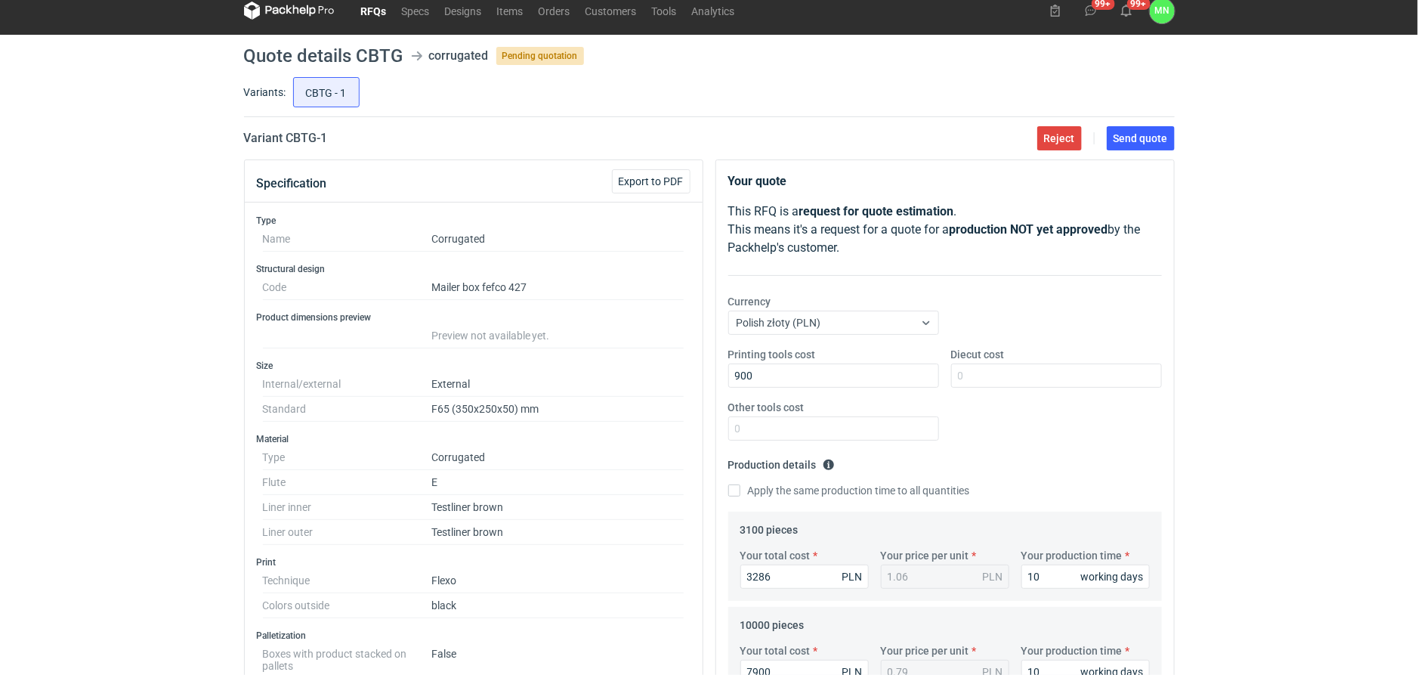
scroll to position [0, 0]
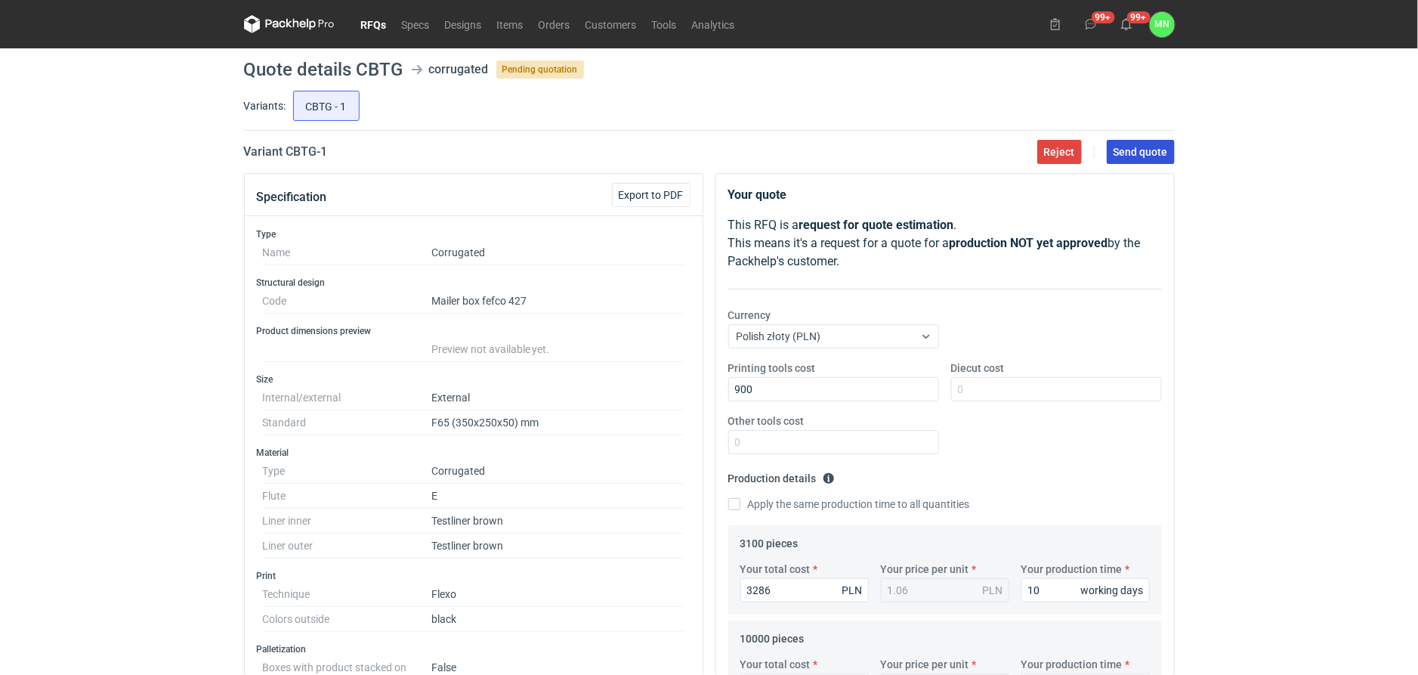
click at [1162, 156] on span "Send quote" at bounding box center [1141, 152] width 54 height 11
